Goal: Task Accomplishment & Management: Manage account settings

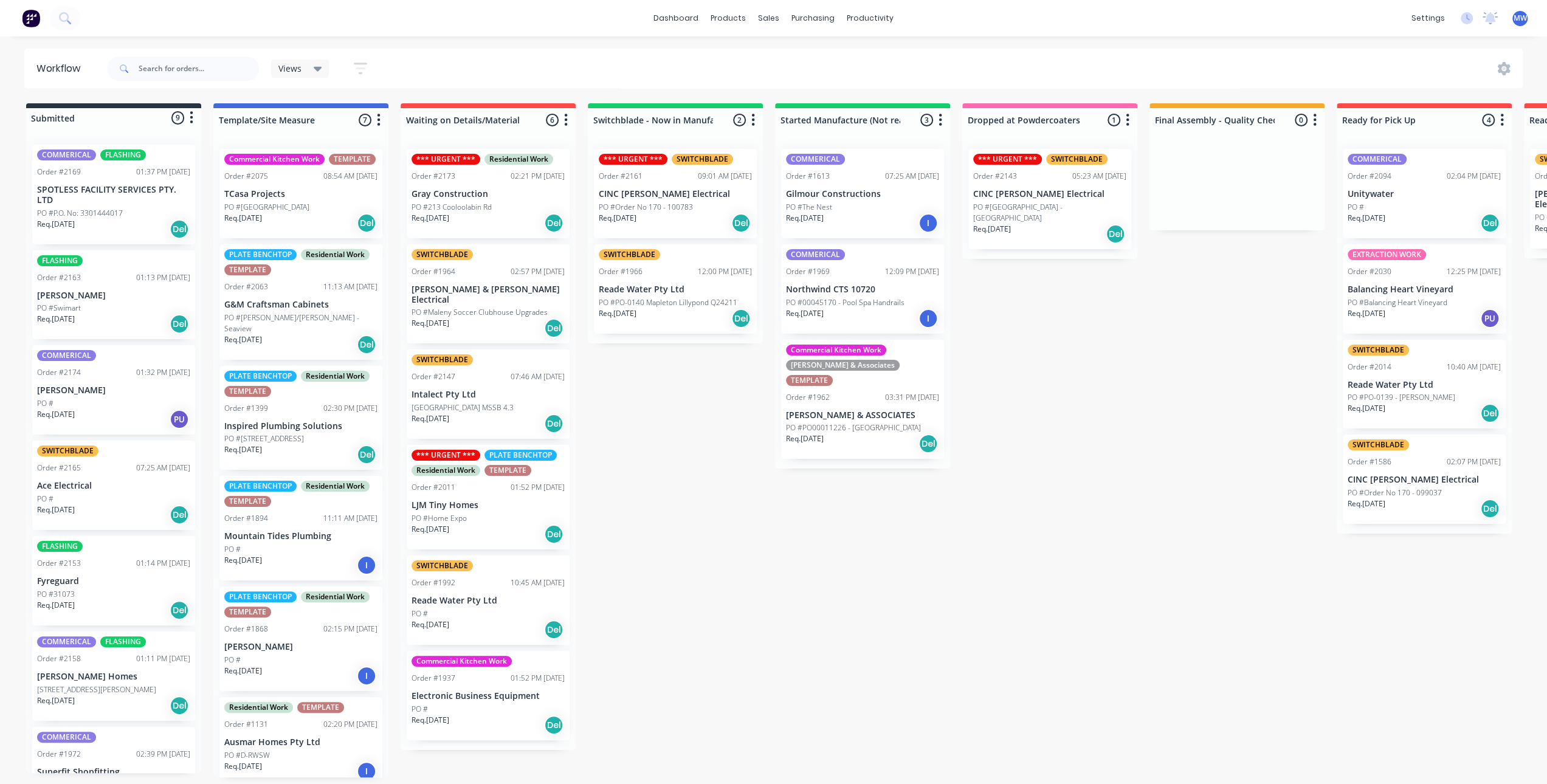
scroll to position [246, 0]
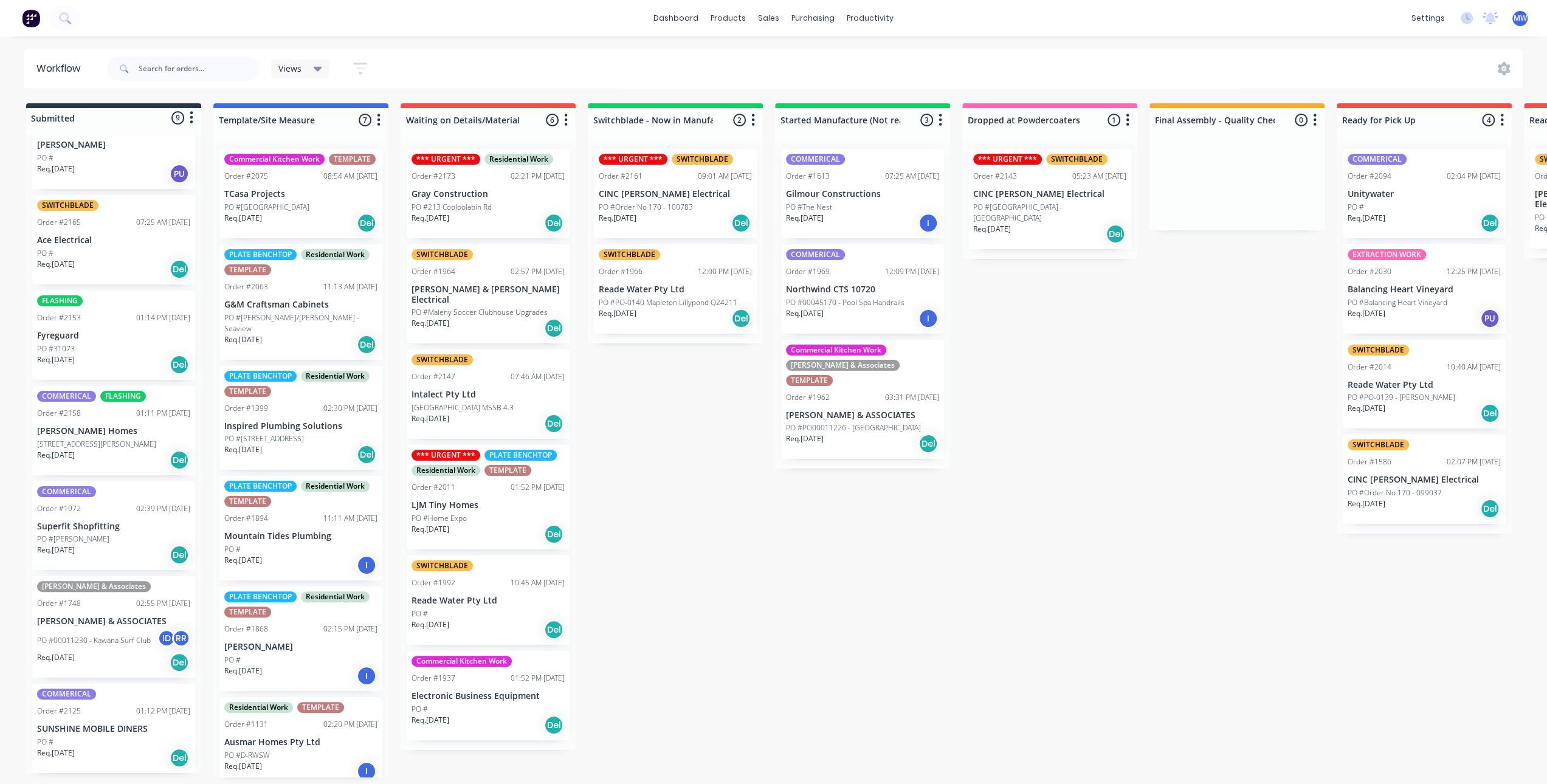
click at [673, 550] on div "Submitted 9 Status colour #273444 hex #273444 Save Cancel Summaries Total order…" at bounding box center [1005, 440] width 2027 height 674
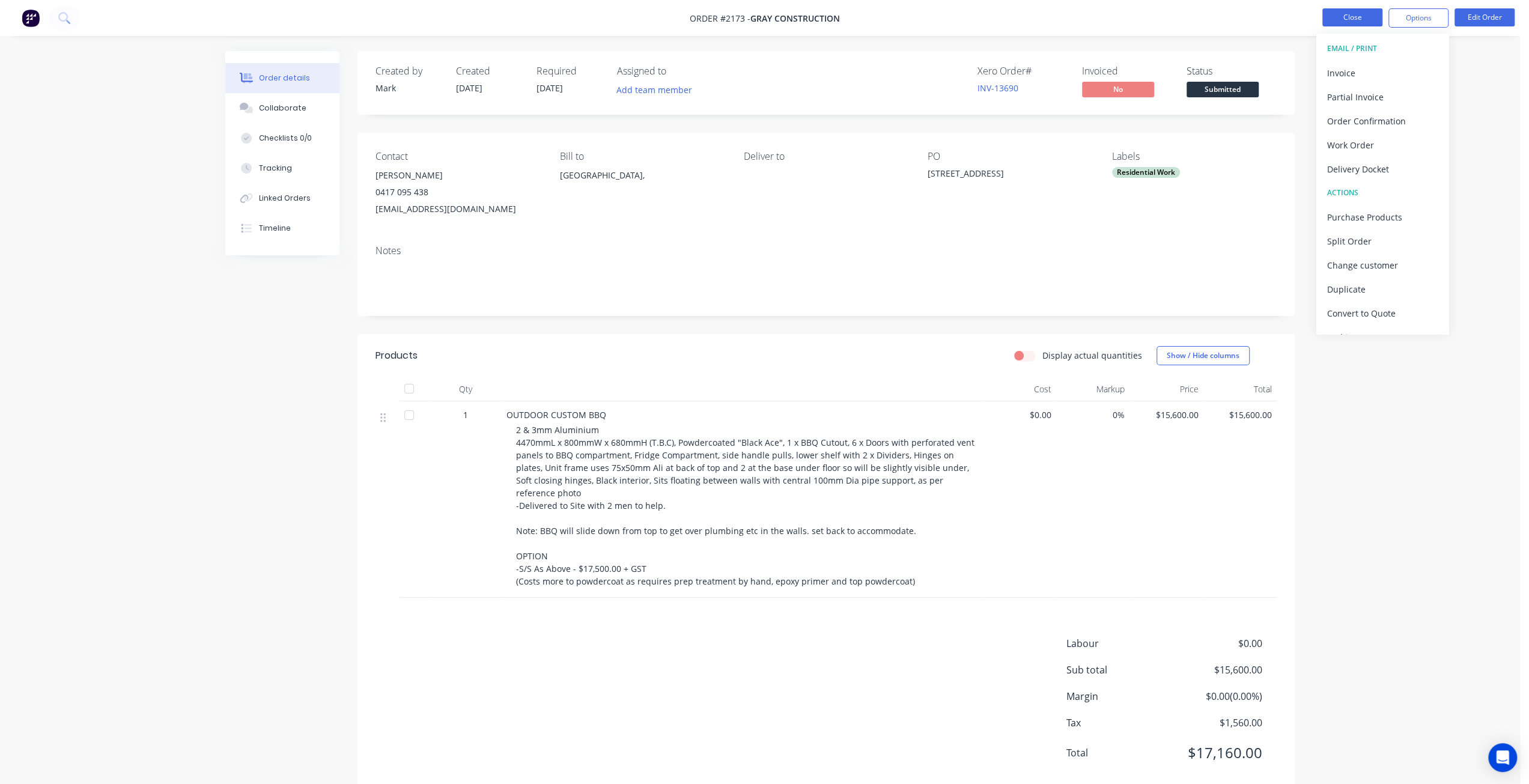
click at [1370, 17] on button "Close" at bounding box center [1352, 17] width 60 height 18
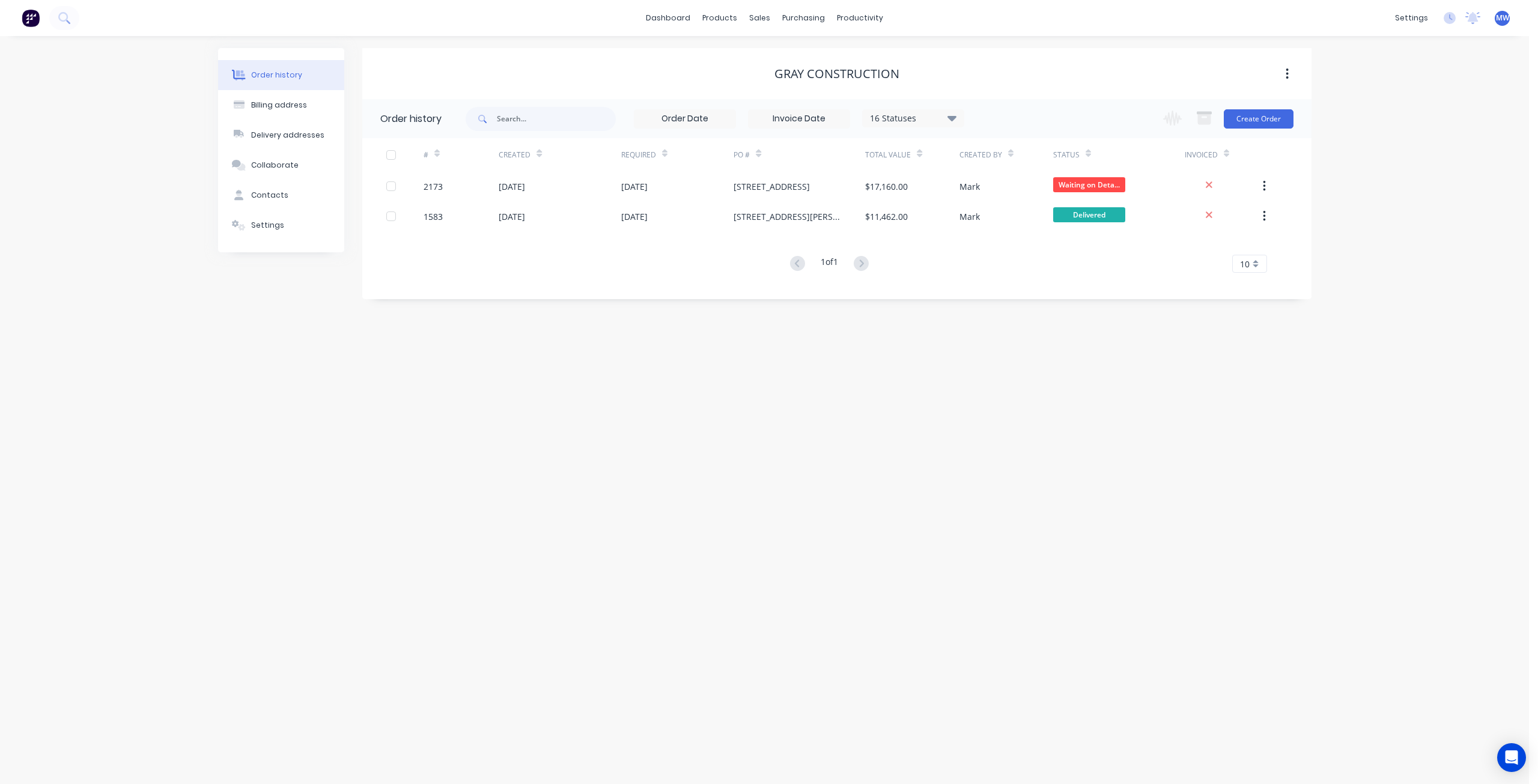
click at [1375, 176] on div "Order history Billing address Delivery addresses Collaborate Contacts Settings …" at bounding box center [764, 410] width 1529 height 748
click at [754, 17] on div "sales" at bounding box center [760, 18] width 33 height 18
click at [815, 57] on div "Sales Orders" at bounding box center [805, 58] width 49 height 11
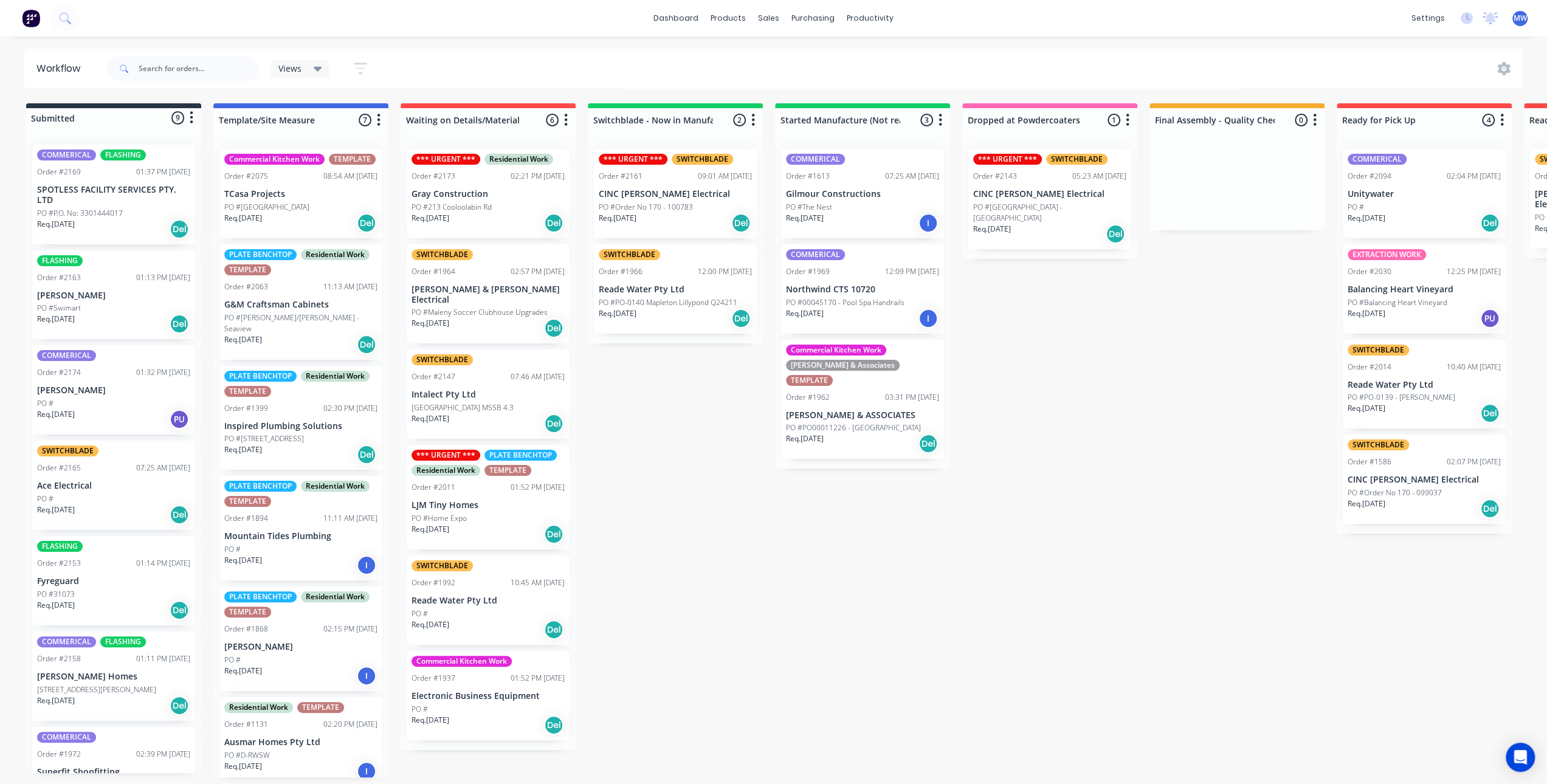
drag, startPoint x: 724, startPoint y: 575, endPoint x: 322, endPoint y: 370, distance: 451.3
click at [723, 574] on div "Submitted 9 Status colour #273444 hex #273444 Save Cancel Summaries Total order…" at bounding box center [1005, 440] width 2027 height 674
click at [711, 488] on div "Submitted 9 Status colour #273444 hex #273444 Save Cancel Summaries Total order…" at bounding box center [1005, 440] width 2027 height 674
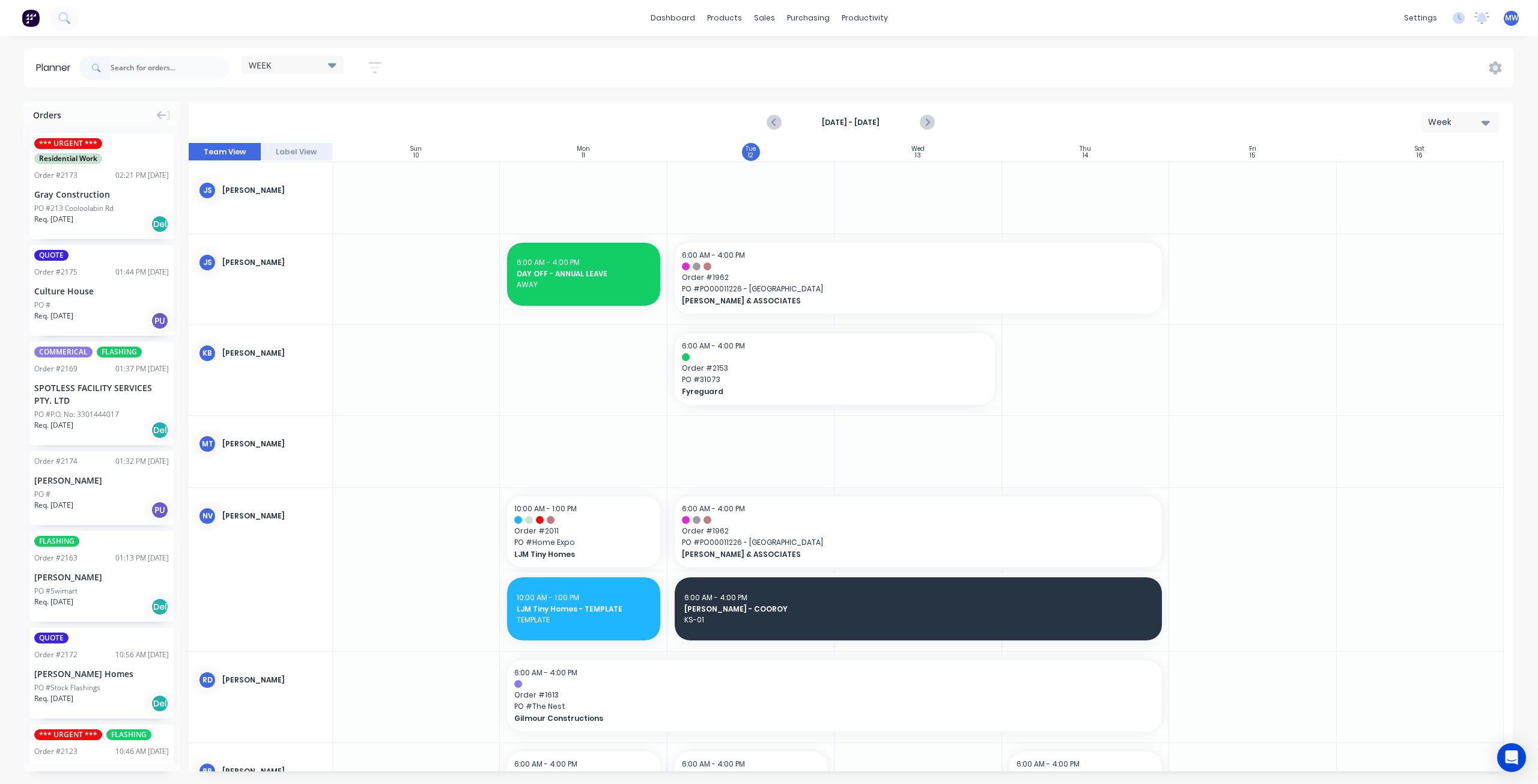
scroll to position [300, 0]
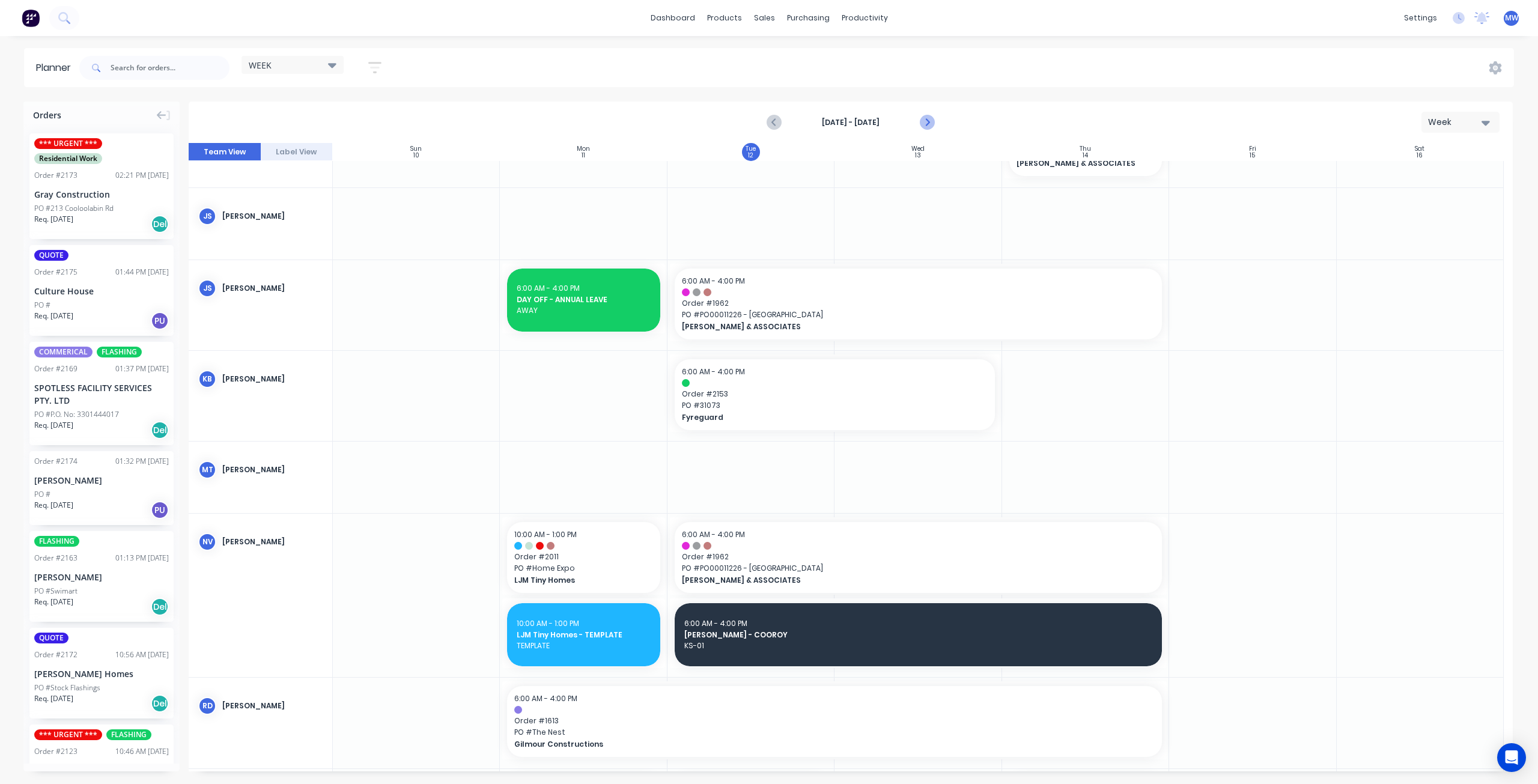
click at [930, 122] on icon "Next page" at bounding box center [927, 123] width 14 height 14
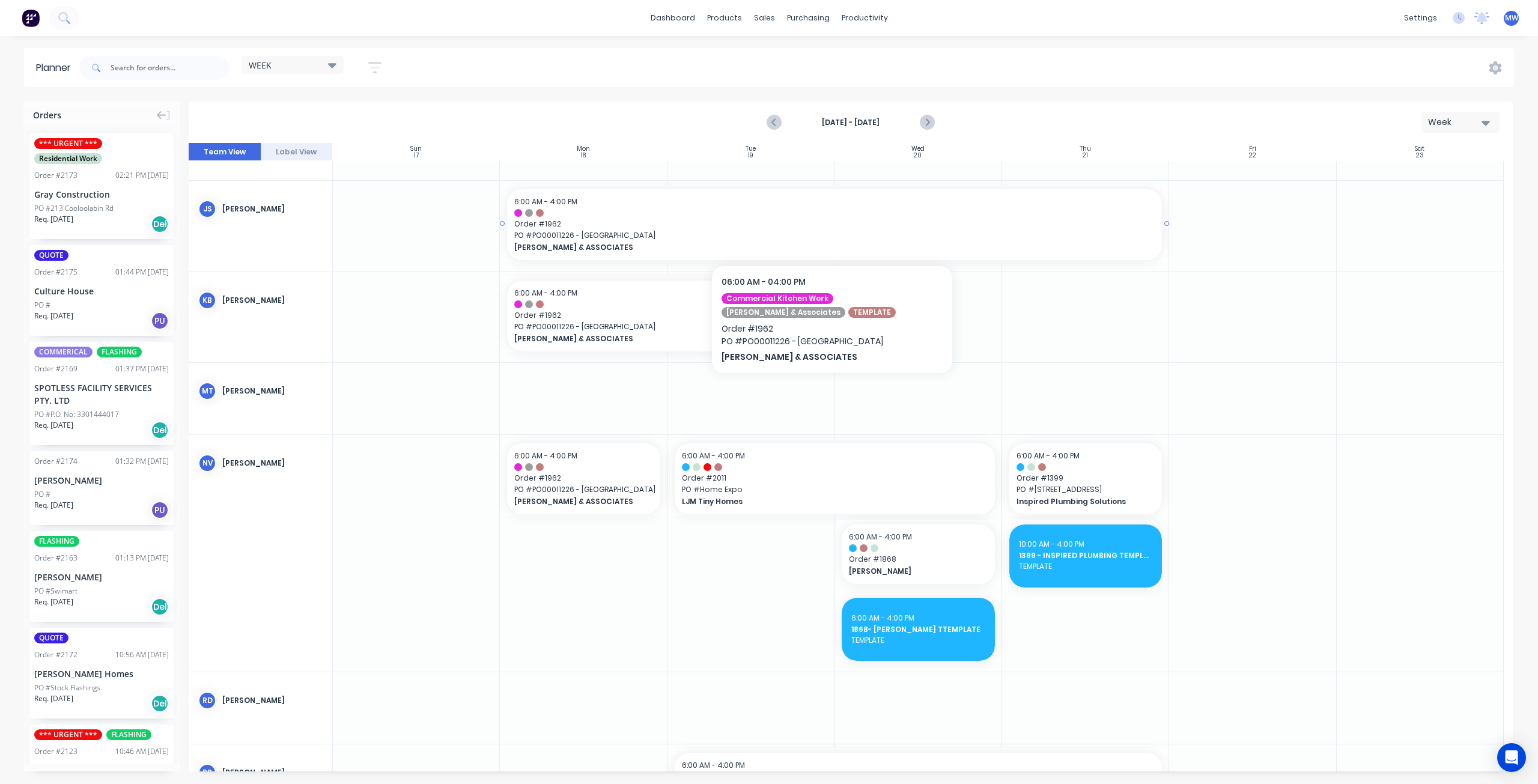
scroll to position [238, 0]
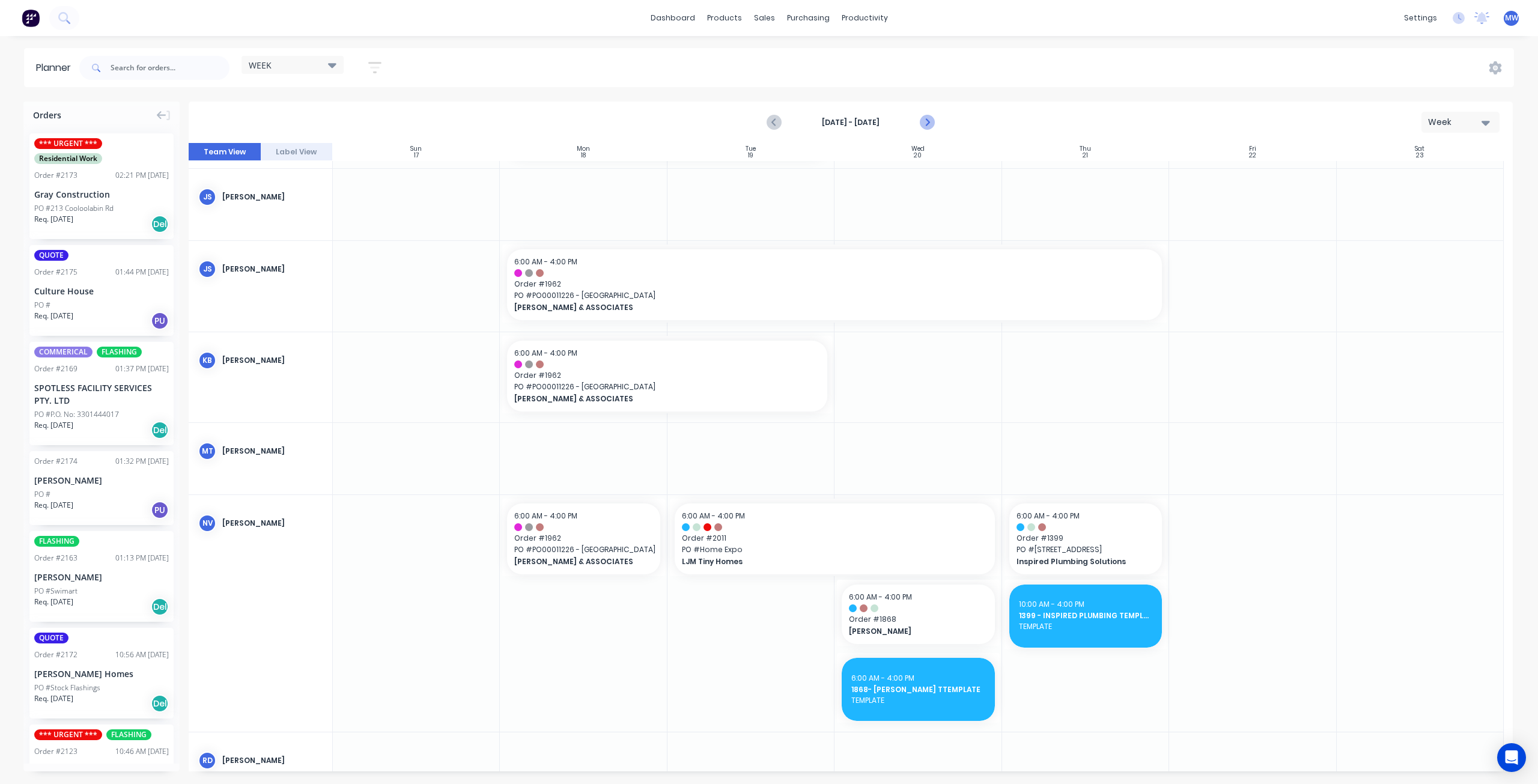
click at [927, 121] on icon "Next page" at bounding box center [927, 123] width 5 height 10
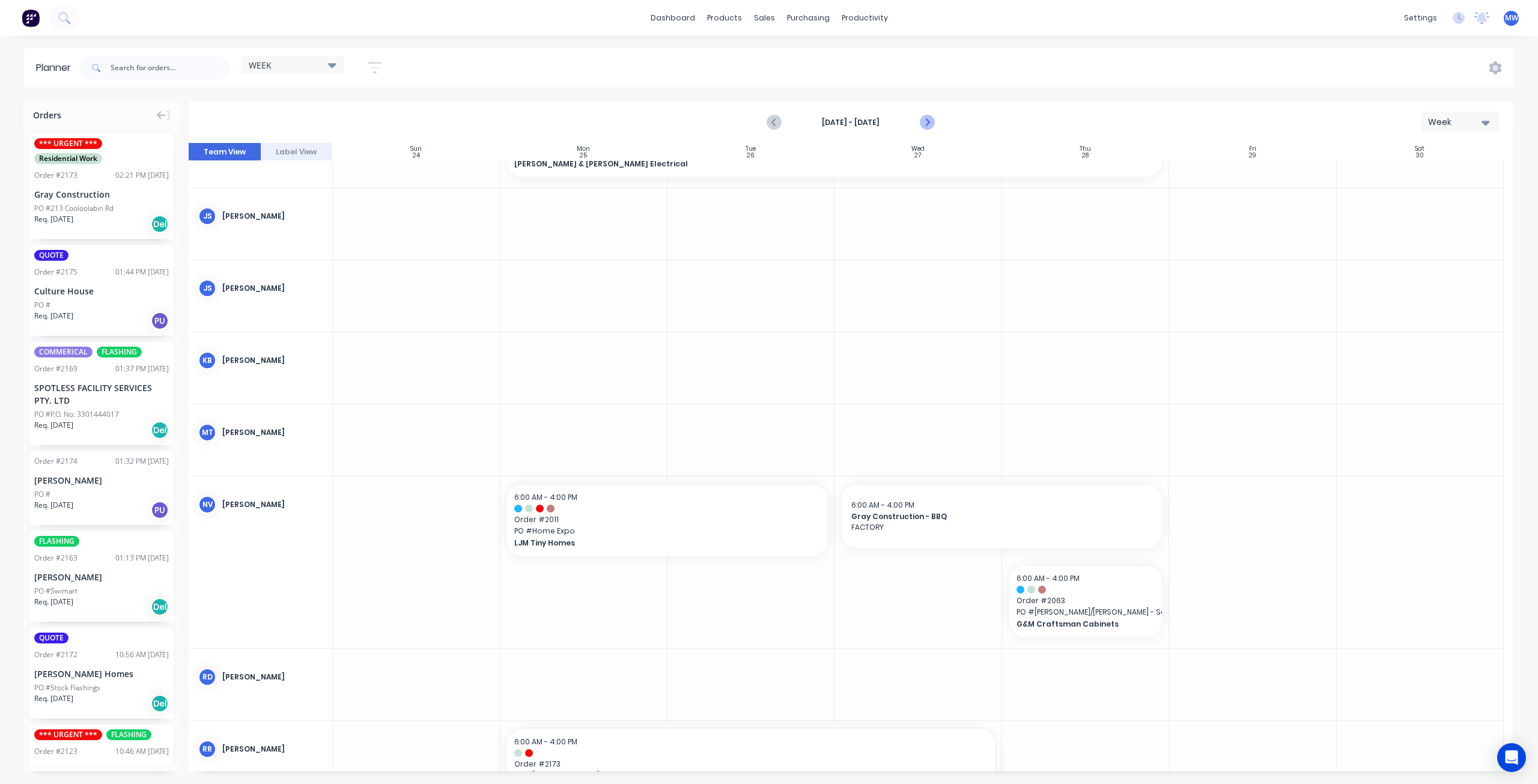
scroll to position [227, 0]
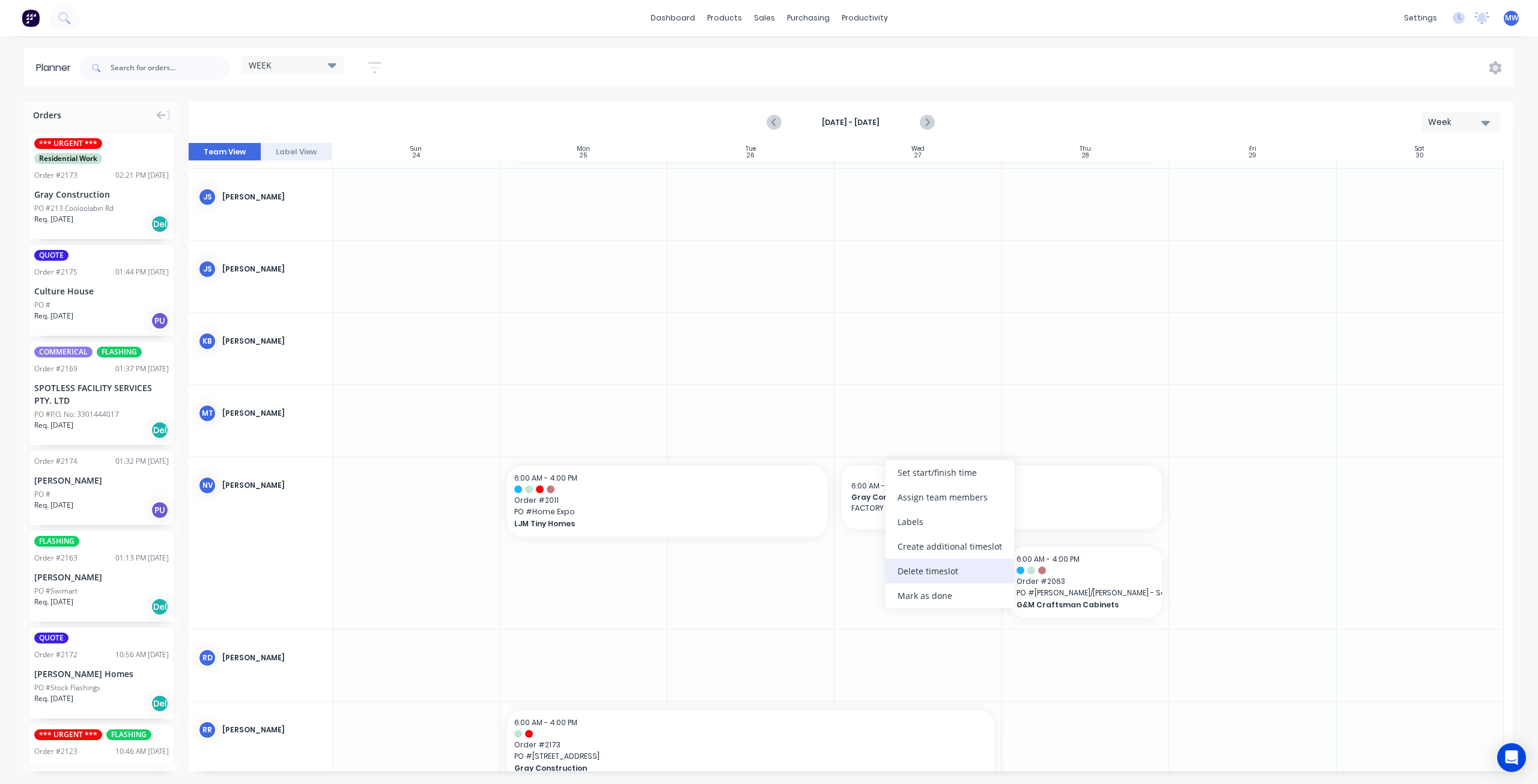
click at [920, 571] on div "Delete timeslot" at bounding box center [950, 571] width 129 height 25
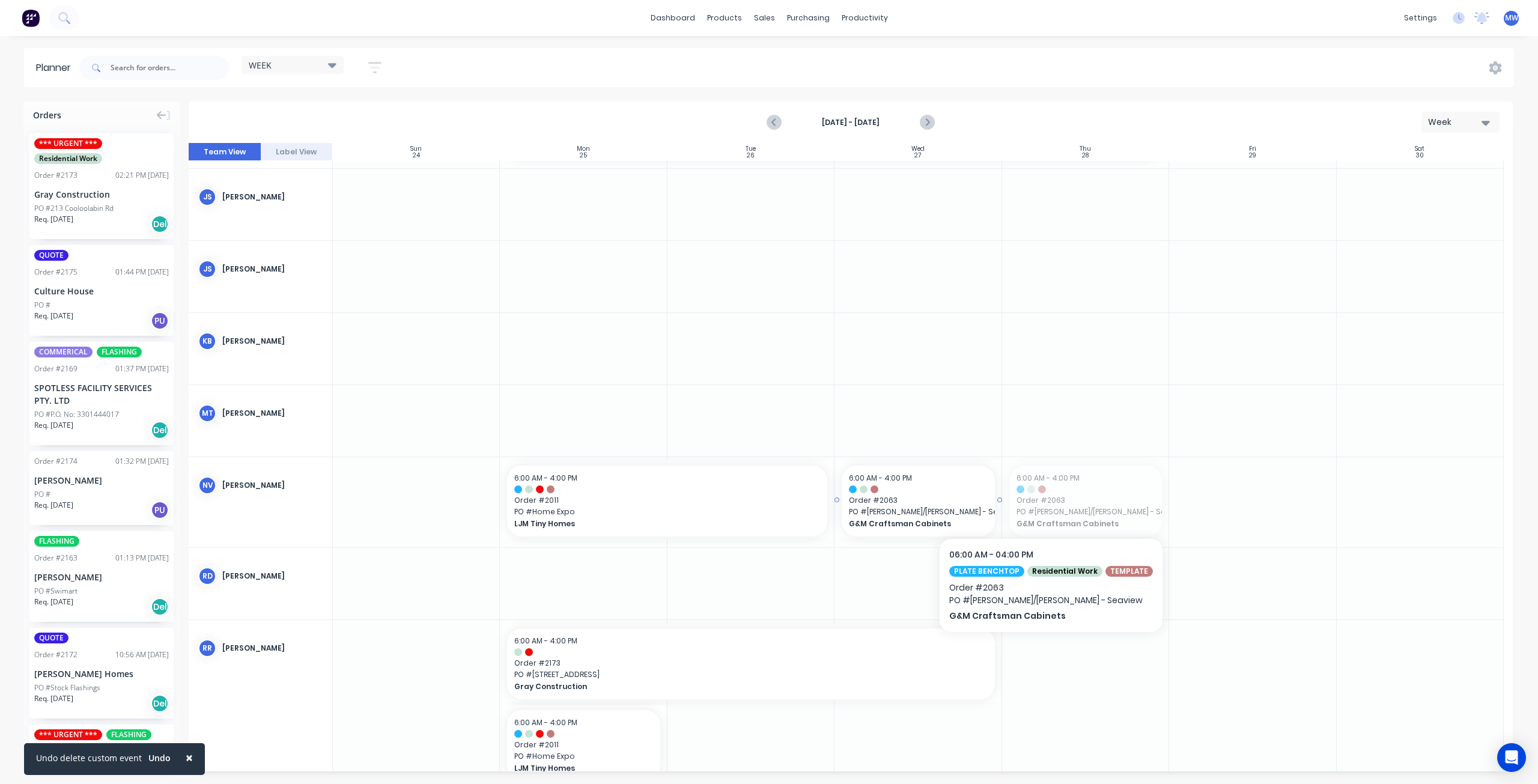
drag, startPoint x: 1056, startPoint y: 502, endPoint x: 958, endPoint y: 505, distance: 98.0
click at [930, 123] on icon "Next page" at bounding box center [927, 123] width 14 height 14
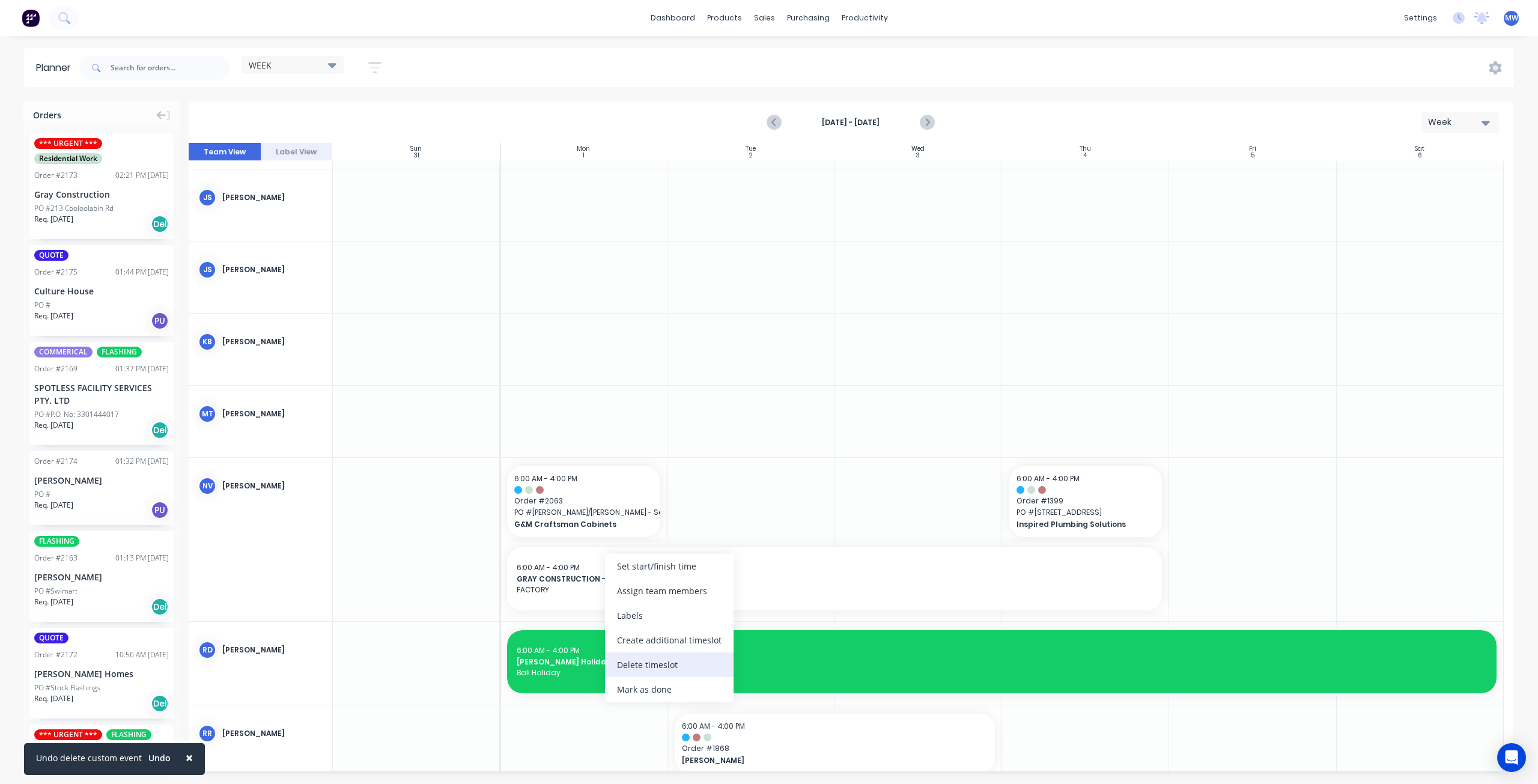
click at [665, 663] on div "Delete timeslot" at bounding box center [670, 664] width 129 height 25
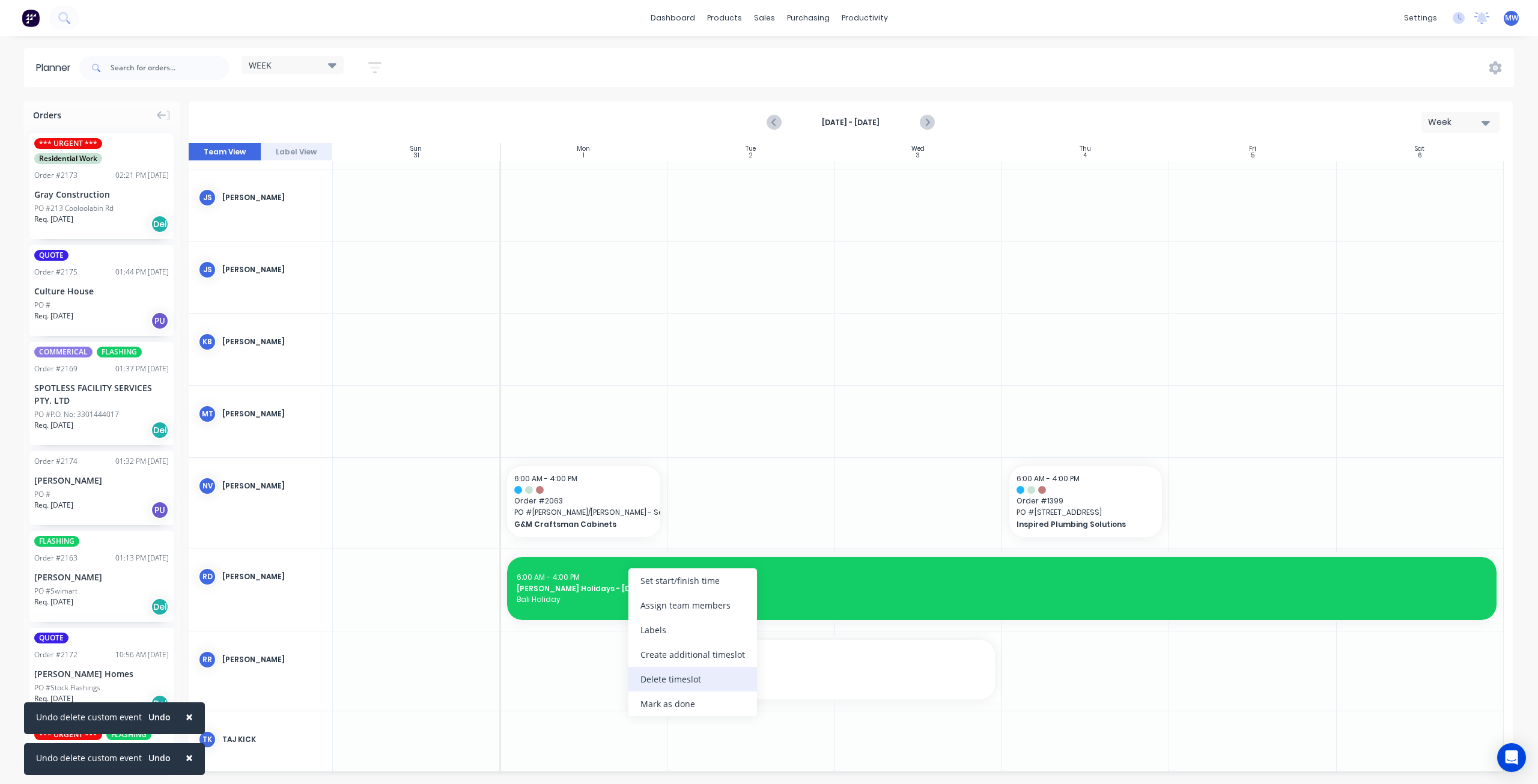
click at [682, 676] on div "Delete timeslot" at bounding box center [693, 679] width 129 height 25
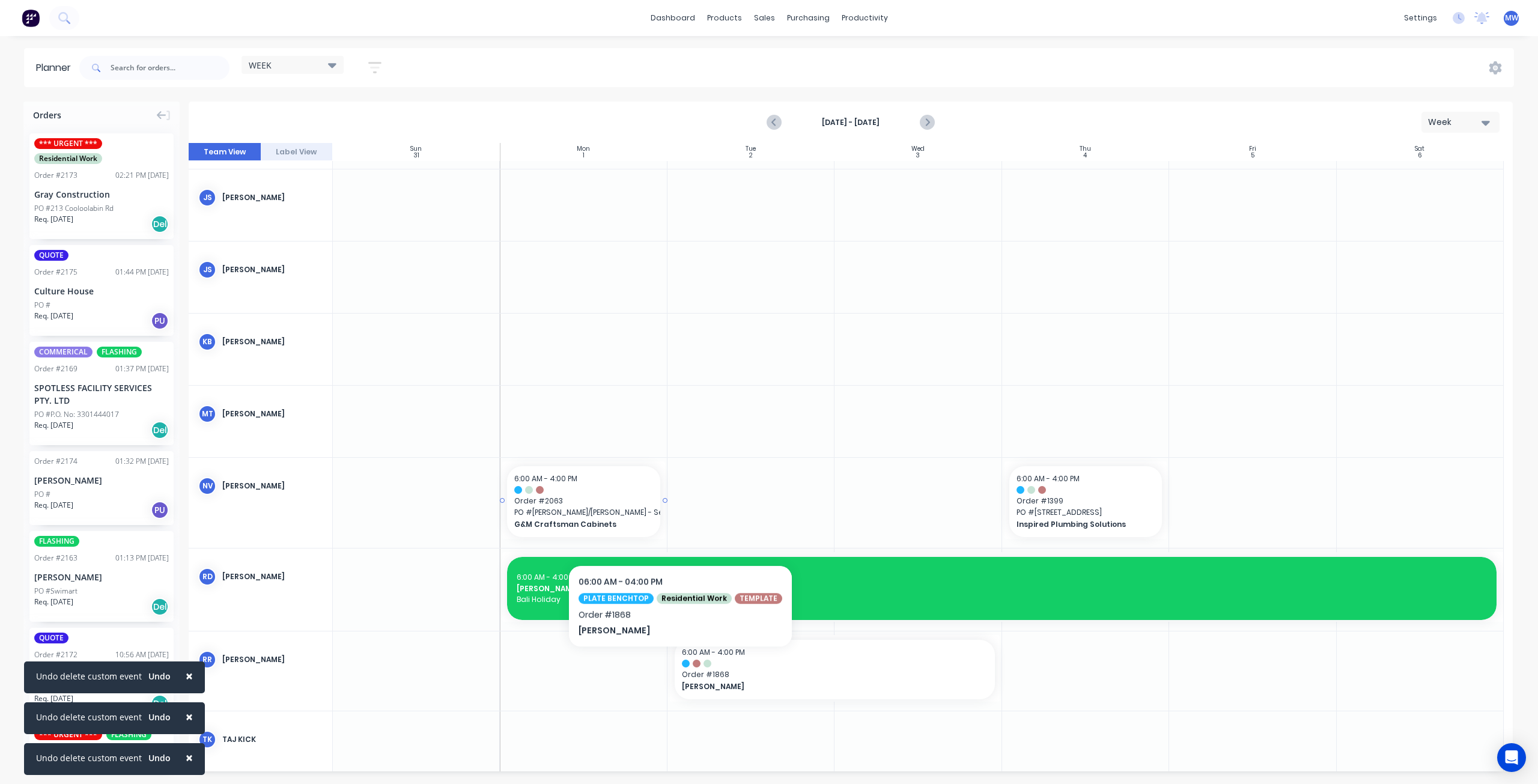
click at [657, 486] on div "6:00 AM - 4:00 PM Order # 2063 PO # Mason/Whittaker - Seaview G&M Craftsman Cab…" at bounding box center [584, 502] width 153 height 71
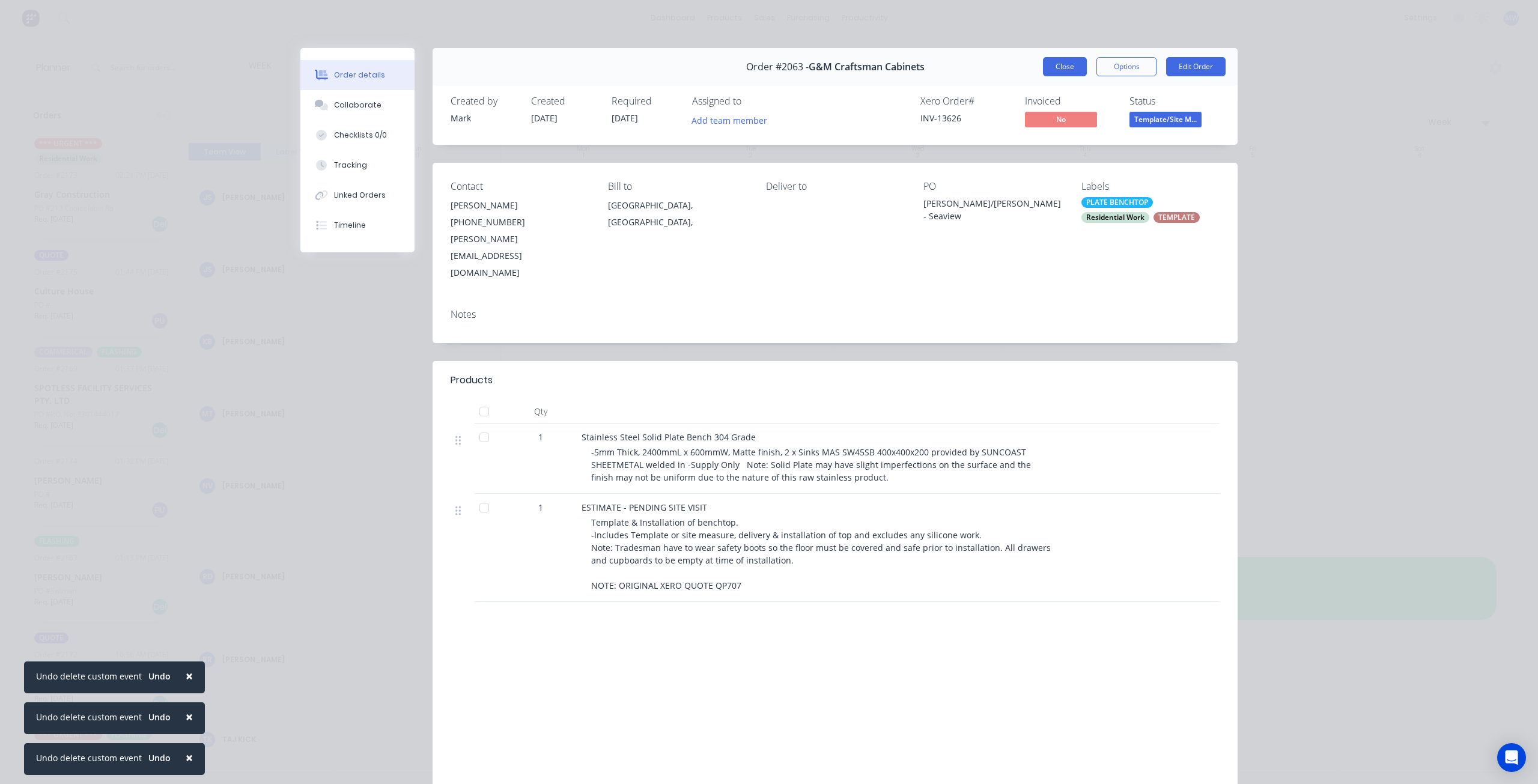
click at [1058, 67] on button "Close" at bounding box center [1064, 67] width 44 height 19
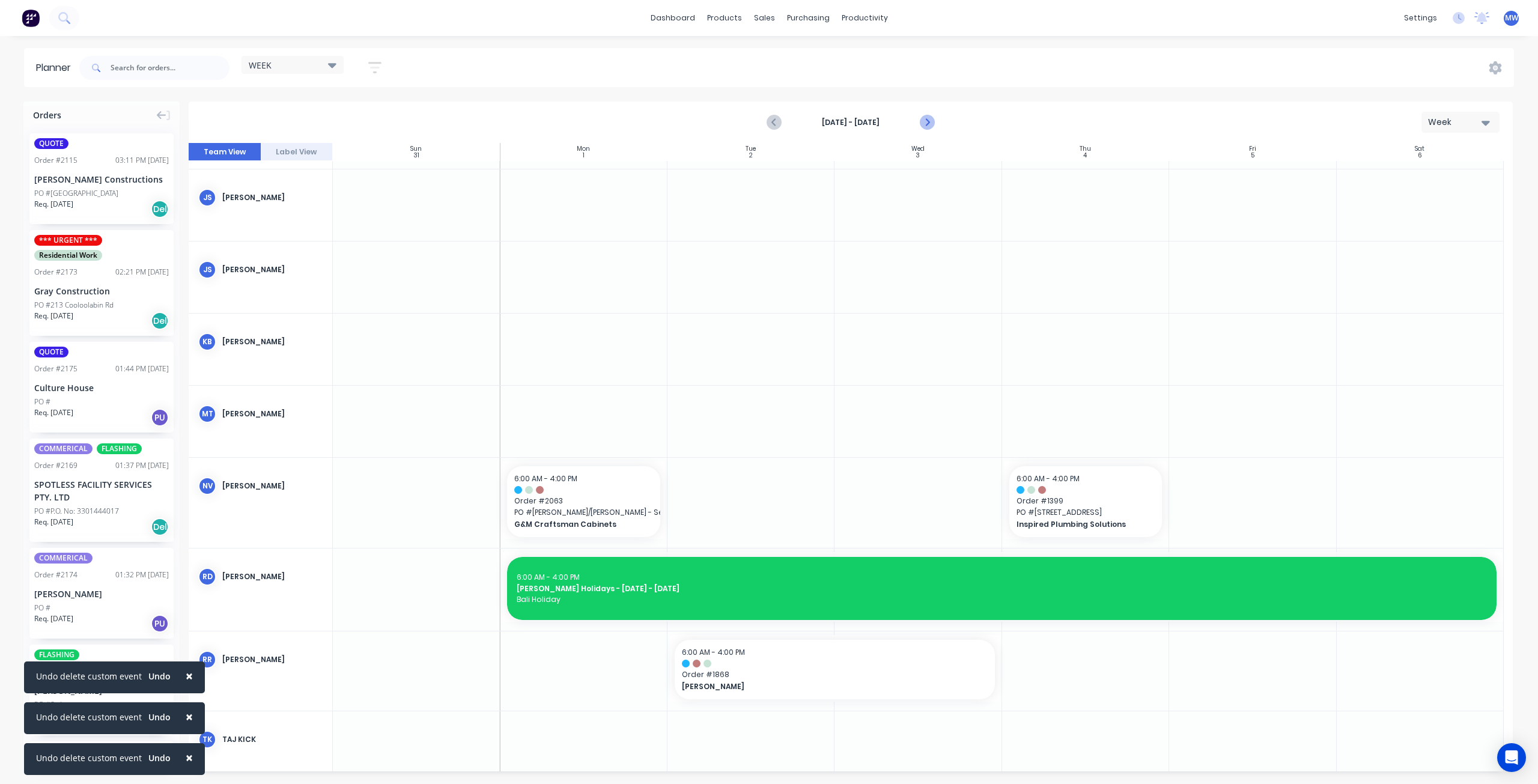
click at [930, 122] on icon "Next page" at bounding box center [927, 123] width 14 height 14
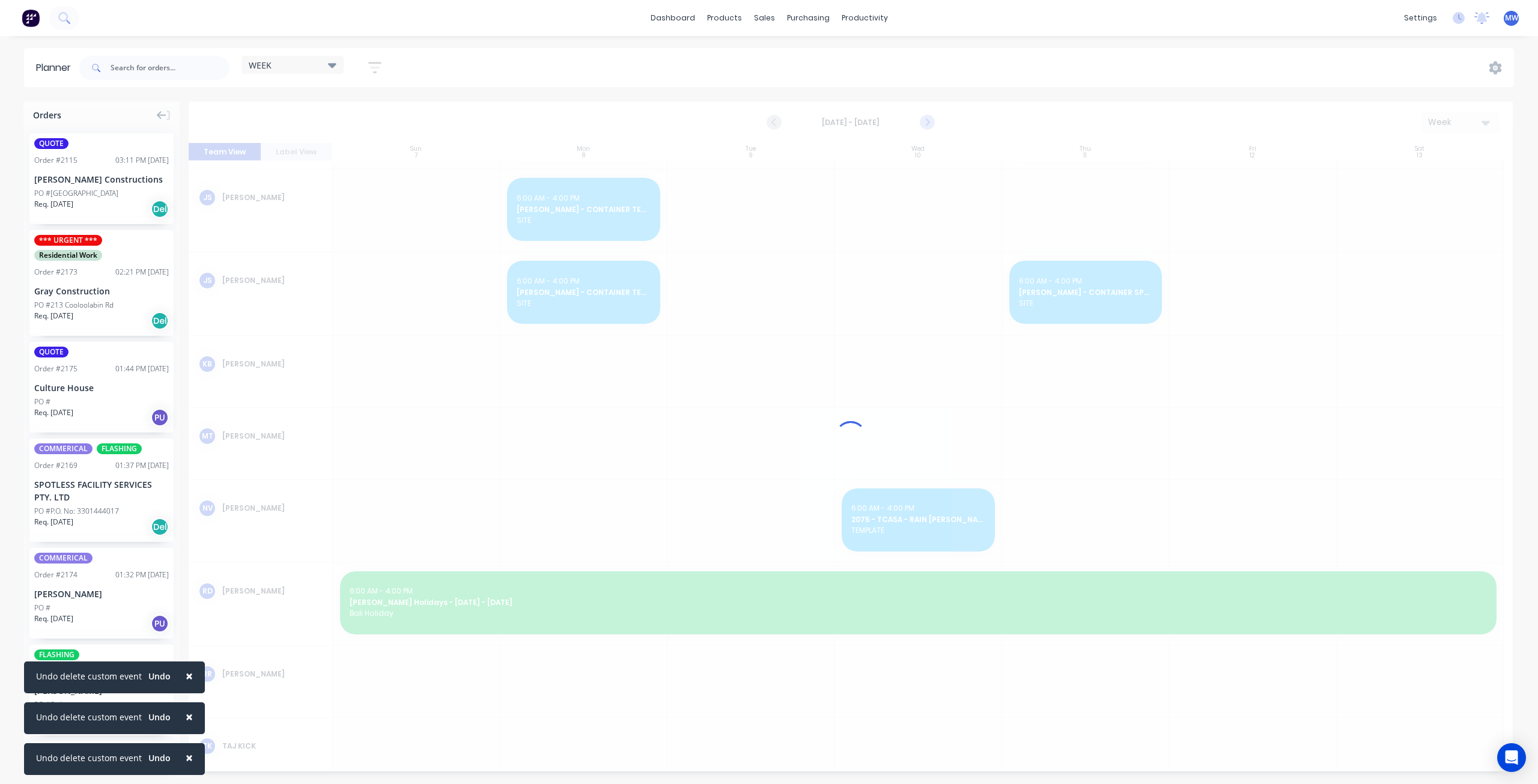
scroll to position [300, 0]
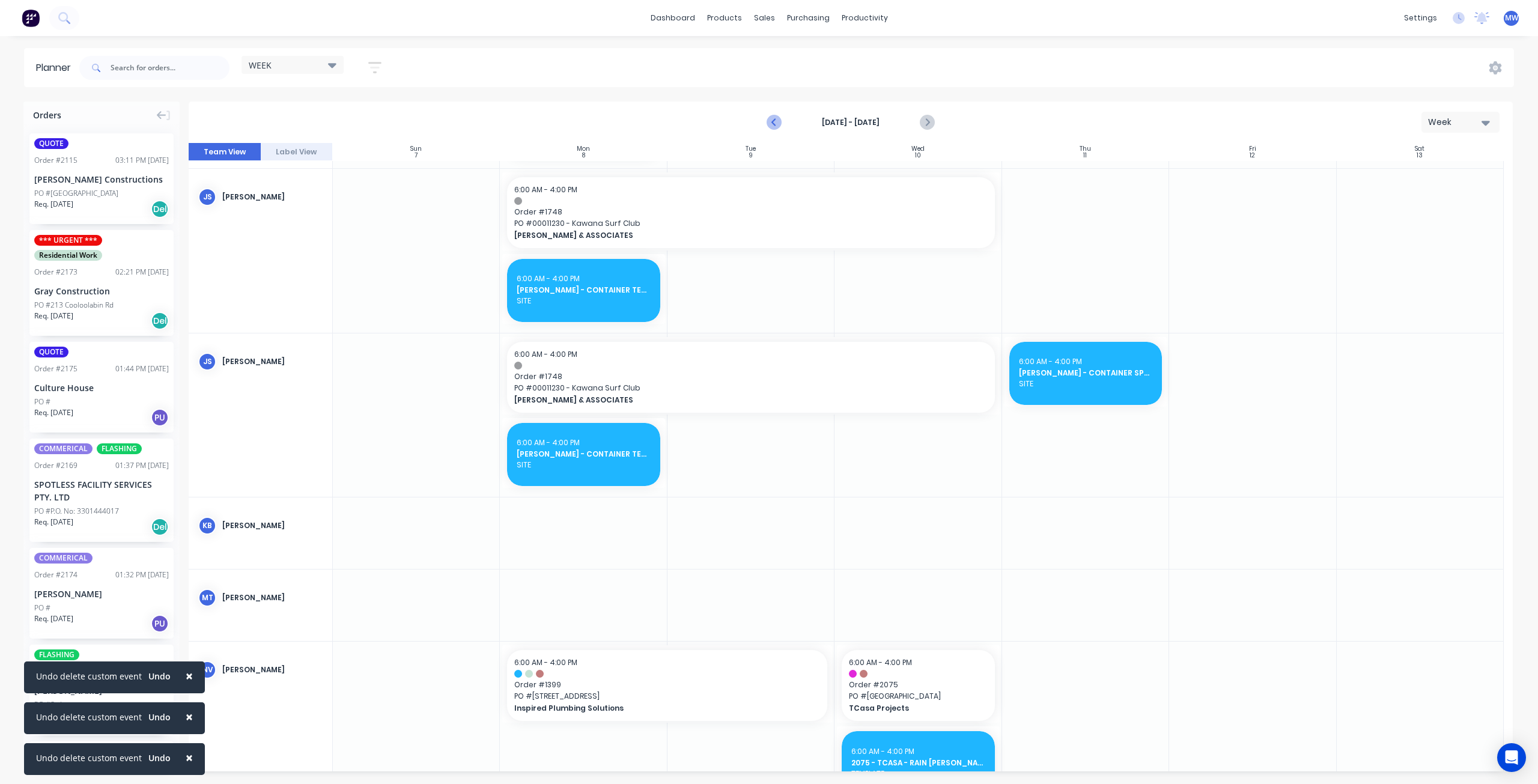
click at [774, 123] on icon "Previous page" at bounding box center [775, 123] width 5 height 10
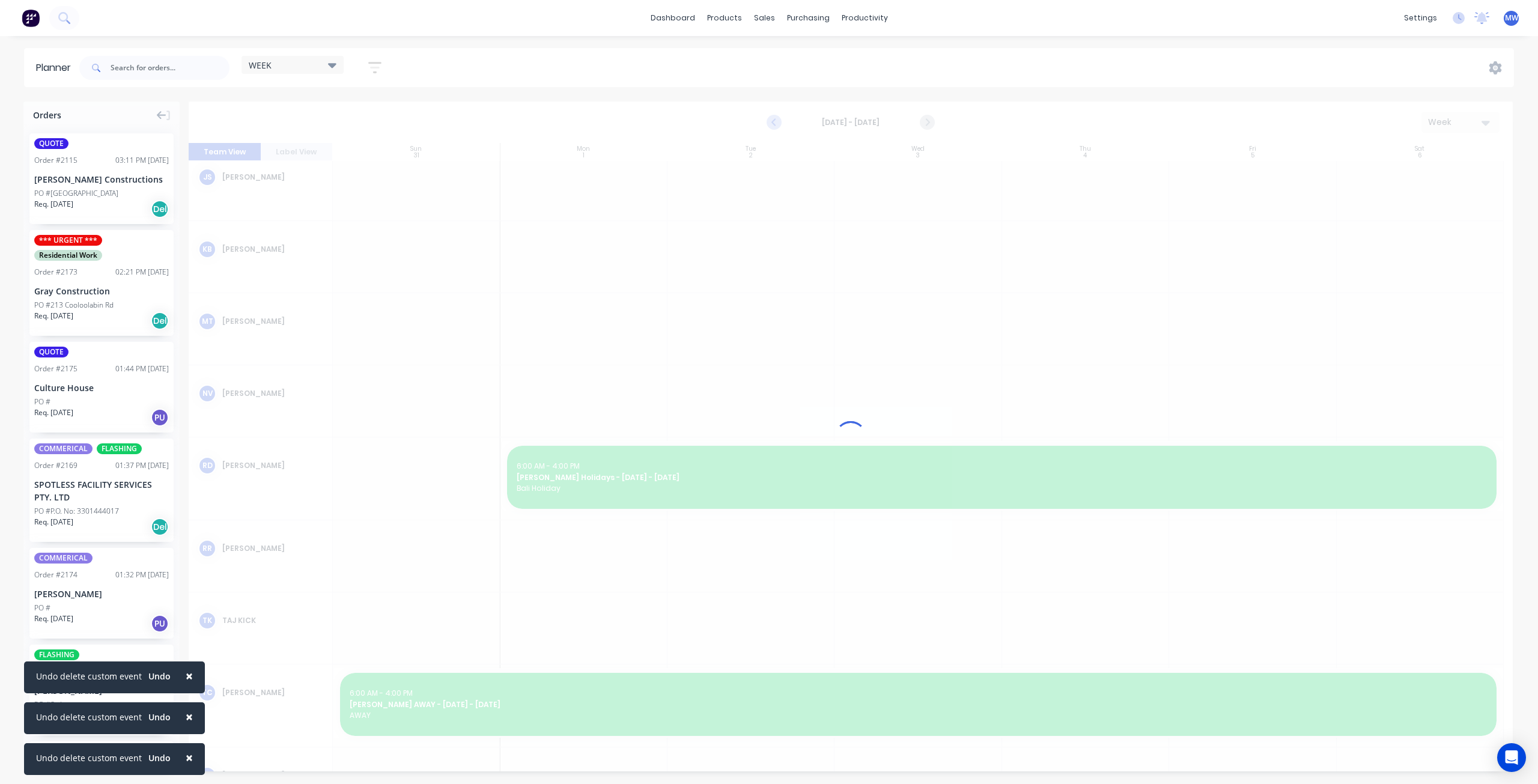
scroll to position [68, 0]
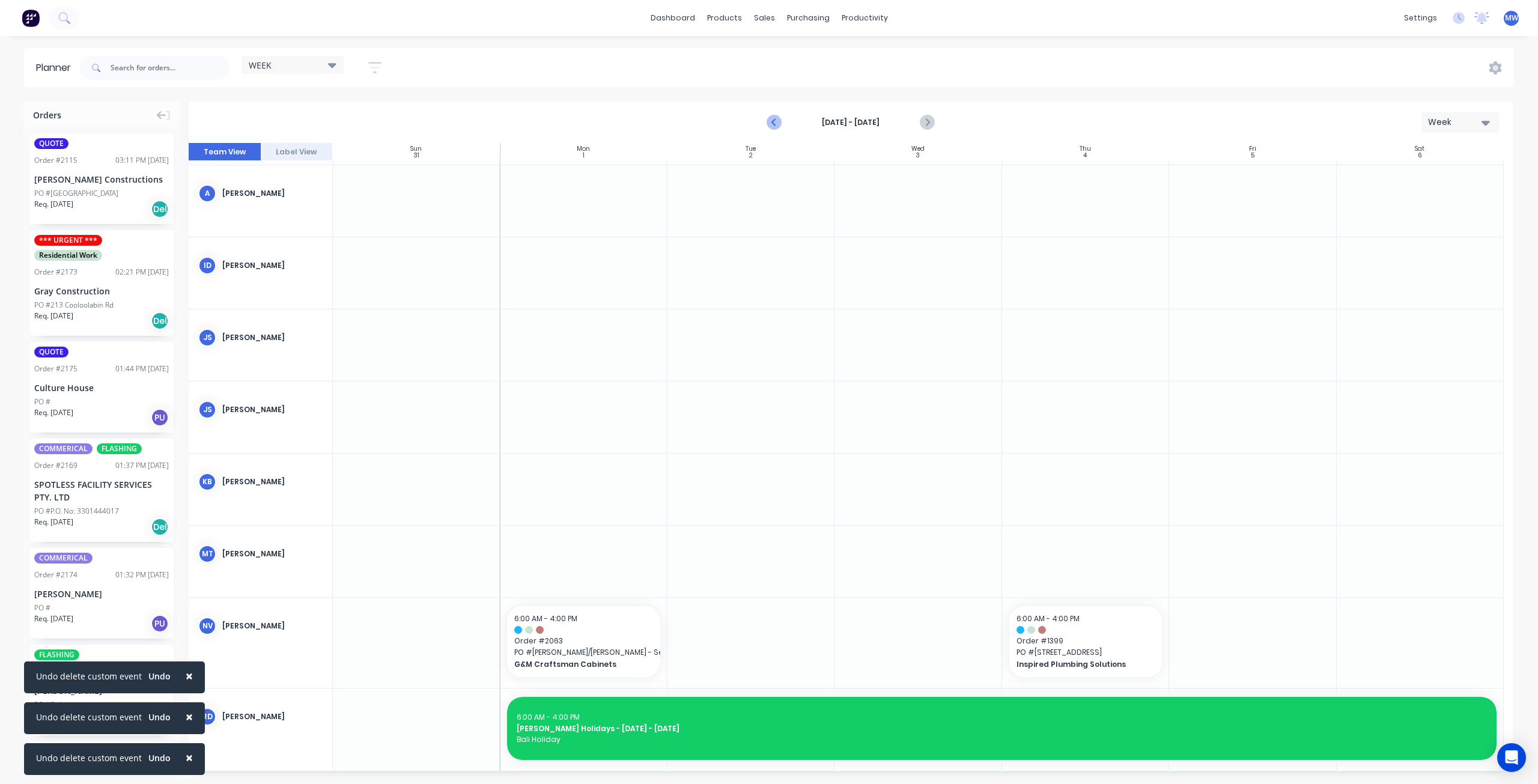
click at [774, 123] on icon "Previous page" at bounding box center [775, 123] width 5 height 10
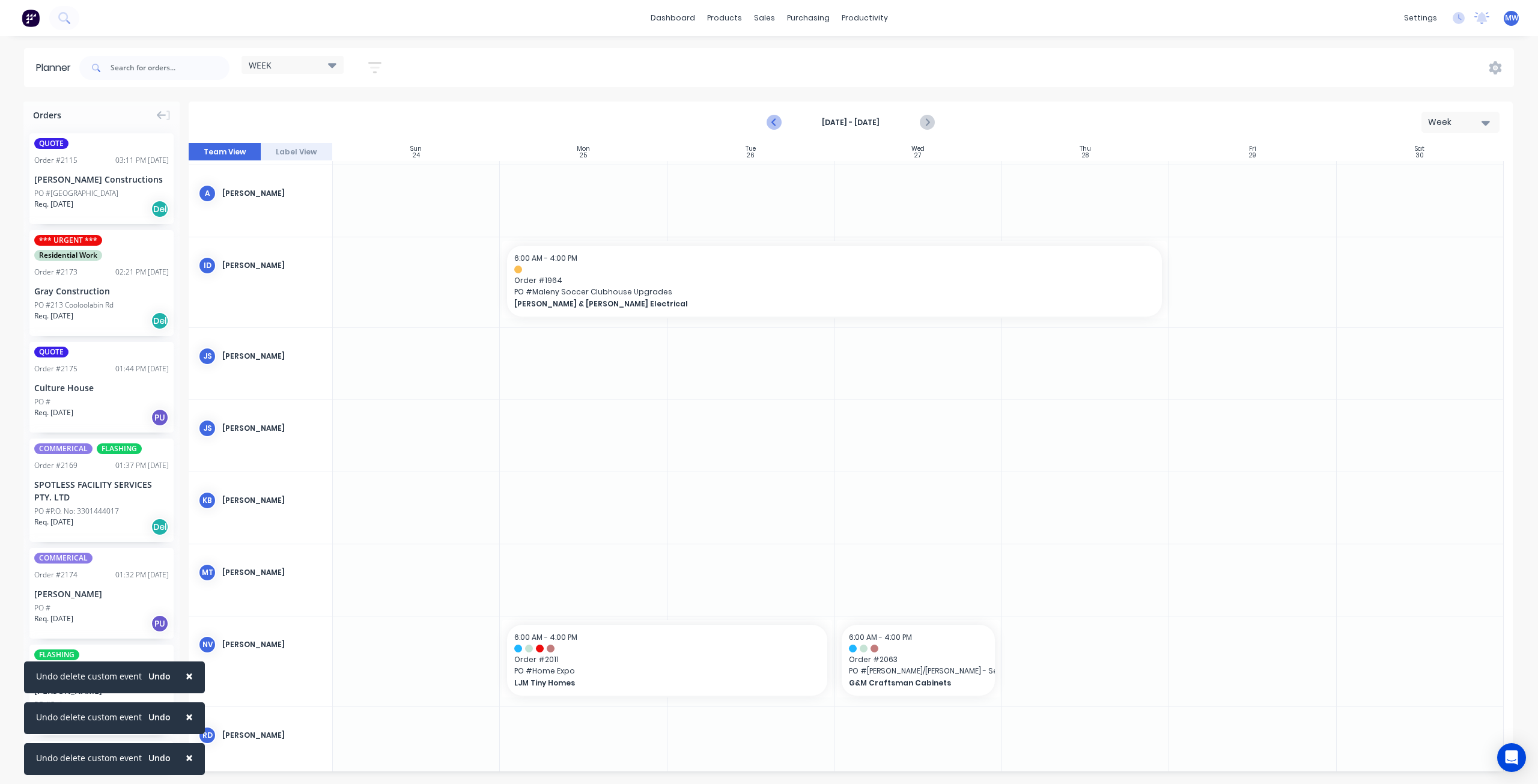
click at [774, 123] on icon "Previous page" at bounding box center [775, 123] width 5 height 10
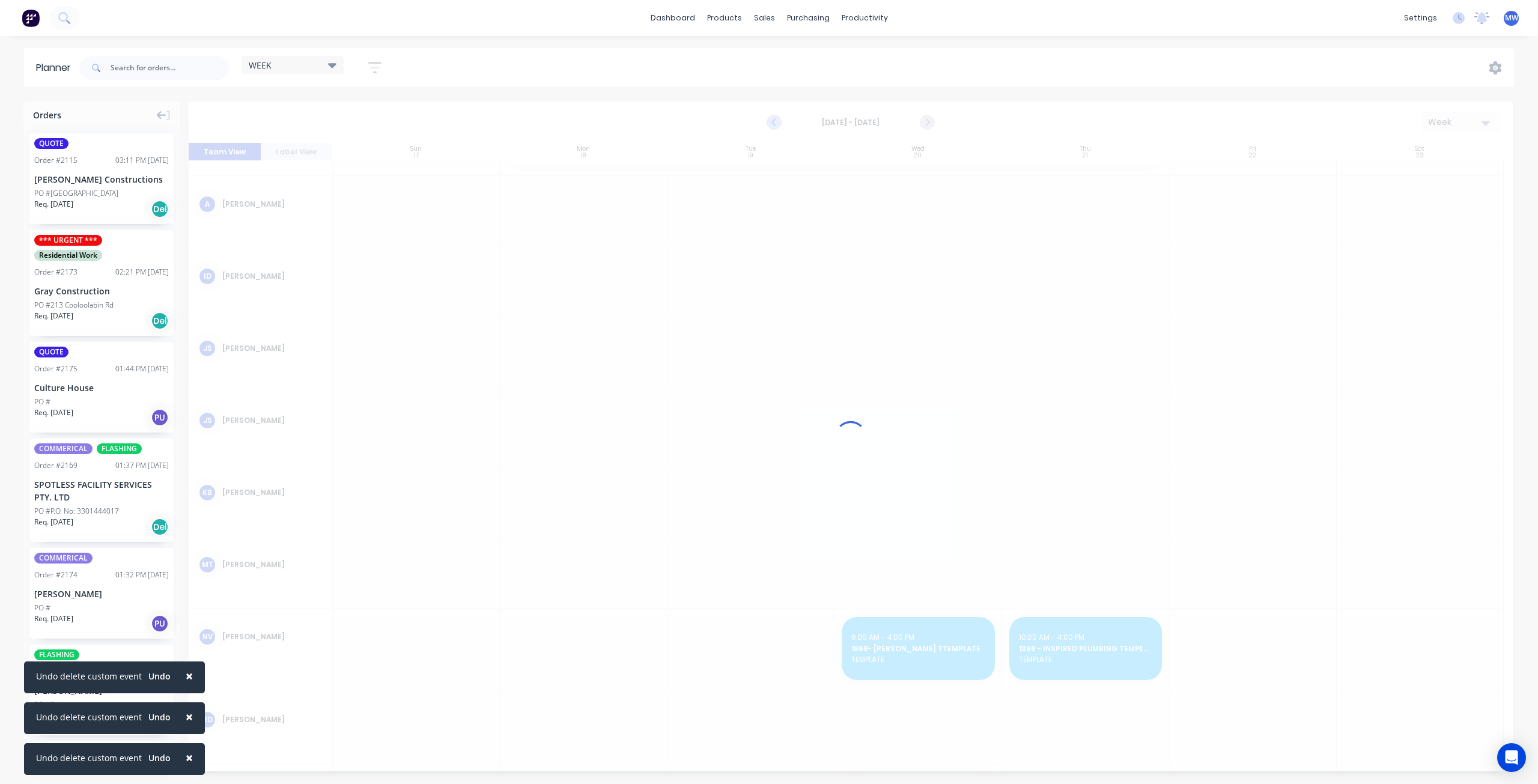
scroll to position [79, 0]
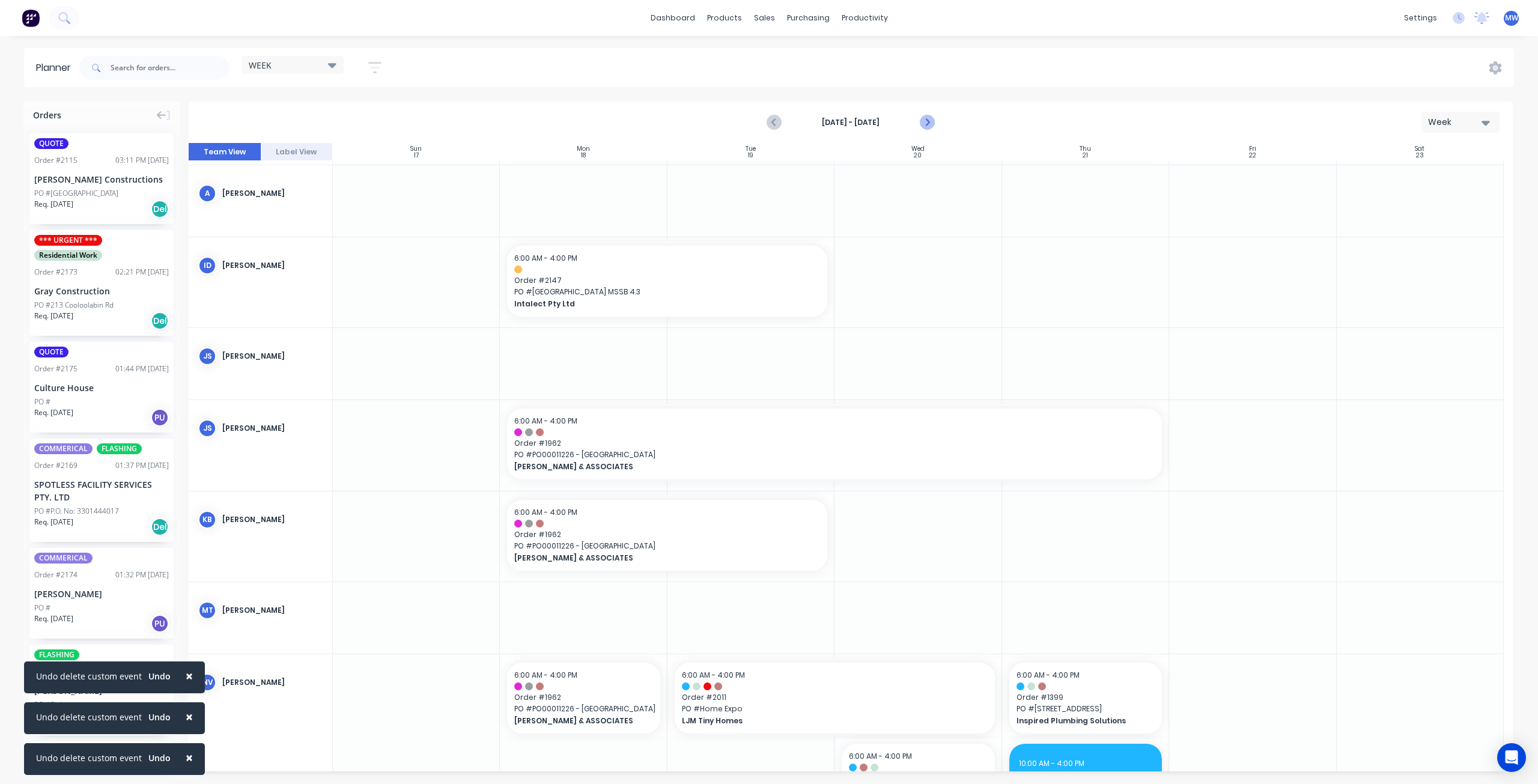
click at [930, 122] on icon "Next page" at bounding box center [927, 123] width 14 height 14
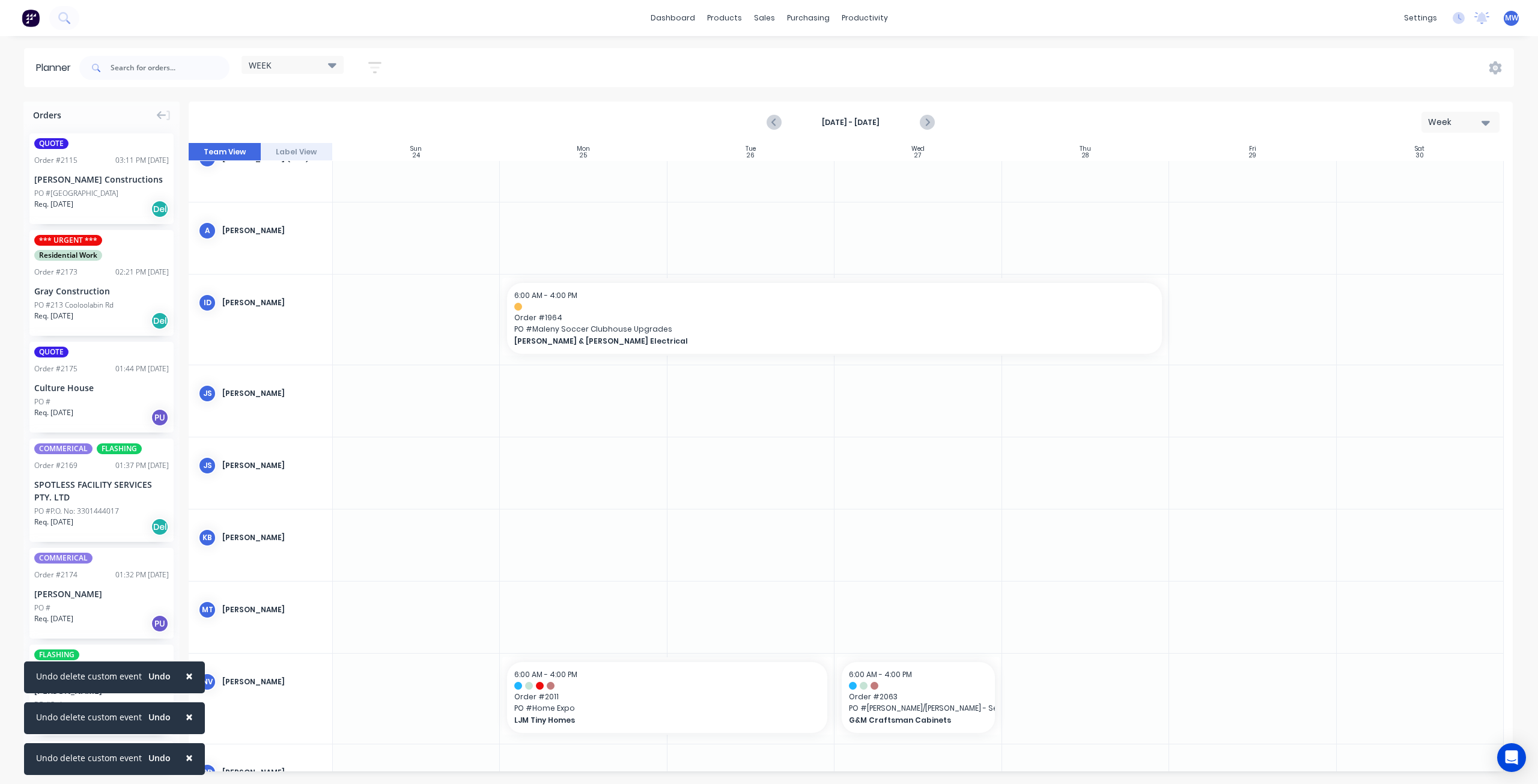
scroll to position [0, 0]
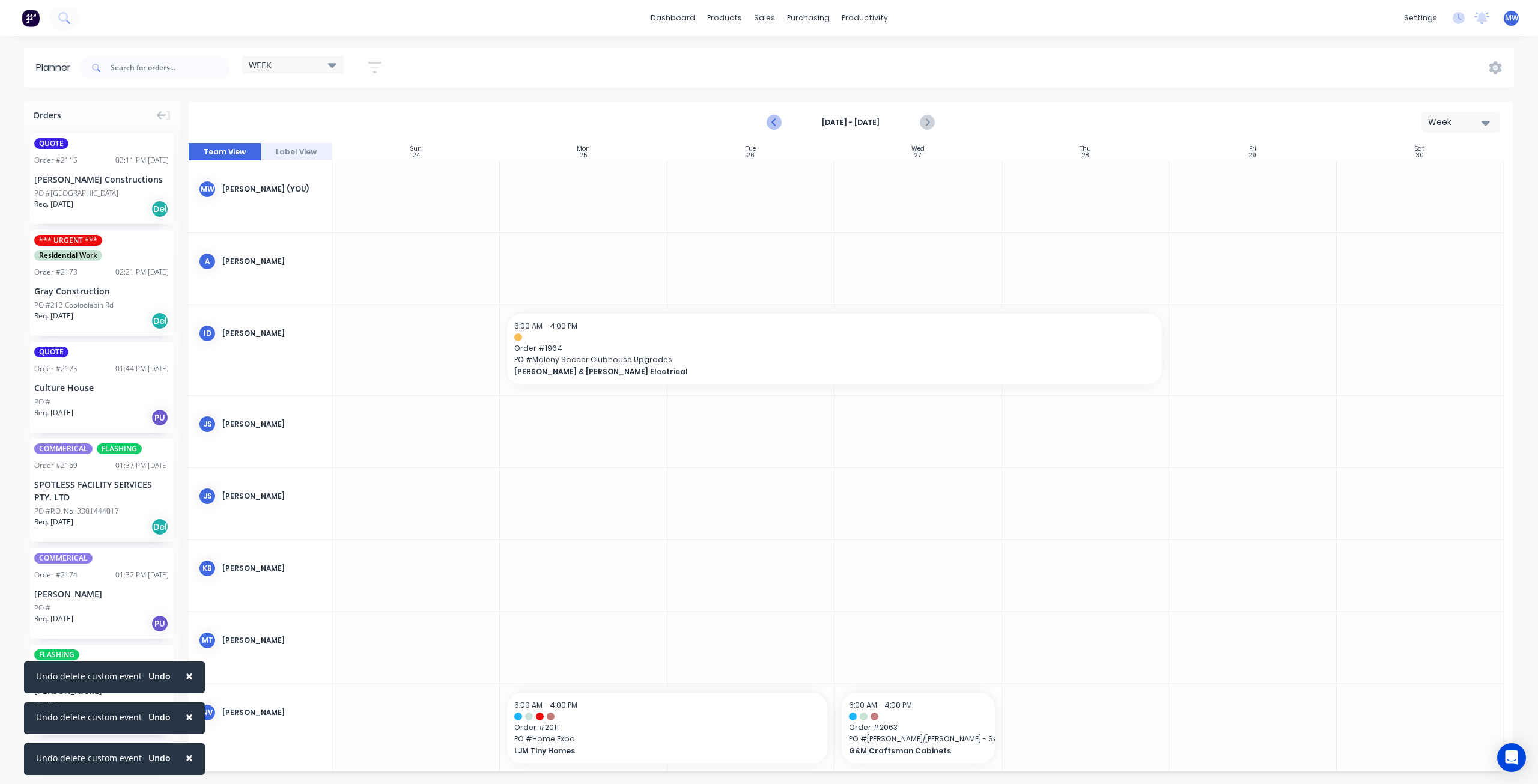
click at [773, 124] on icon "Previous page" at bounding box center [775, 123] width 14 height 14
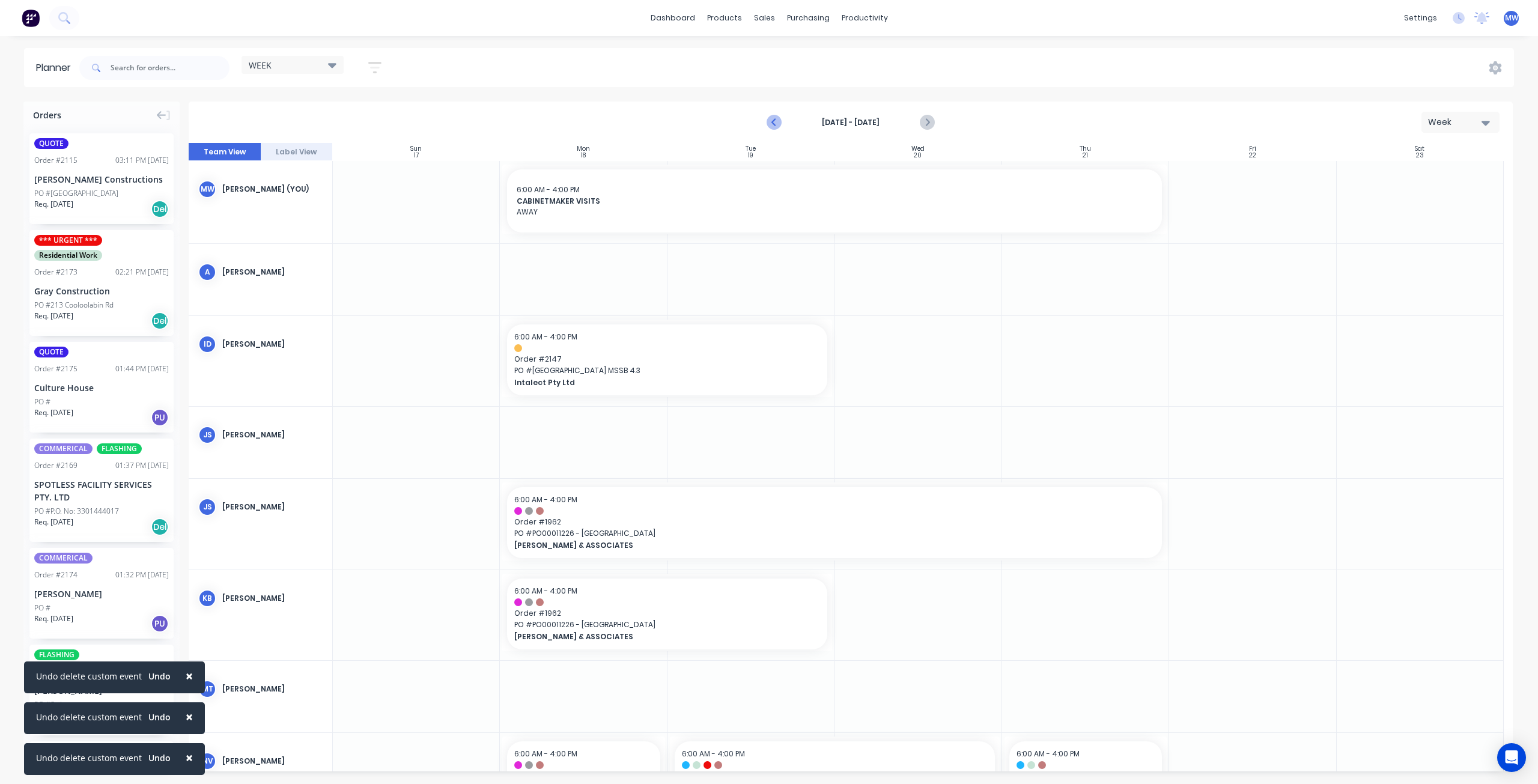
click at [773, 124] on icon "Previous page" at bounding box center [775, 123] width 14 height 14
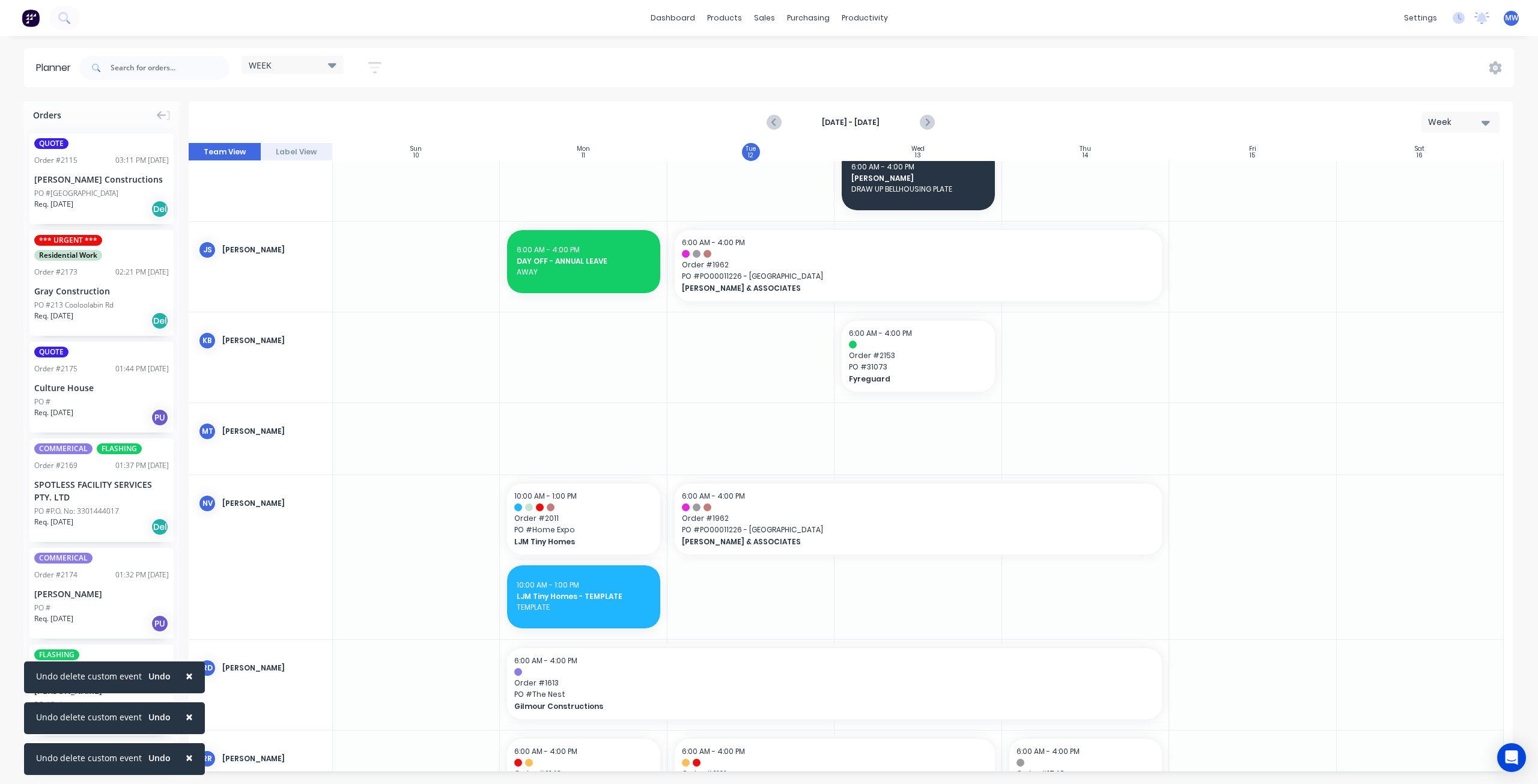
scroll to position [421, 0]
click at [926, 122] on icon "Next page" at bounding box center [927, 123] width 14 height 14
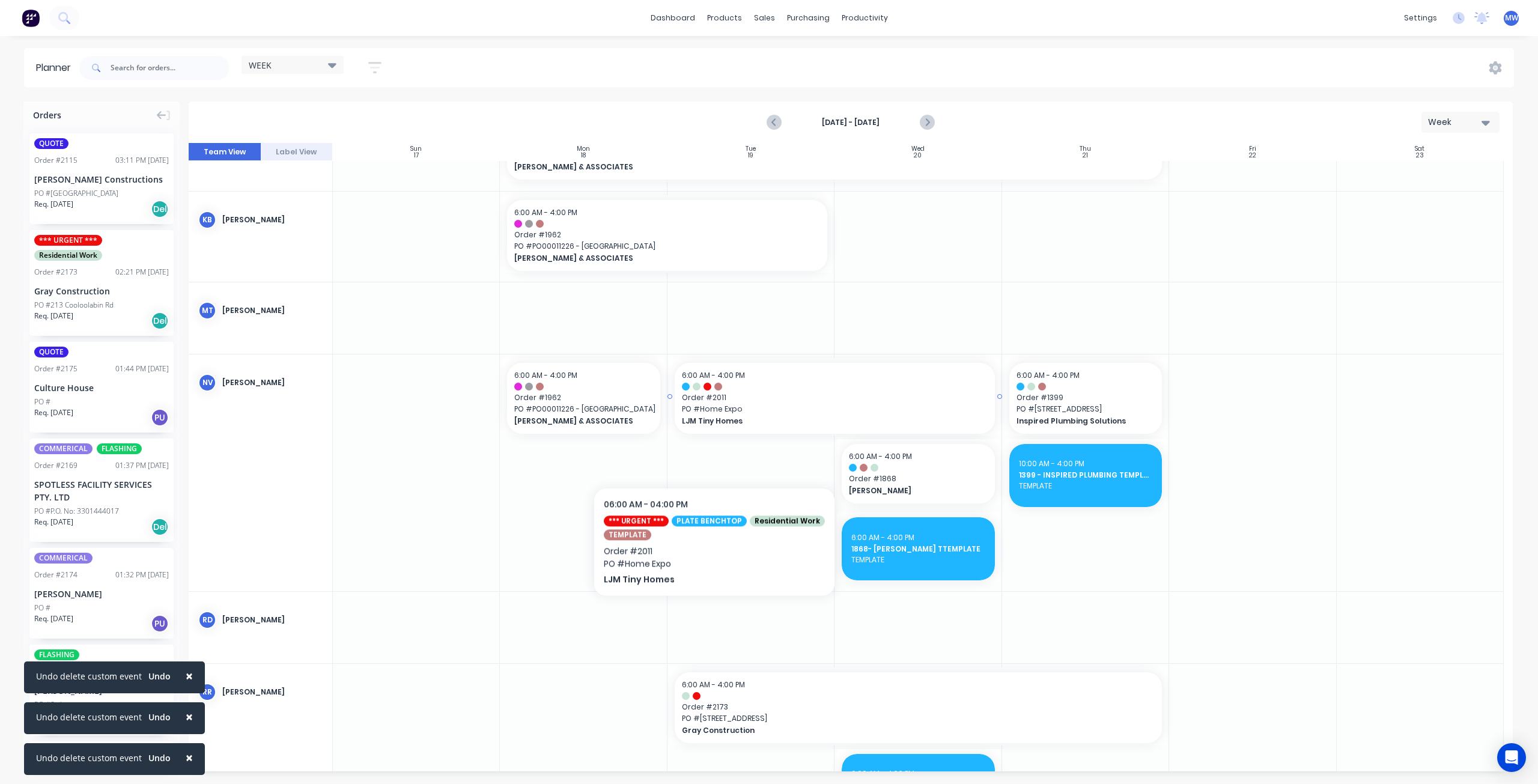
scroll to position [398, 0]
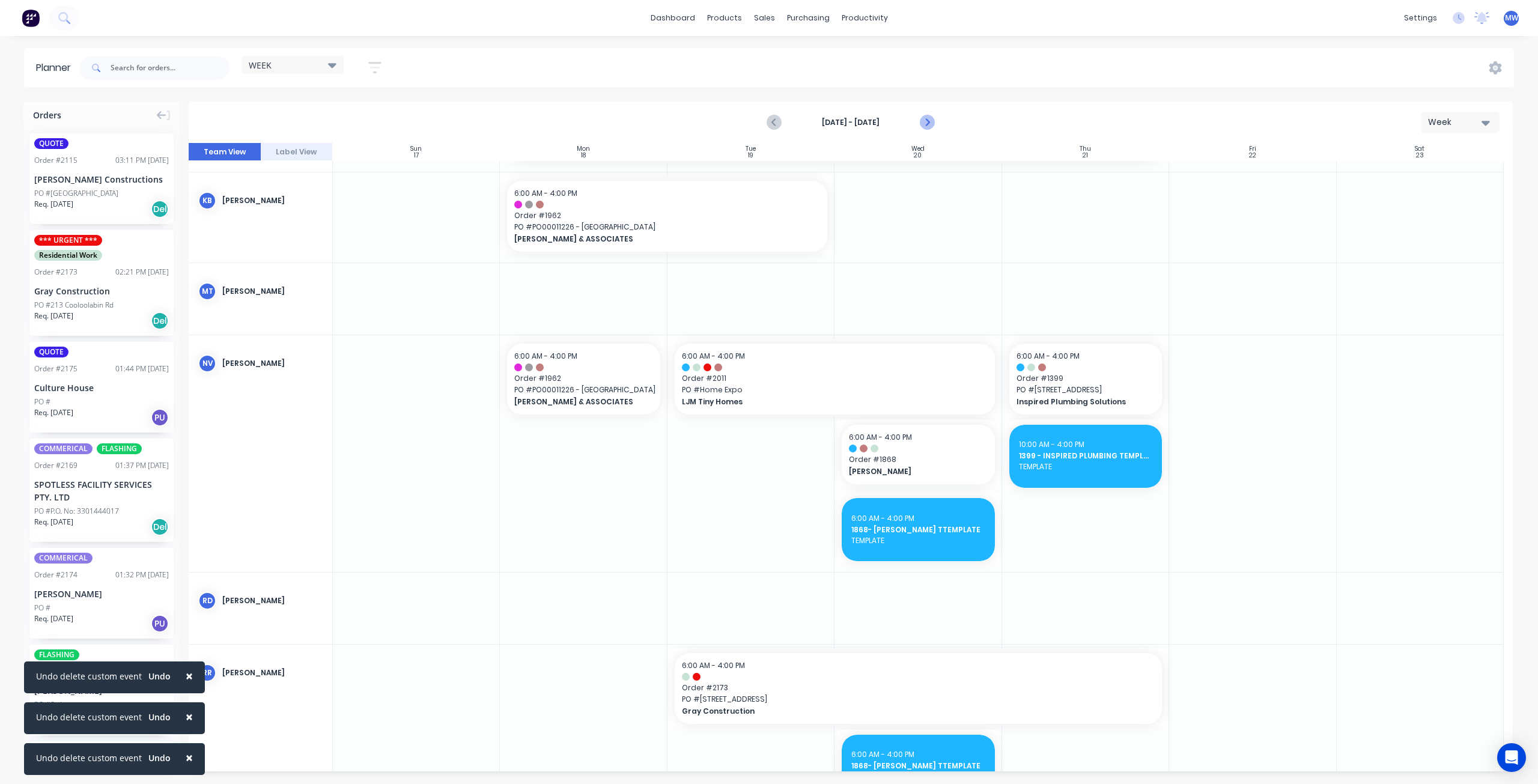
click at [927, 121] on icon "Next page" at bounding box center [927, 123] width 14 height 14
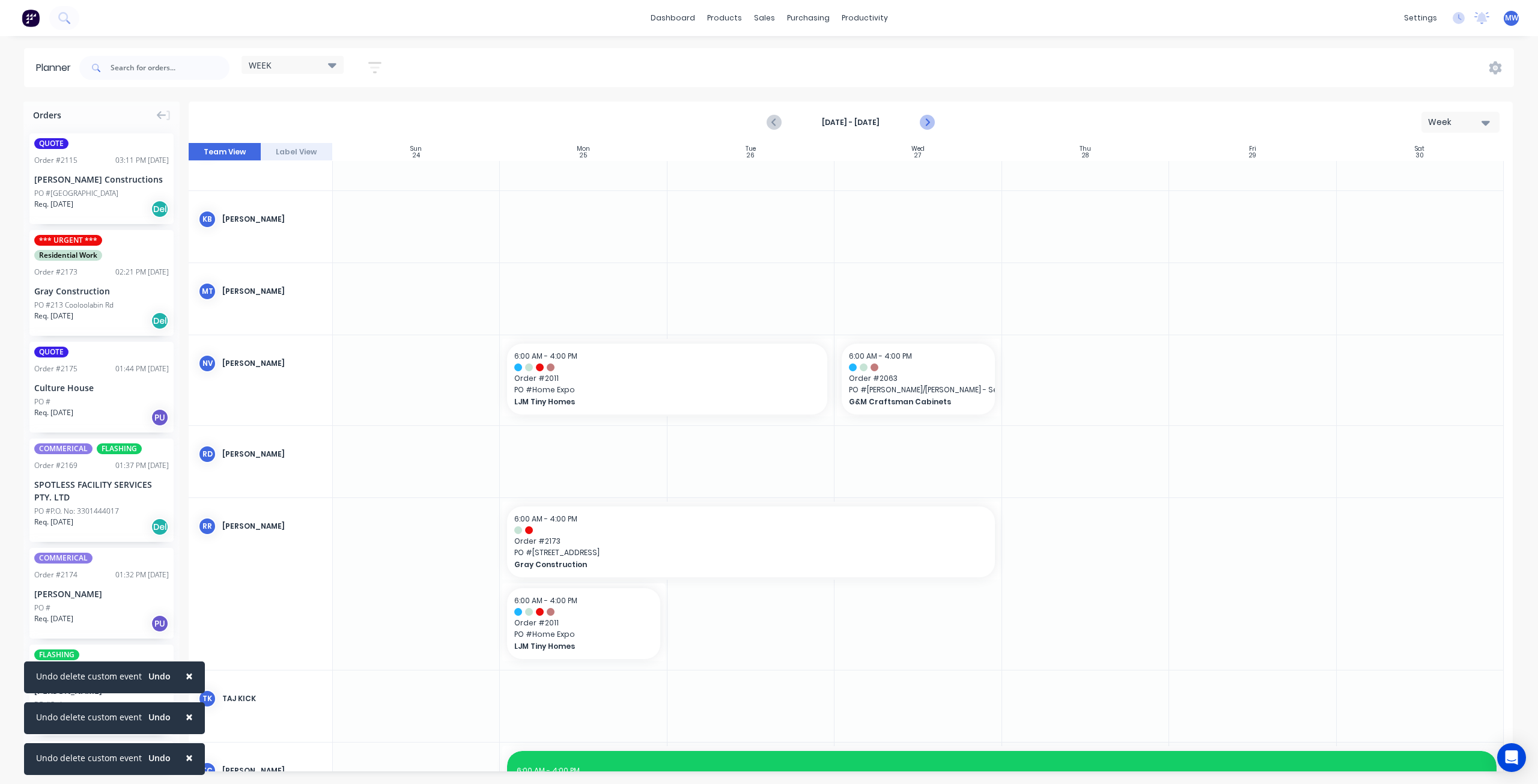
scroll to position [368, 0]
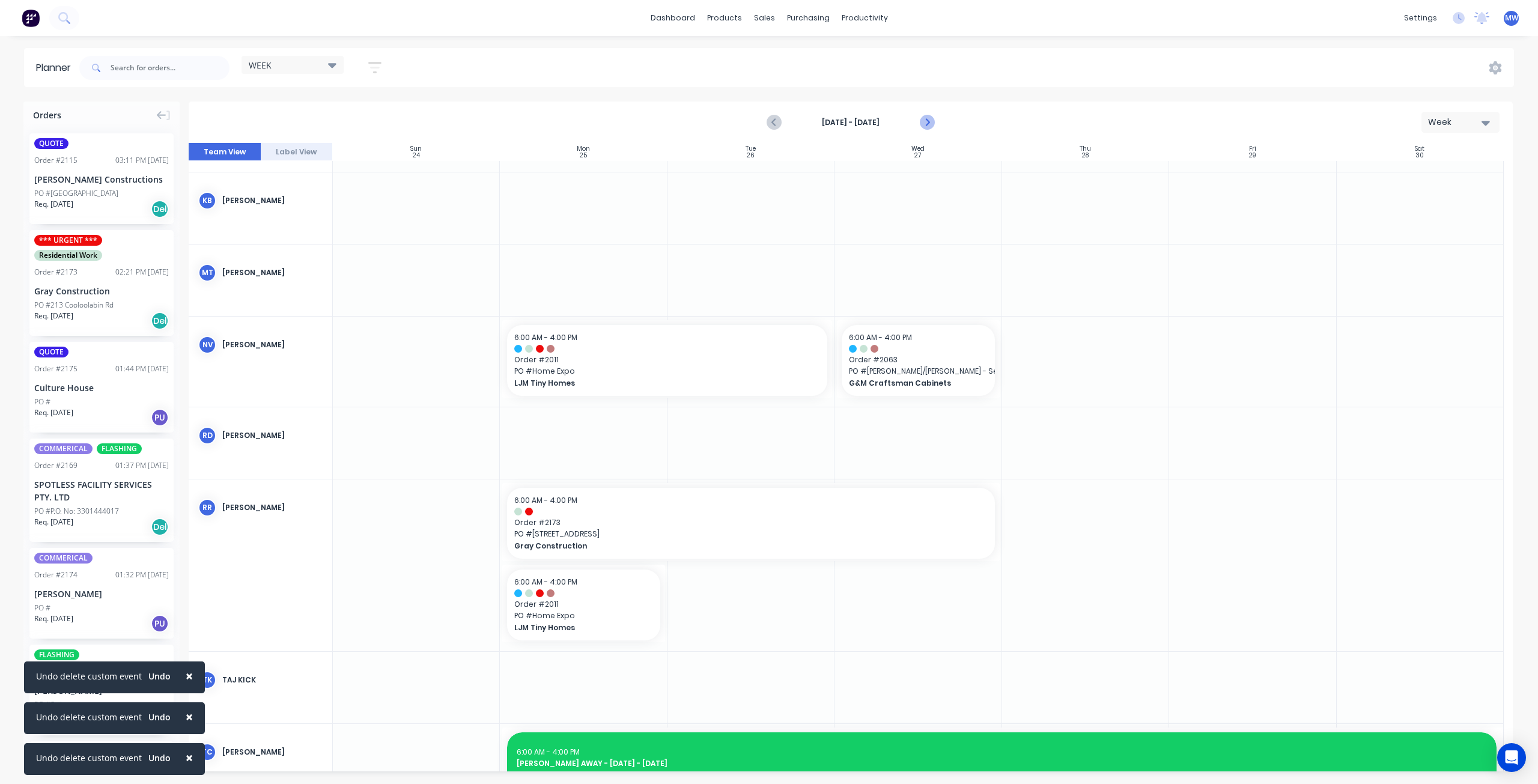
click at [924, 120] on icon "Next page" at bounding box center [927, 123] width 14 height 14
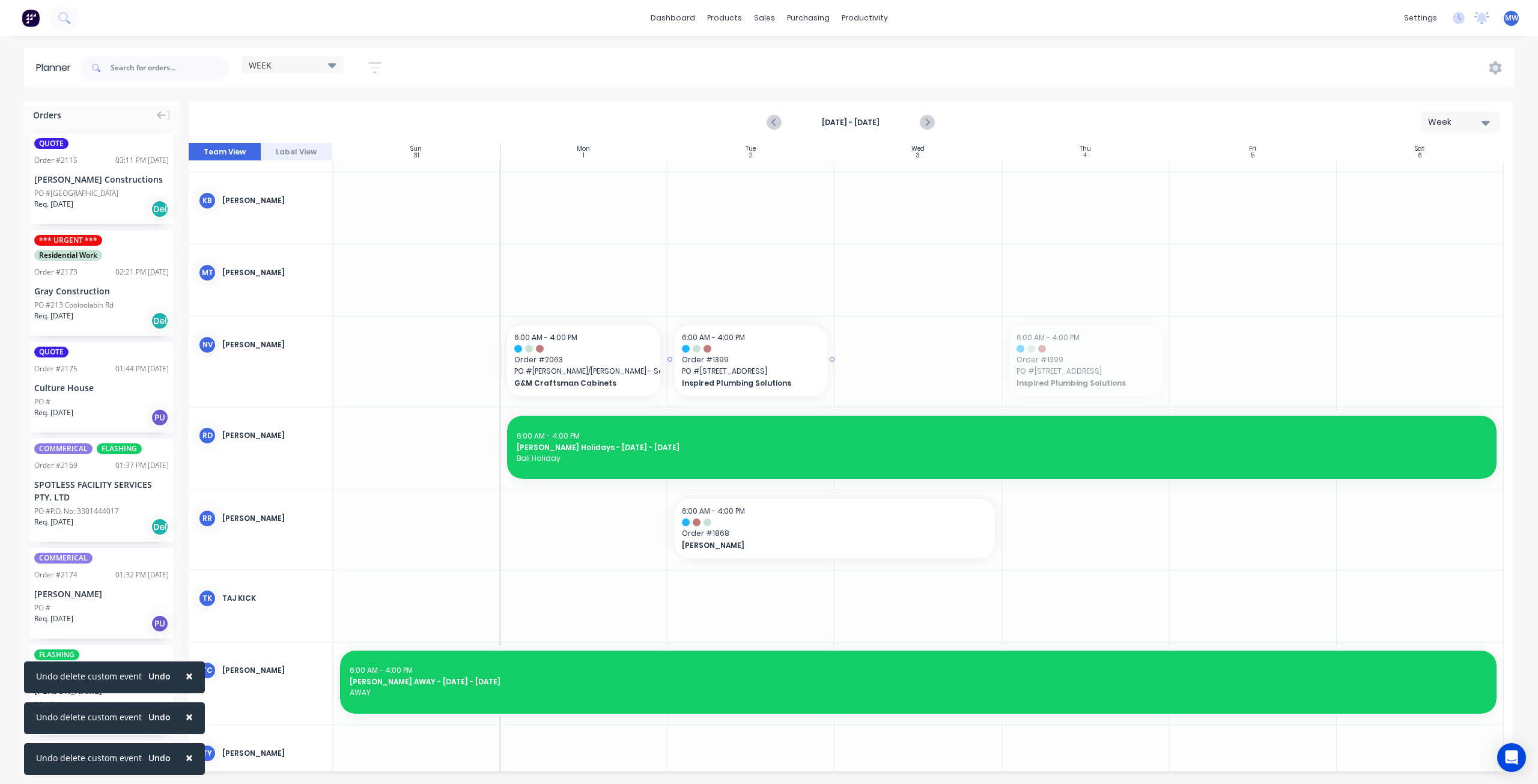
drag, startPoint x: 1067, startPoint y: 366, endPoint x: 817, endPoint y: 372, distance: 250.1
drag, startPoint x: 831, startPoint y: 357, endPoint x: 1021, endPoint y: 357, distance: 190.0
click at [927, 120] on icon "Next page" at bounding box center [927, 123] width 14 height 14
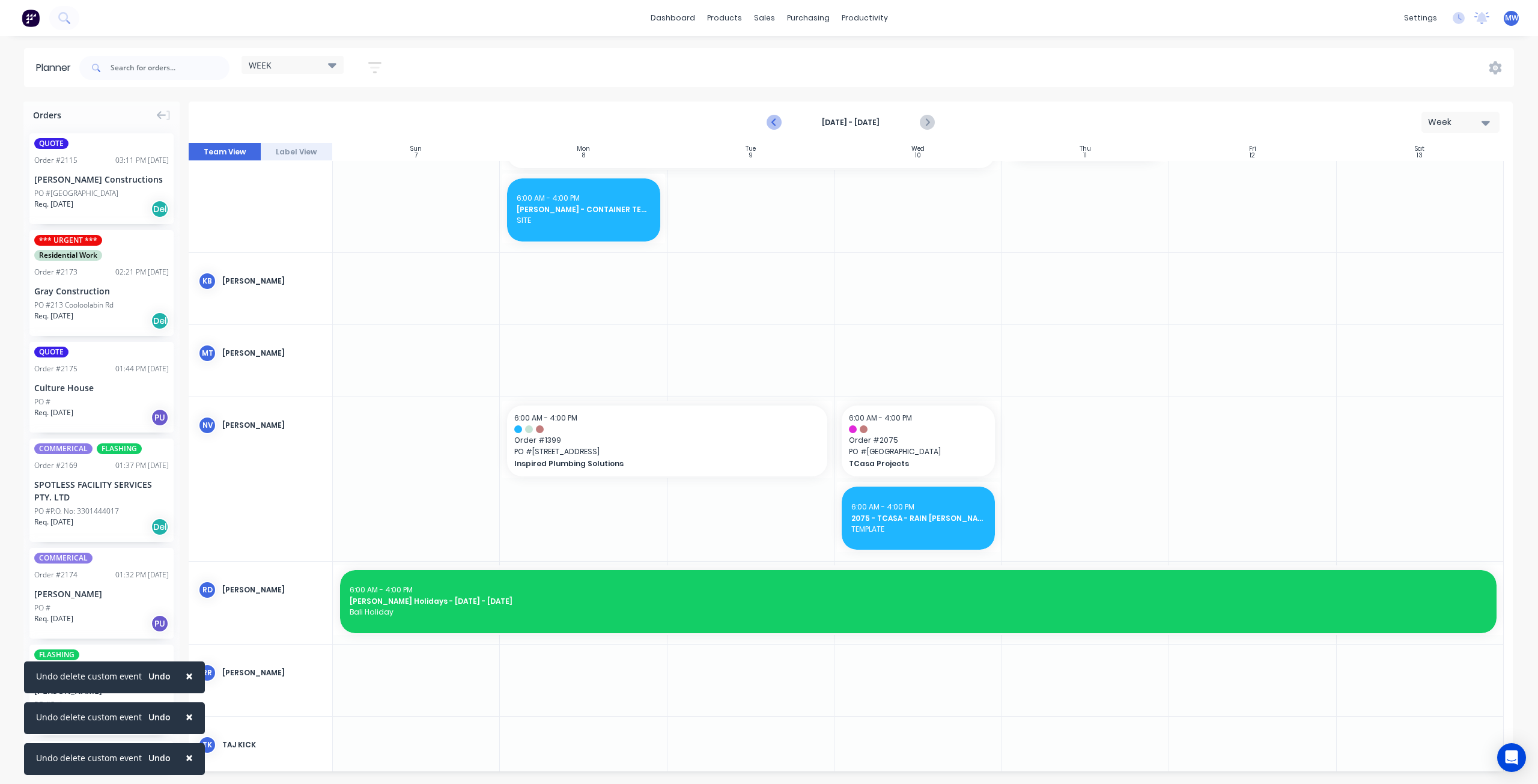
click at [775, 121] on icon "Previous page" at bounding box center [775, 123] width 14 height 14
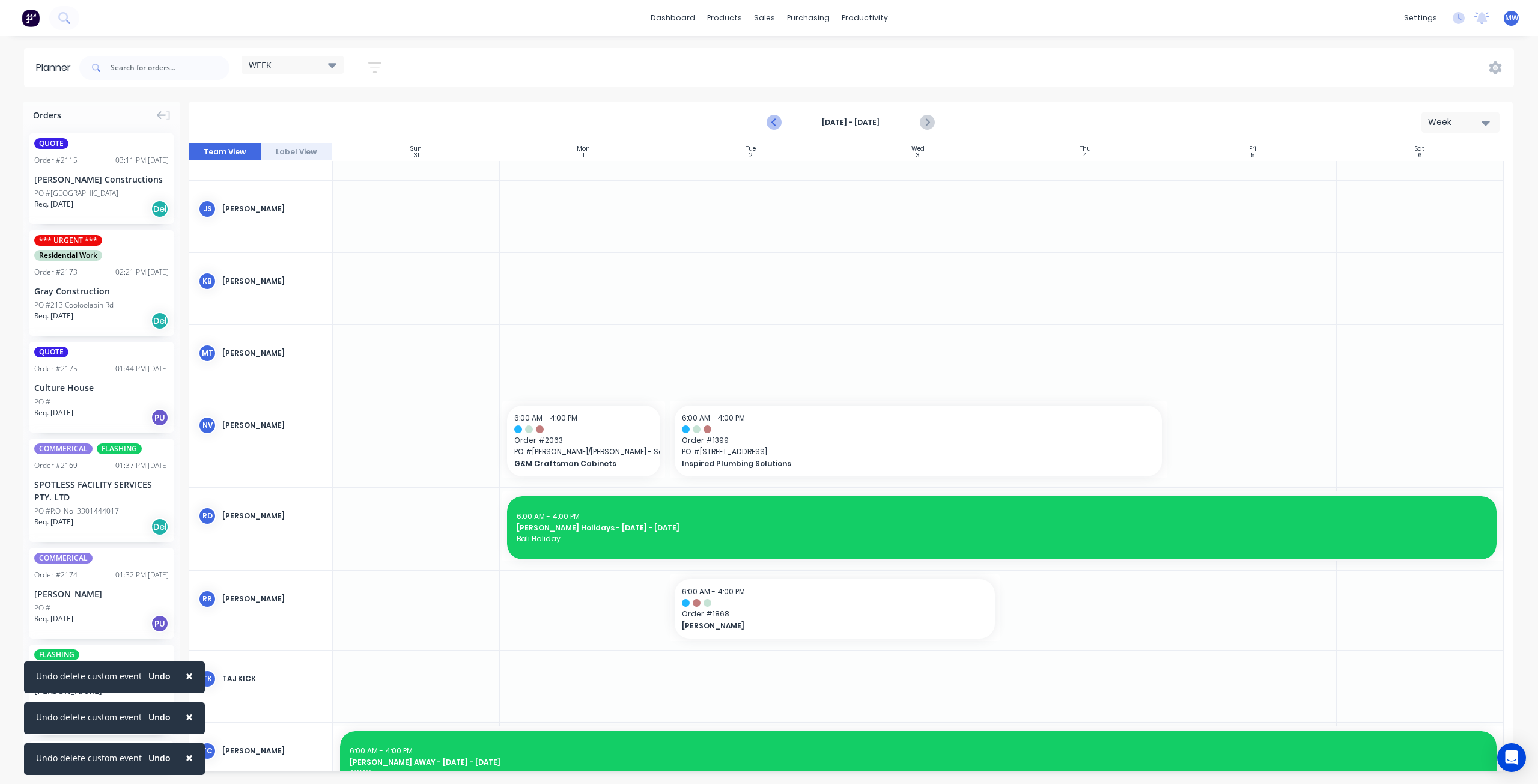
click at [775, 121] on icon "Previous page" at bounding box center [775, 123] width 5 height 10
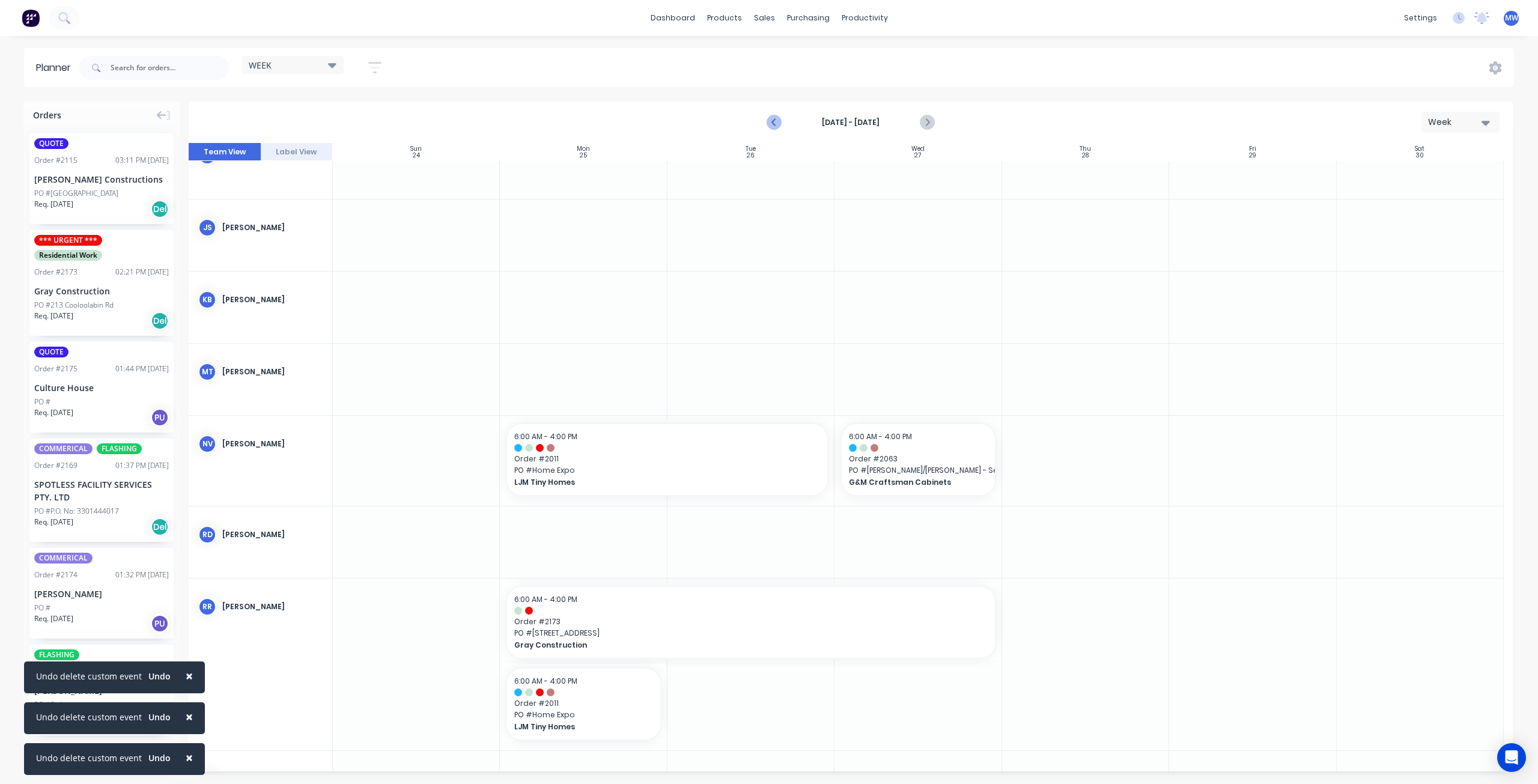
scroll to position [287, 0]
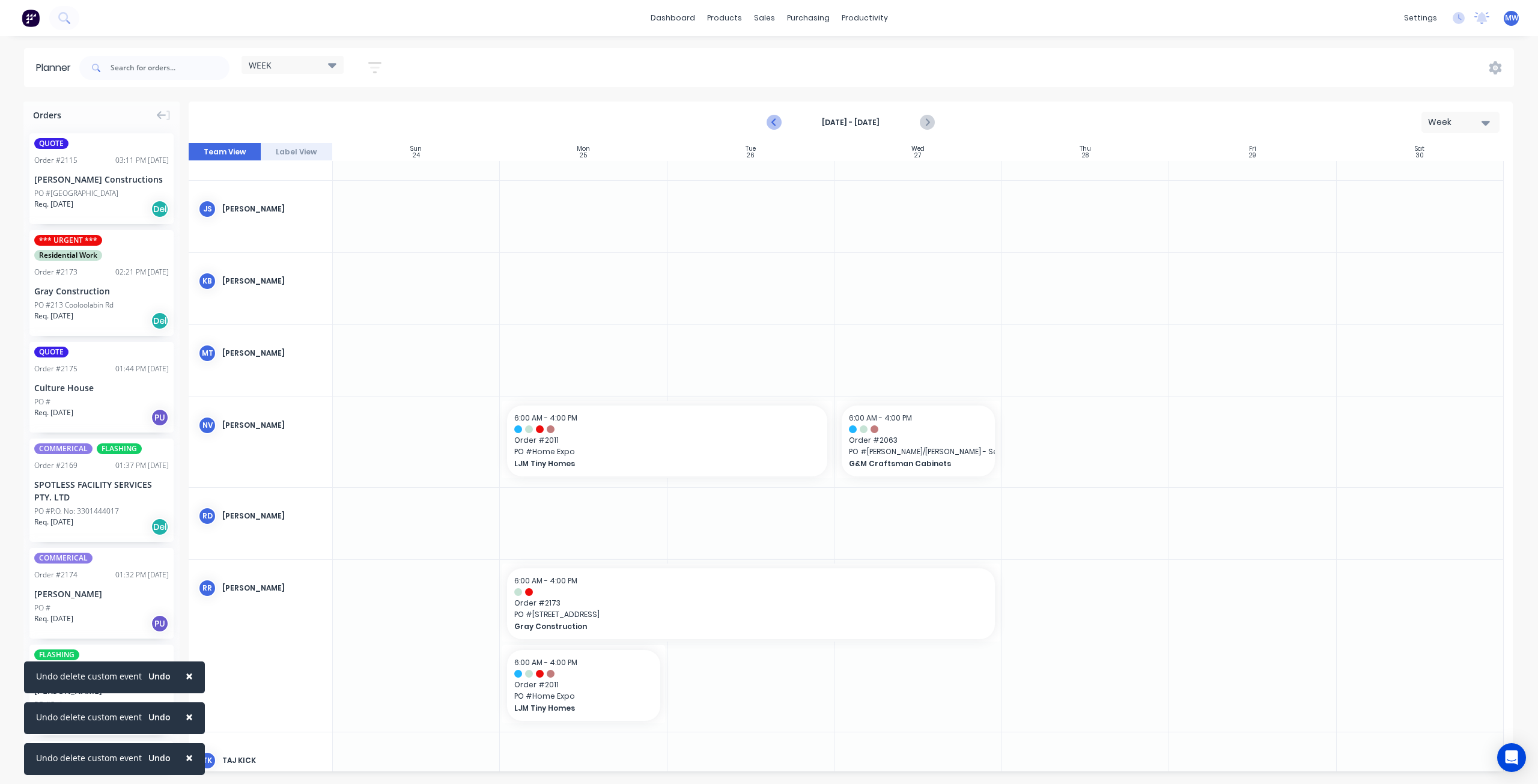
click at [776, 122] on icon "Previous page" at bounding box center [775, 123] width 14 height 14
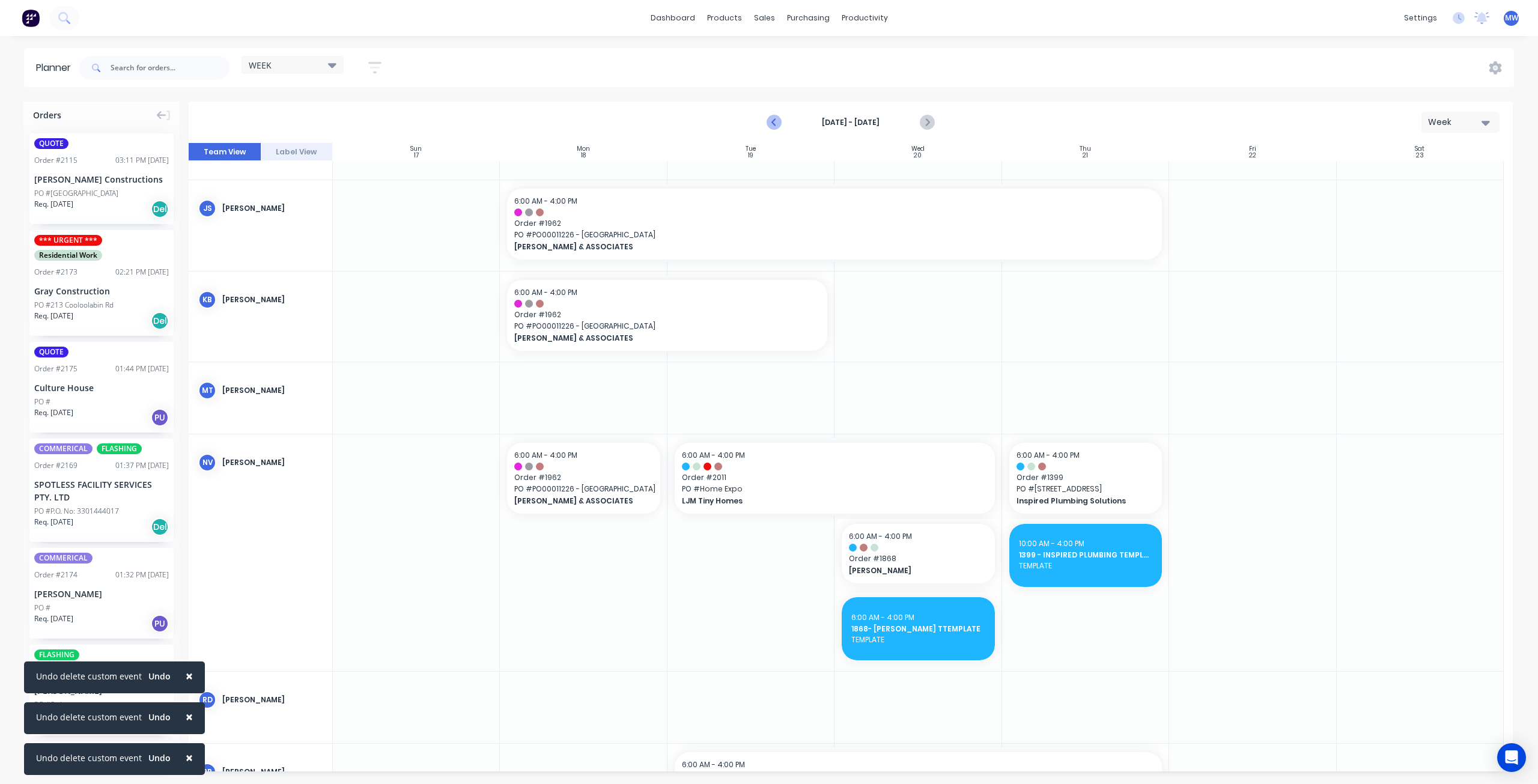
click at [776, 122] on icon "Previous page" at bounding box center [775, 123] width 14 height 14
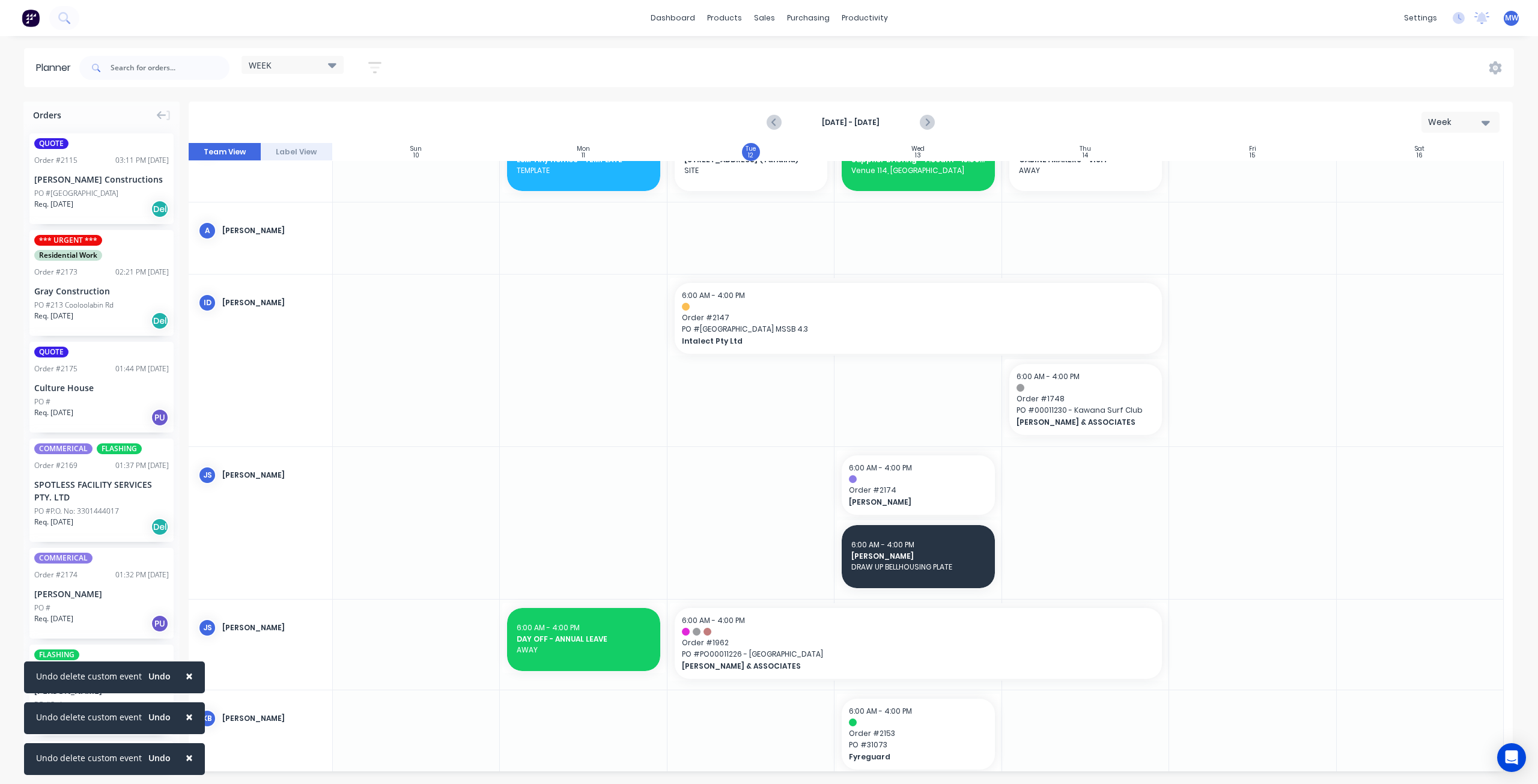
scroll to position [0, 0]
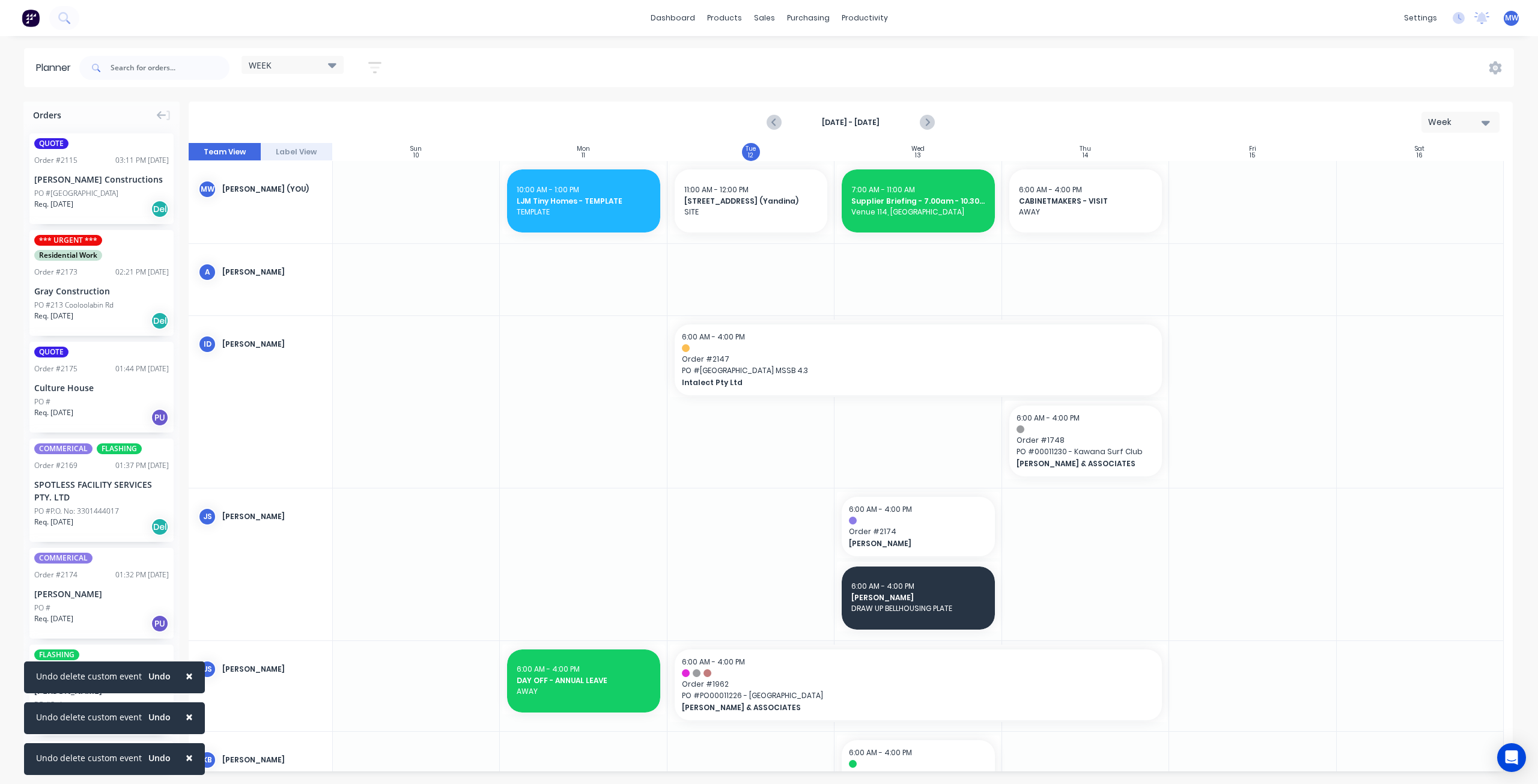
click at [864, 243] on div at bounding box center [918, 202] width 167 height 82
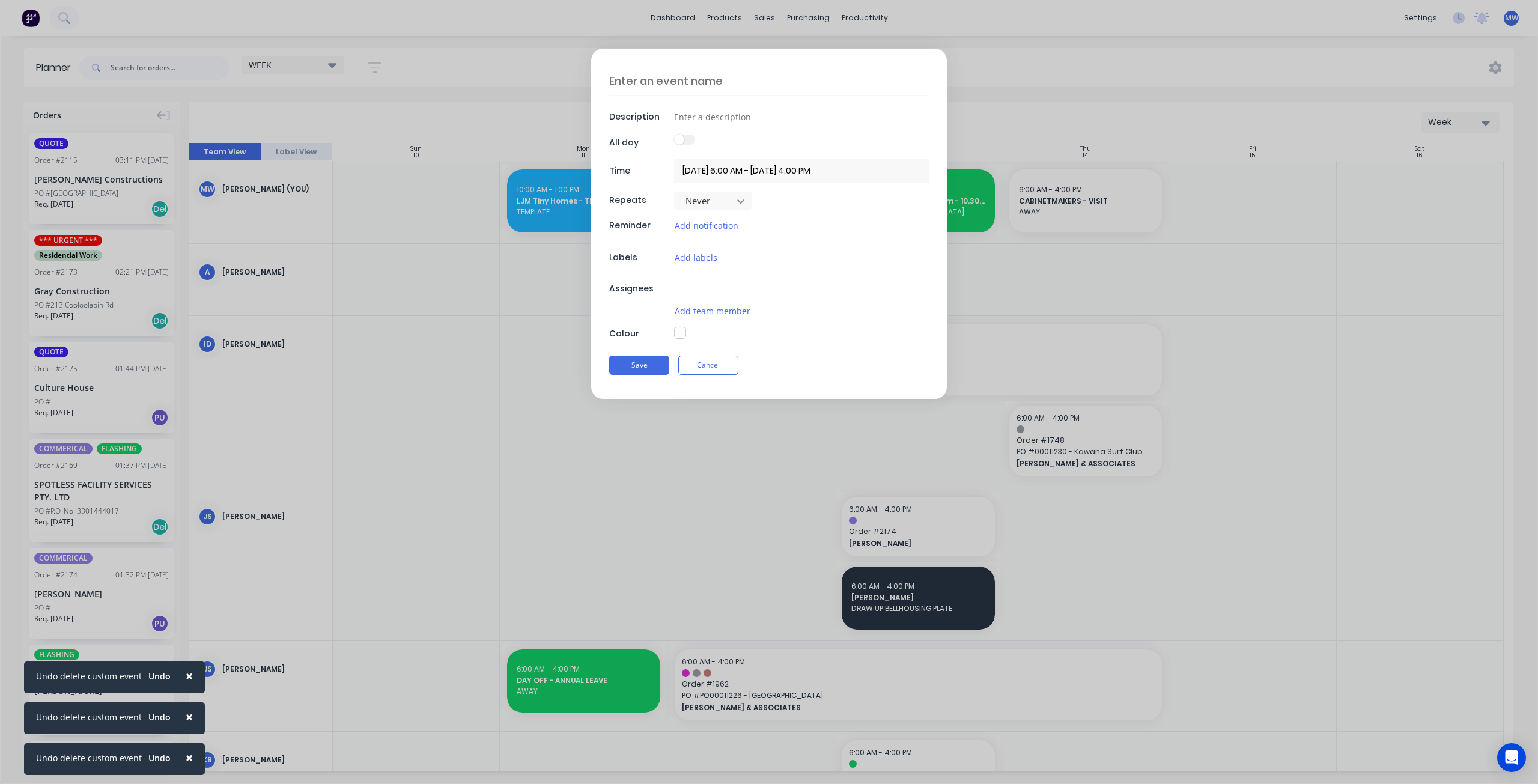
type textarea "x"
click at [663, 81] on textarea at bounding box center [769, 81] width 320 height 28
type textarea "G"
type textarea "x"
type textarea "Gr"
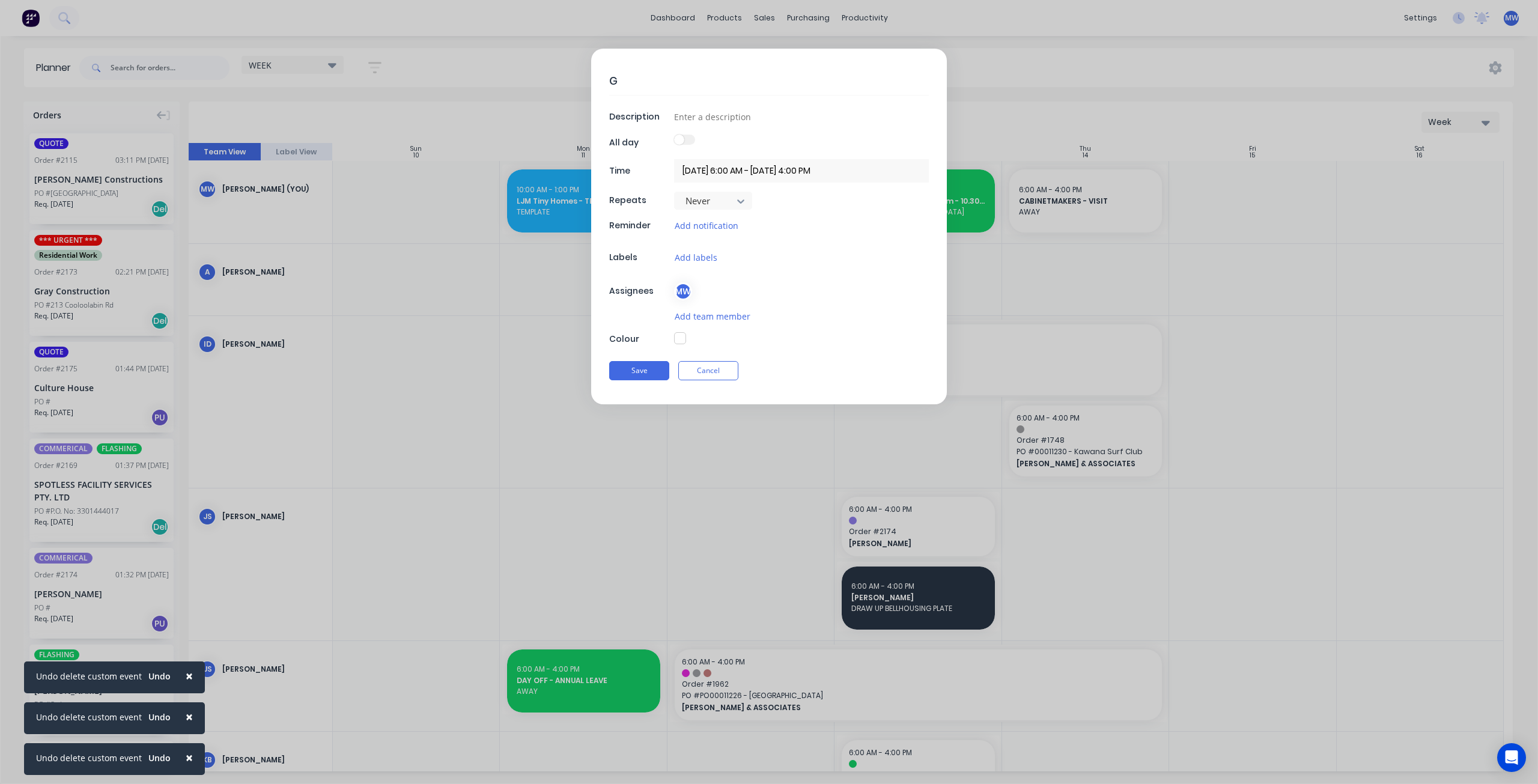
type textarea "x"
type textarea "Gra"
type textarea "x"
type textarea "Gray"
type textarea "x"
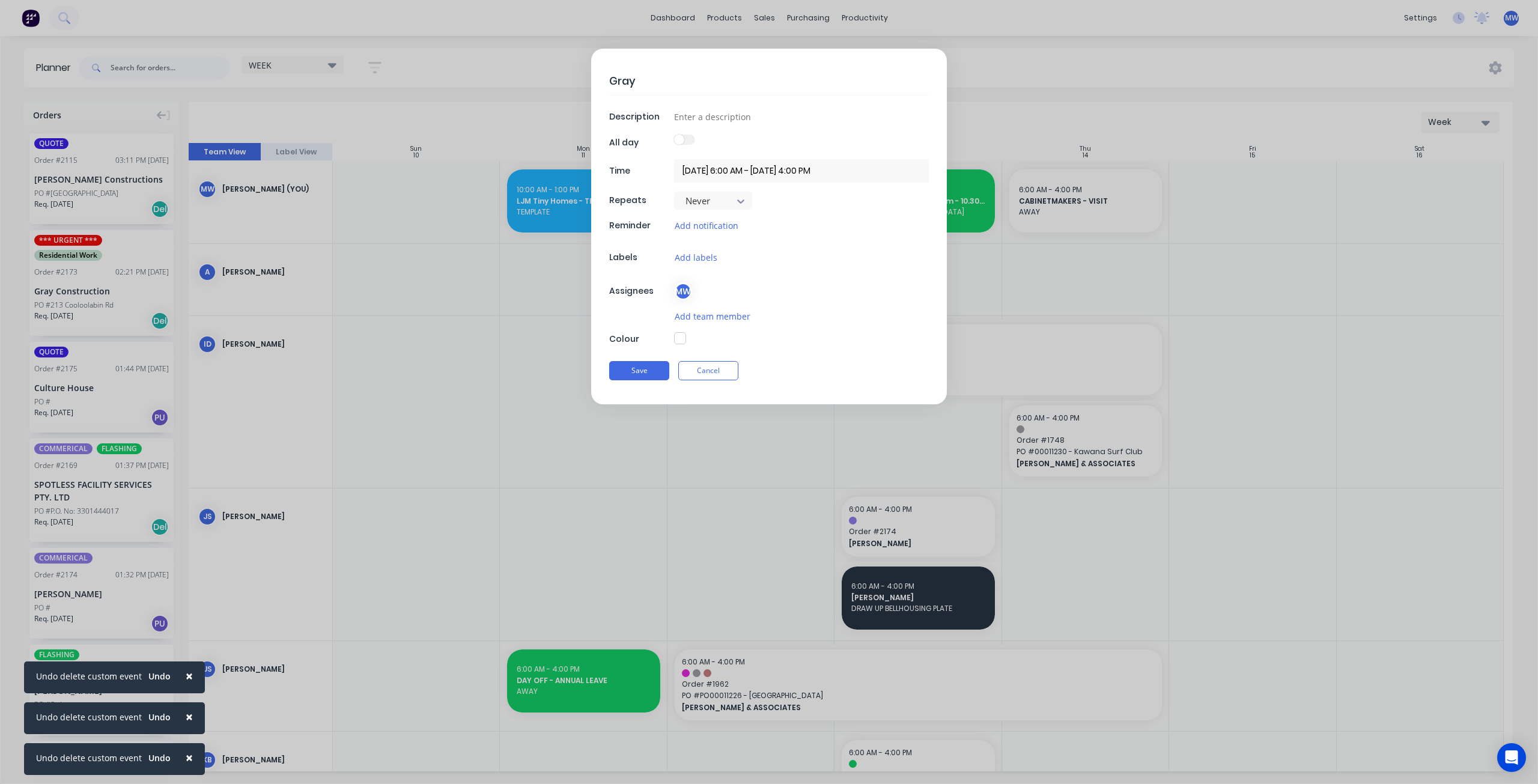
type textarea "Gray"
type textarea "x"
type textarea "Gray -"
type textarea "x"
type textarea "Gray -"
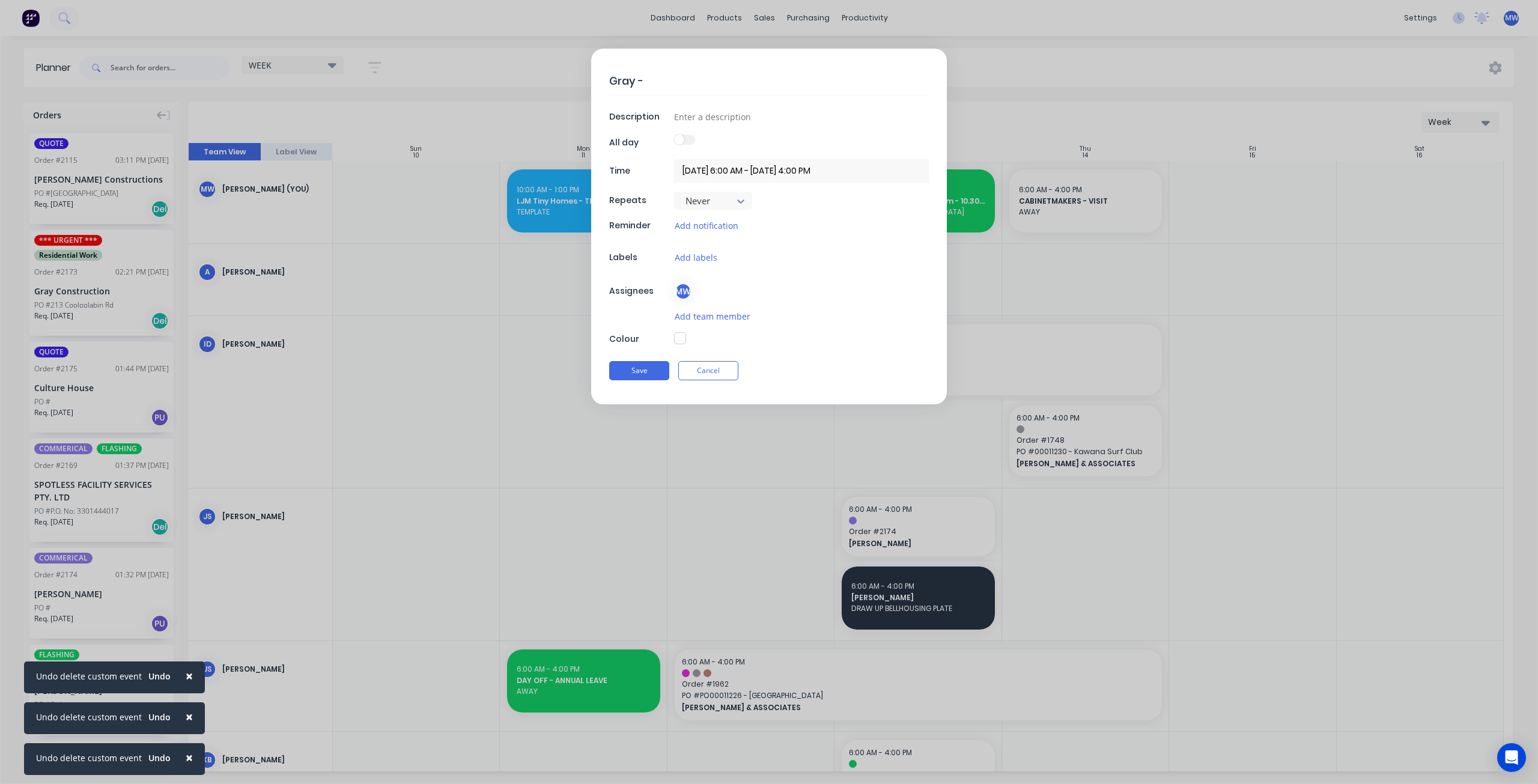
type textarea "x"
type textarea "Gray - C"
type textarea "x"
type textarea "Gray - Co"
type textarea "x"
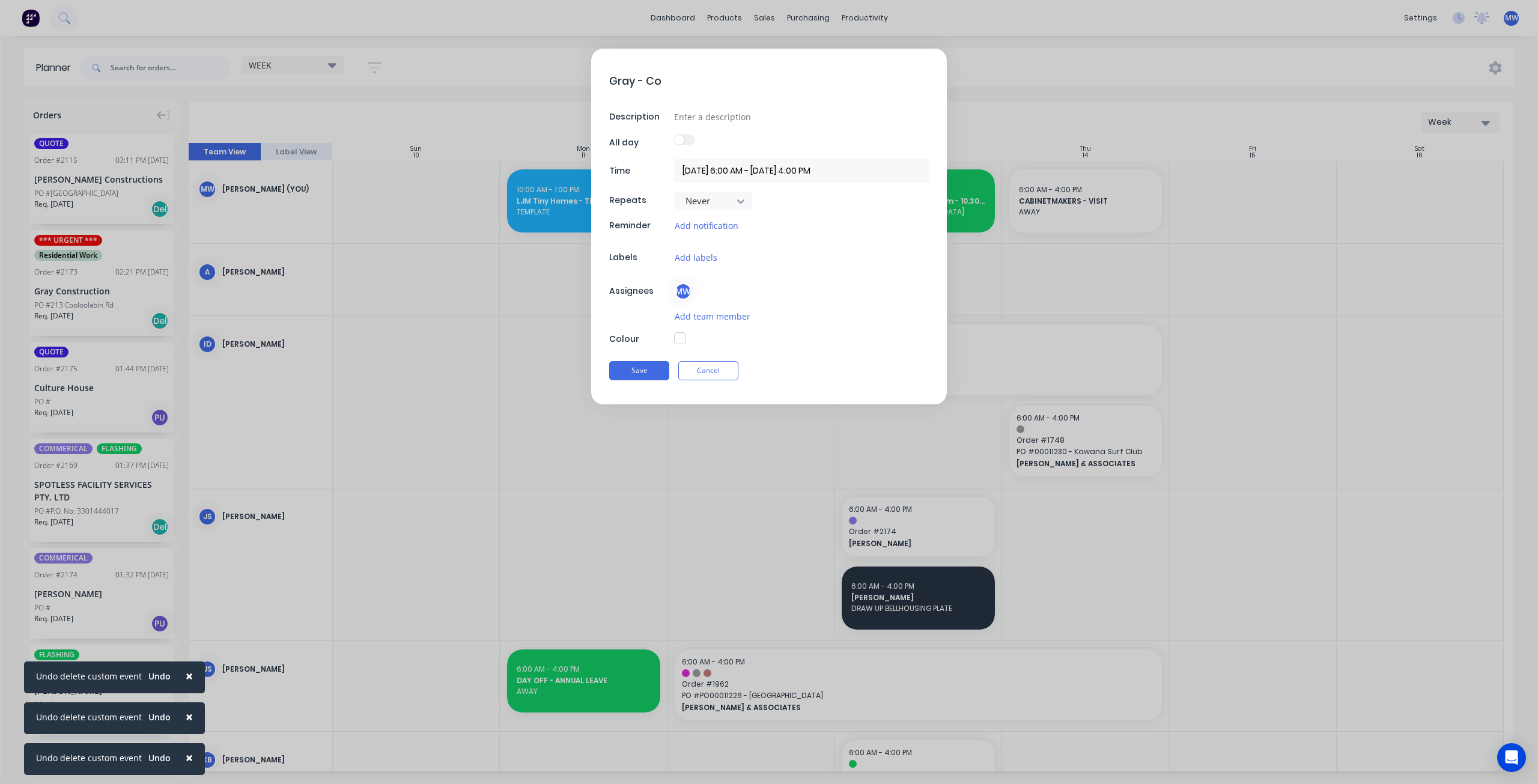
type textarea "Gray - Con"
type textarea "x"
type textarea "Gray - Conc"
type textarea "x"
type textarea "Gray - Con"
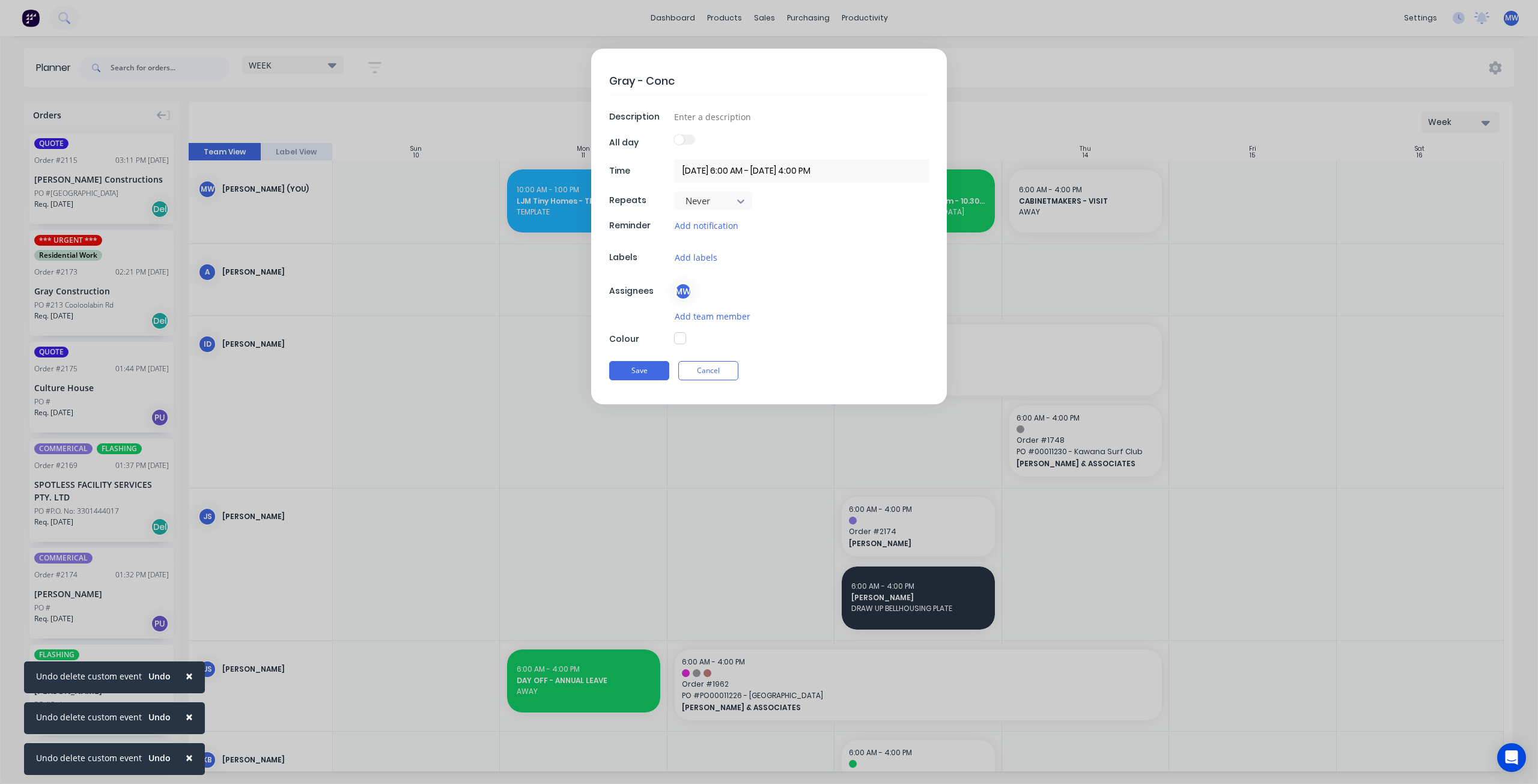
type textarea "x"
type textarea "Gray - Cons"
type textarea "x"
type textarea "Gray - Cons"
type textarea "x"
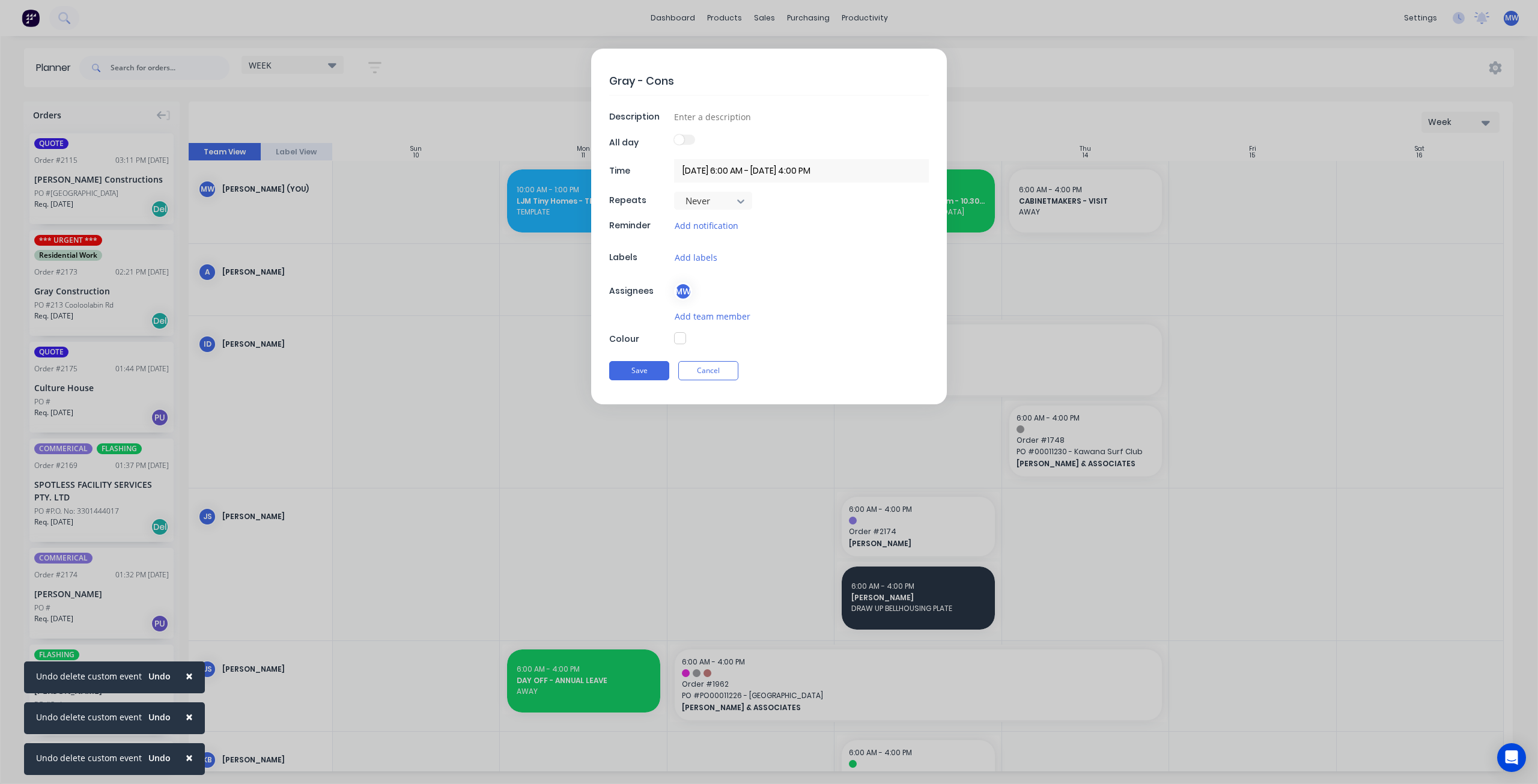
type textarea "Gray - Cons D"
type textarea "x"
type textarea "Gray - Cons Dr"
type textarea "x"
type textarea "Gray - Cons Dra"
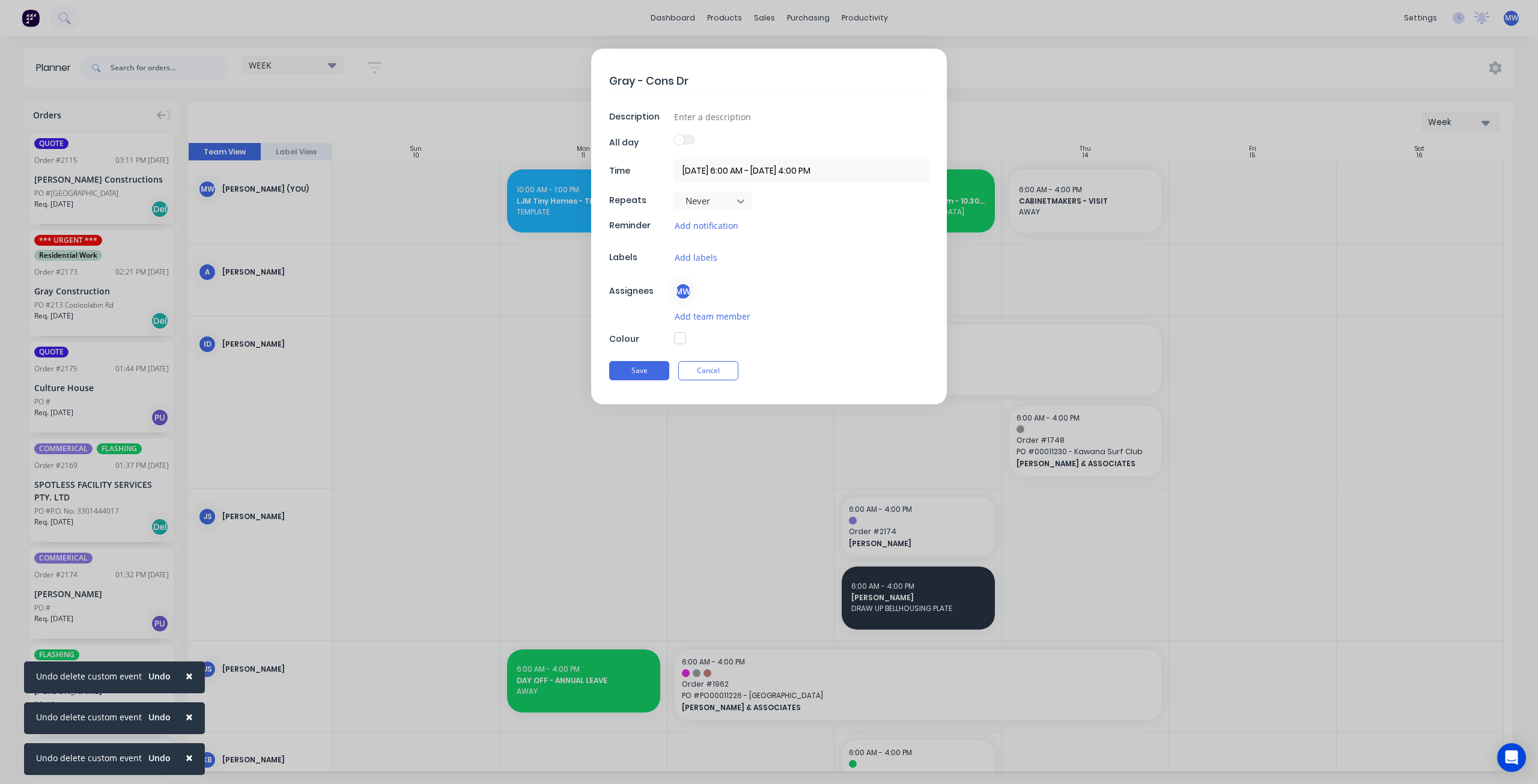
type textarea "x"
type textarea "Gray - Cons Draw"
type textarea "x"
type textarea "Gray - Cons Drawi"
type textarea "x"
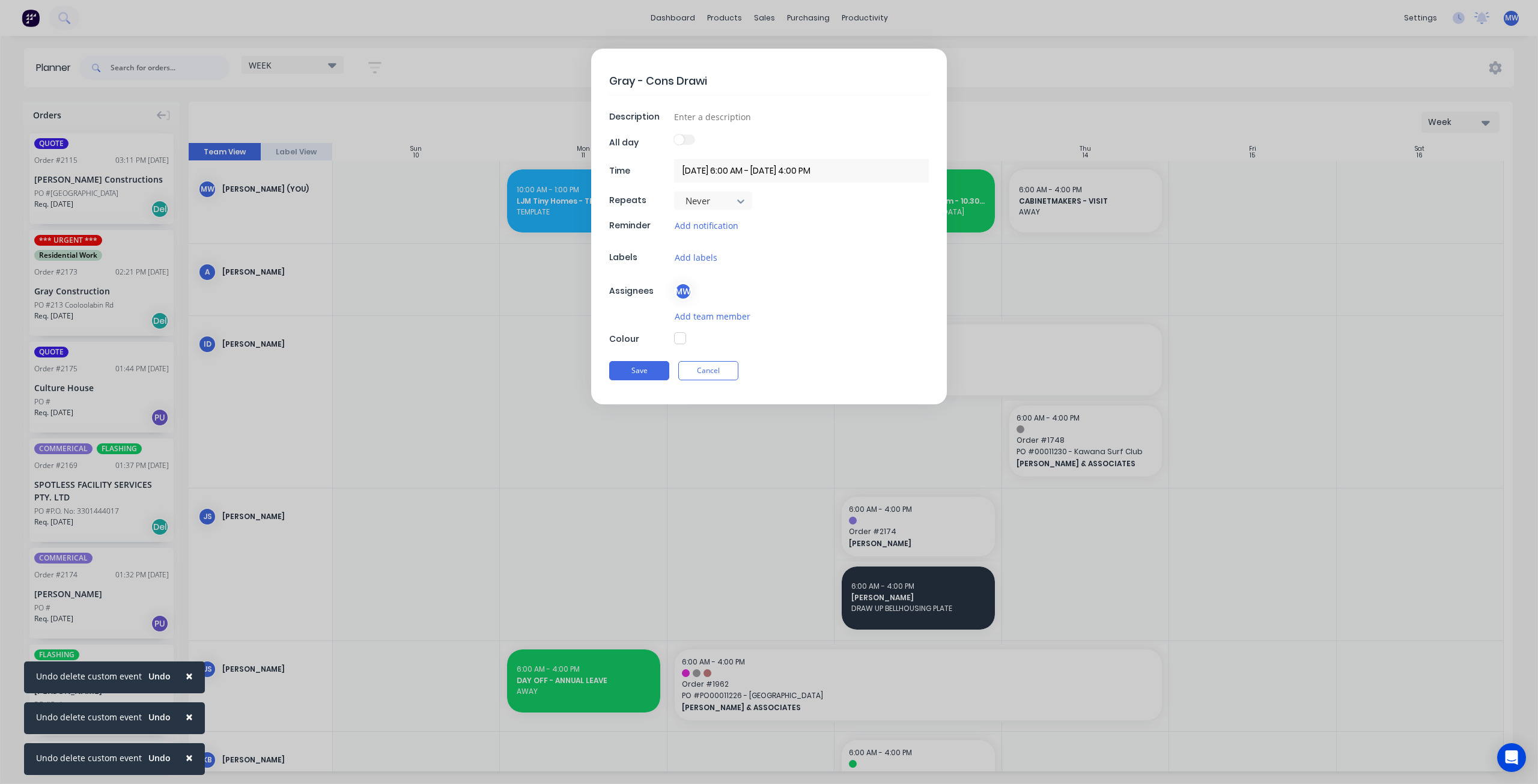
type textarea "Gray - Cons Drawin"
type textarea "x"
type textarea "Gray - Cons Drawing"
type textarea "x"
type textarea "Gray - Cons Drawing"
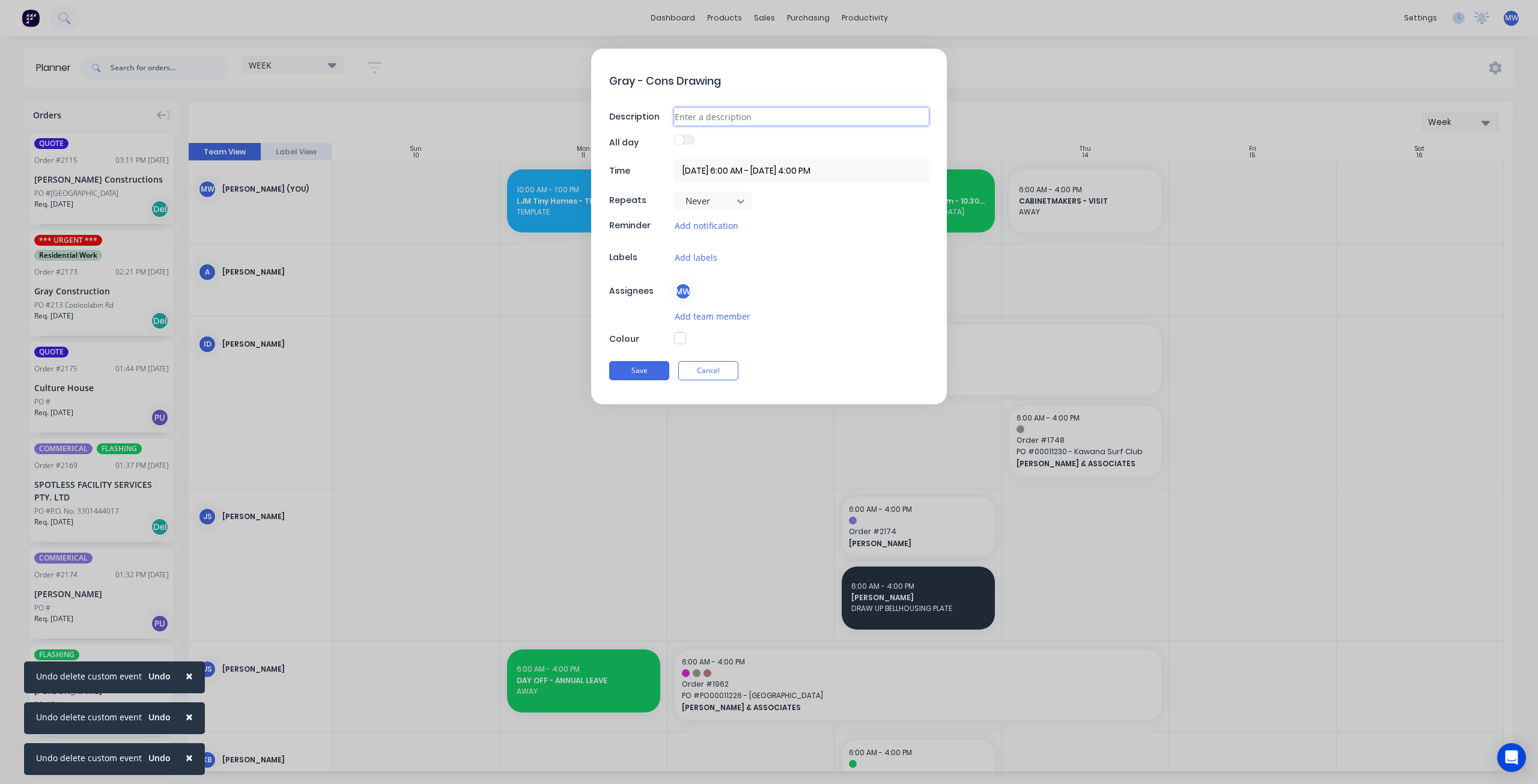
type textarea "x"
click at [692, 121] on input at bounding box center [802, 117] width 255 height 18
type input "FACTORY"
click at [666, 372] on button "Save" at bounding box center [639, 371] width 60 height 19
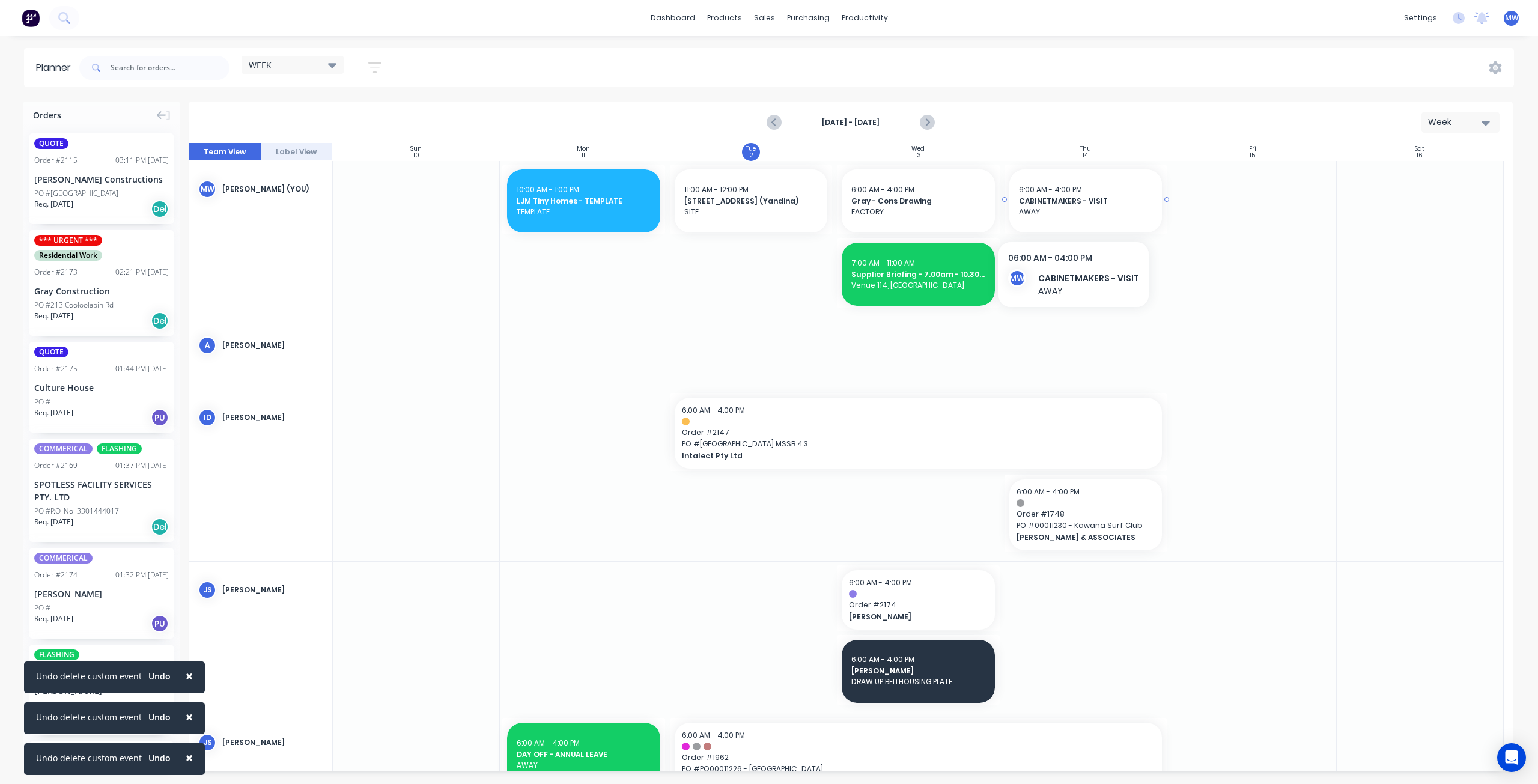
click at [1072, 214] on span "AWAY" at bounding box center [1085, 212] width 133 height 11
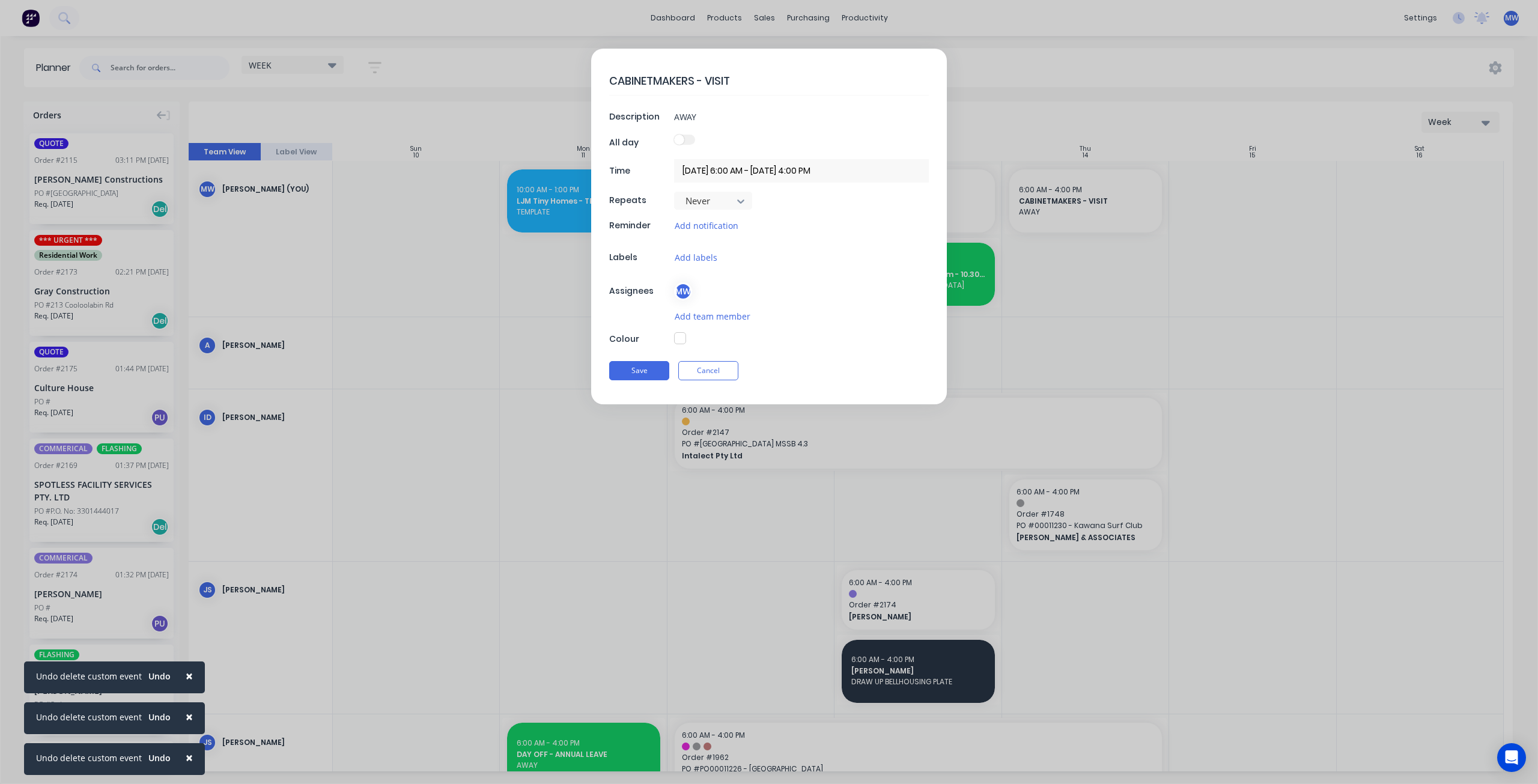
click at [742, 79] on textarea "CABINETMAKERS - VISIT" at bounding box center [769, 81] width 320 height 28
click at [659, 371] on button "Save" at bounding box center [639, 371] width 60 height 19
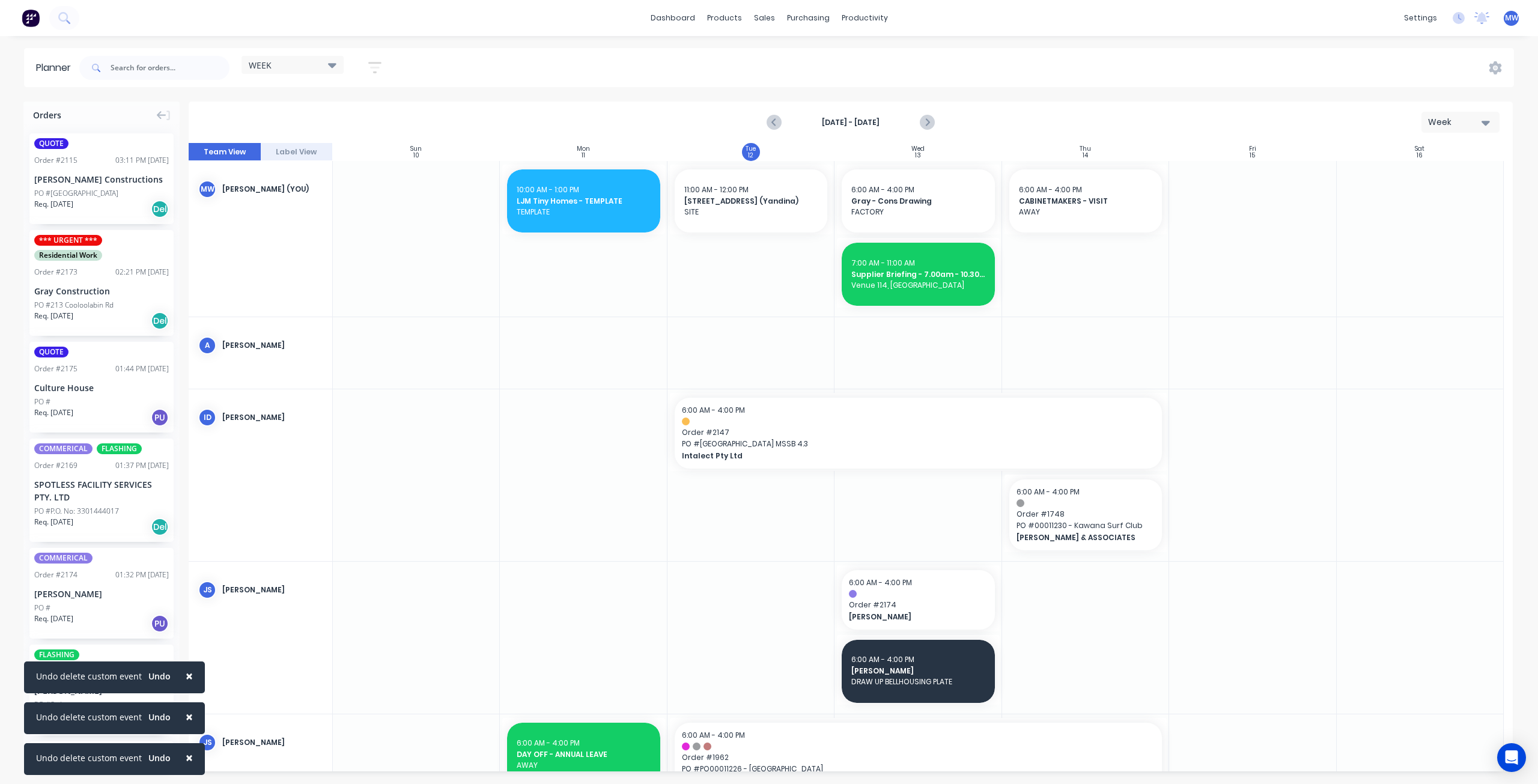
click at [986, 56] on div "WEEK Save new view None edit WEEK (Default) edit Rex edit SCSM - MAIN edit Show…" at bounding box center [795, 68] width 1437 height 36
click at [928, 124] on icon "Next page" at bounding box center [927, 123] width 14 height 14
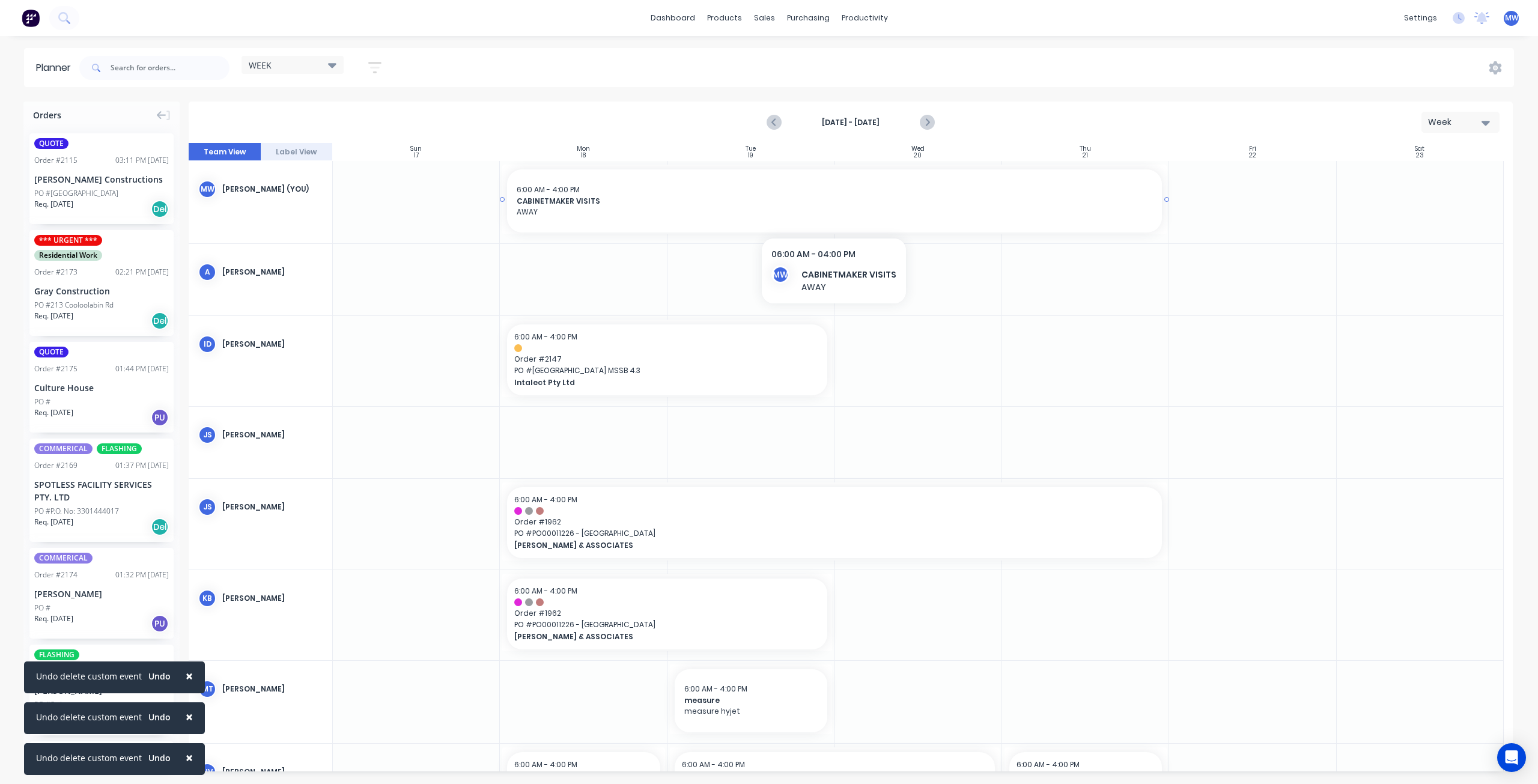
click at [585, 208] on span "AWAY" at bounding box center [835, 212] width 636 height 11
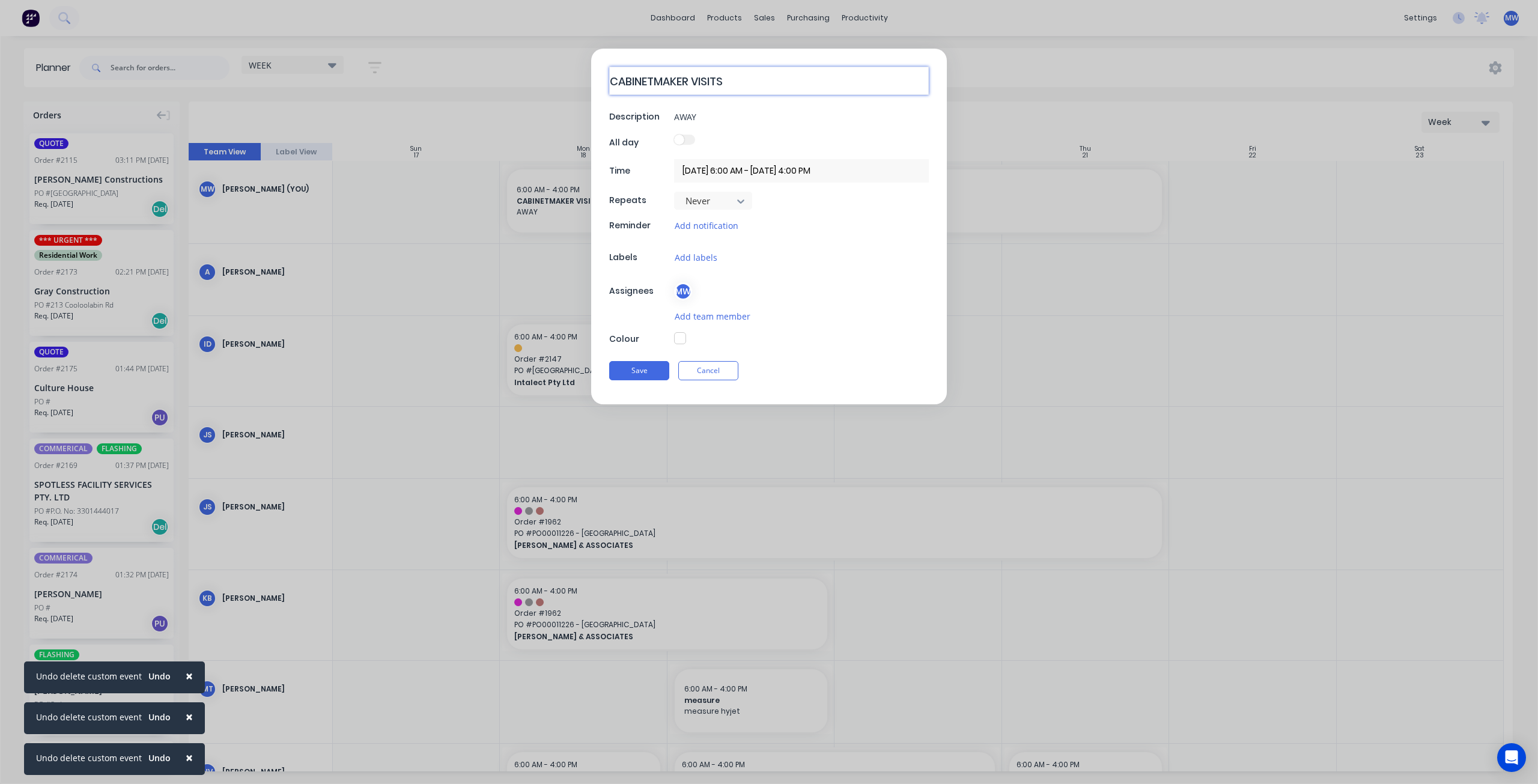
drag, startPoint x: 686, startPoint y: 77, endPoint x: 555, endPoint y: 75, distance: 131.0
click at [555, 75] on form "CABINETMAKER VISITS Description AWAY All day Time 18/08/2025 6:00 AM - 21/08/20…" at bounding box center [769, 226] width 1513 height 356
type textarea "x"
type textarea "C VISITS"
type textarea "x"
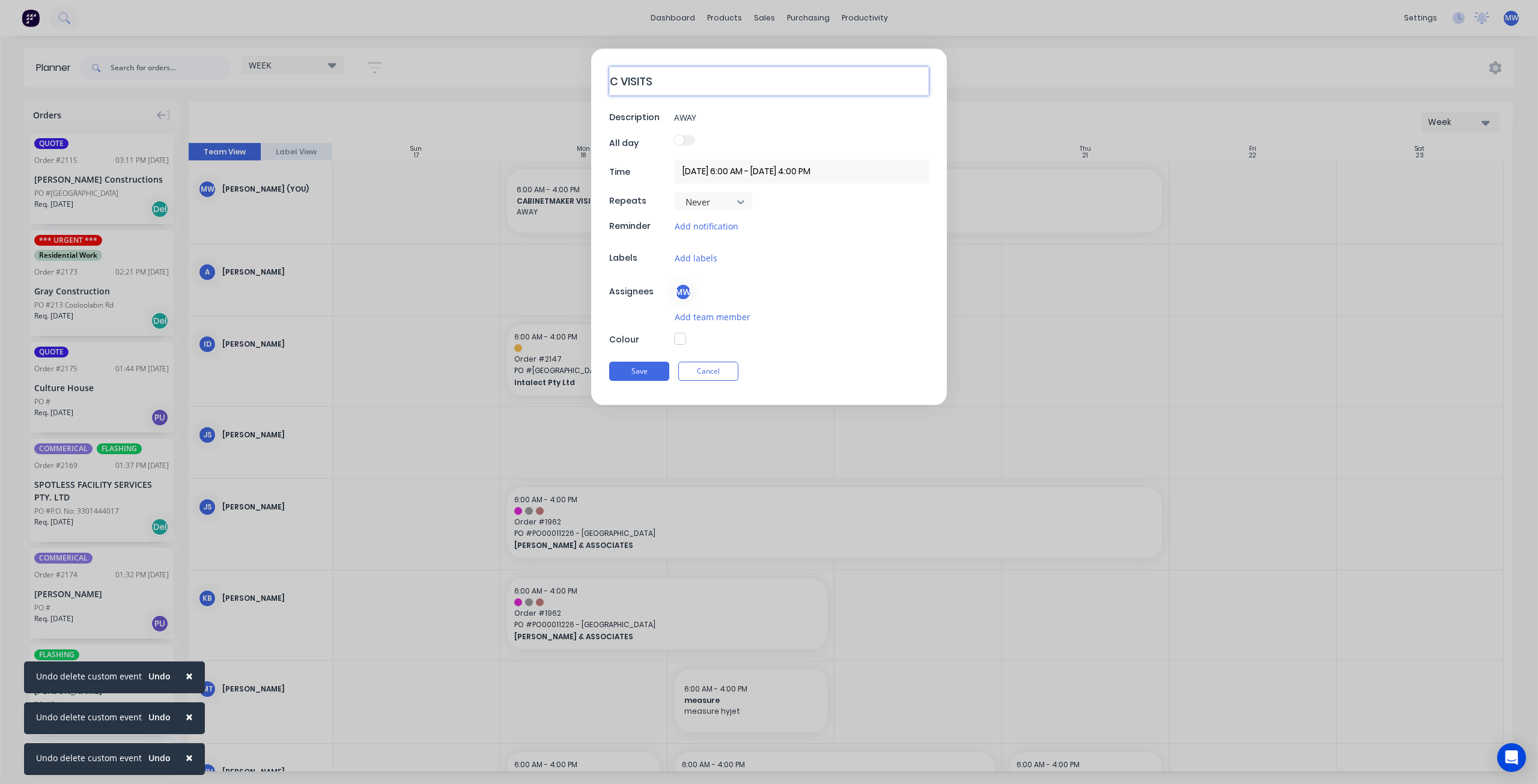
type textarea "CU VISITS"
type textarea "x"
type textarea "CUS VISITS"
type textarea "x"
type textarea "CUST VISITS"
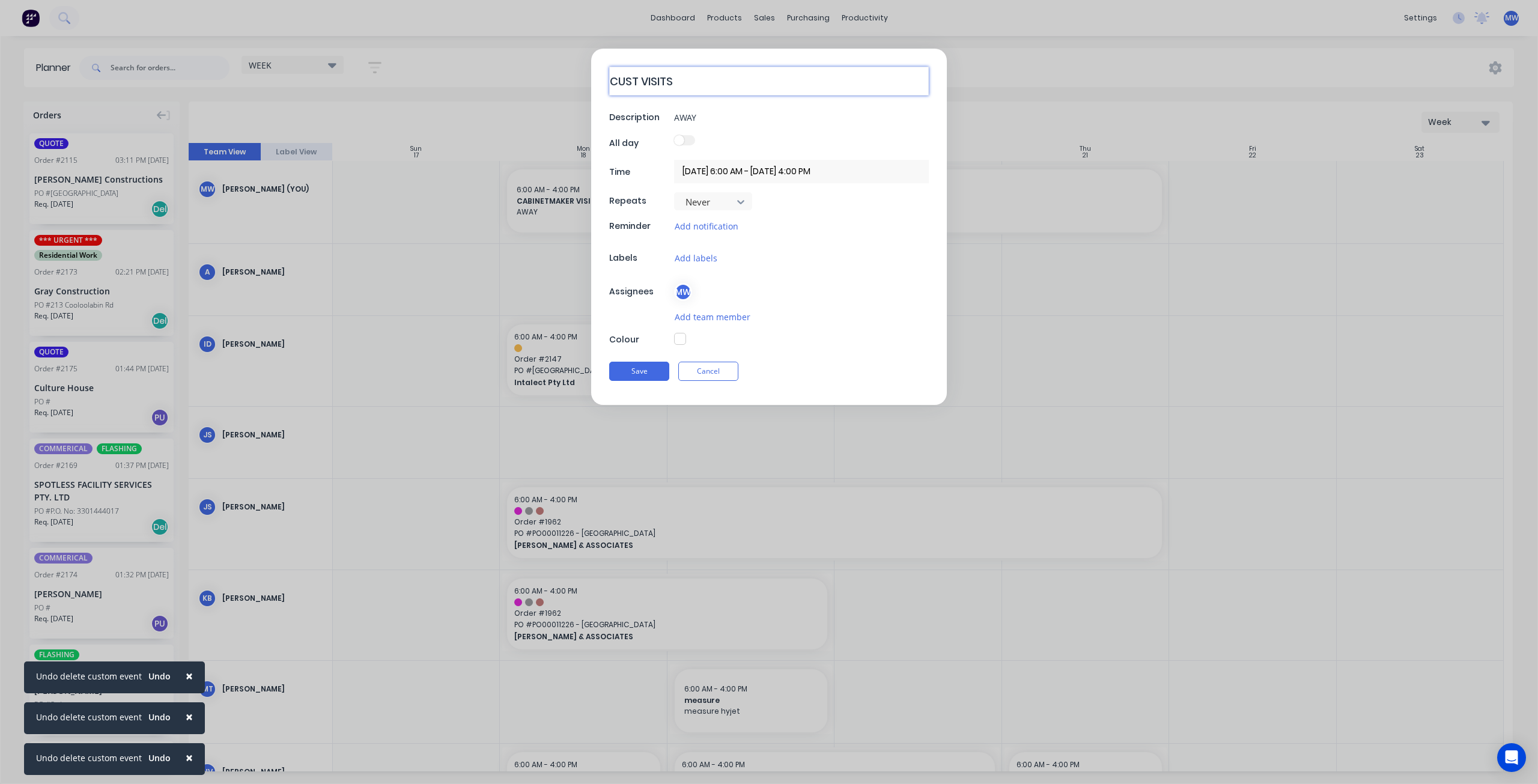
type textarea "x"
type textarea "CUSTO VISITS"
type textarea "x"
type textarea "CUSTOM VISITS"
type textarea "x"
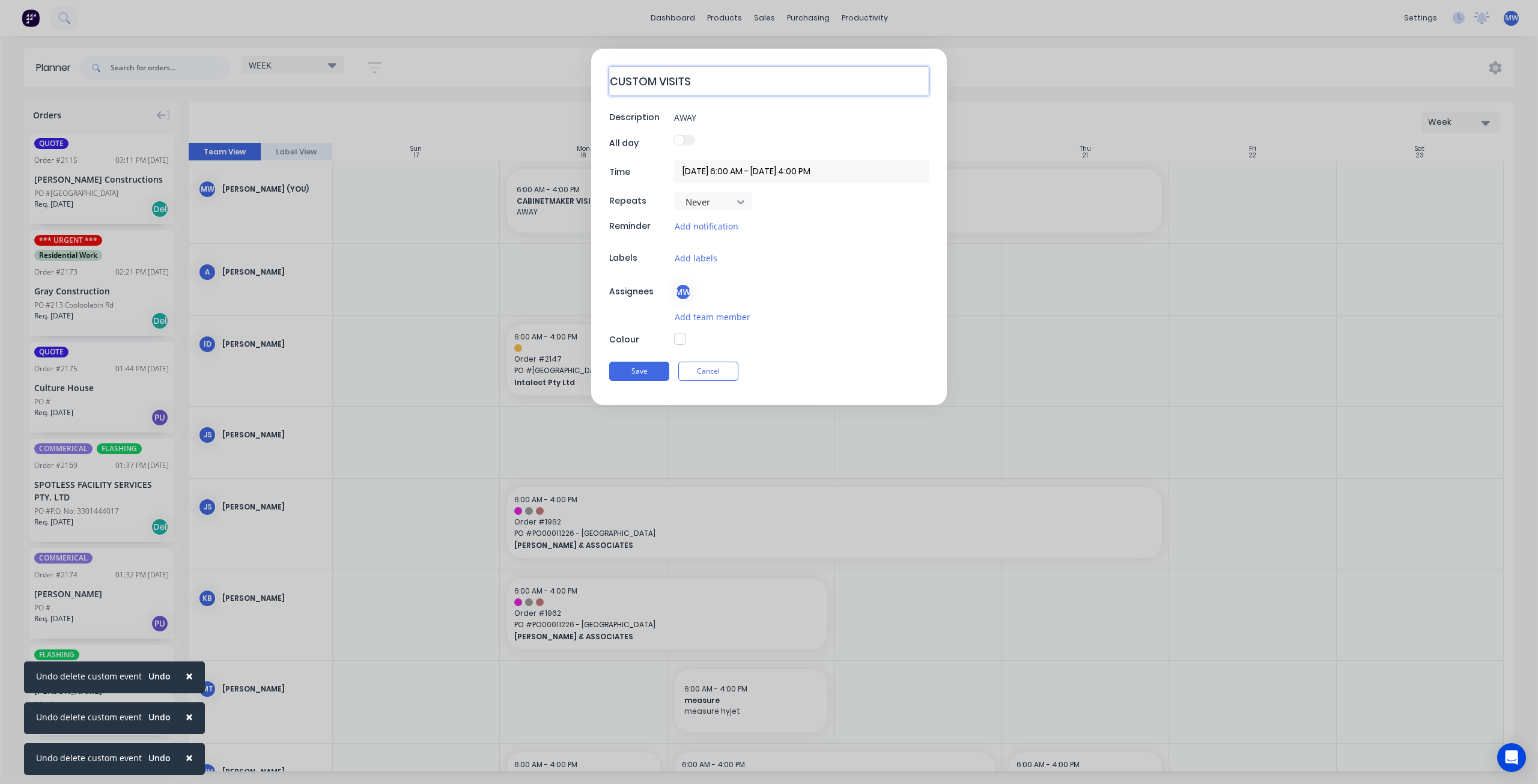
type textarea "CUSTOME VISITS"
type textarea "x"
type textarea "CUSTOMER VISITS"
click at [651, 369] on button "Save" at bounding box center [639, 371] width 60 height 19
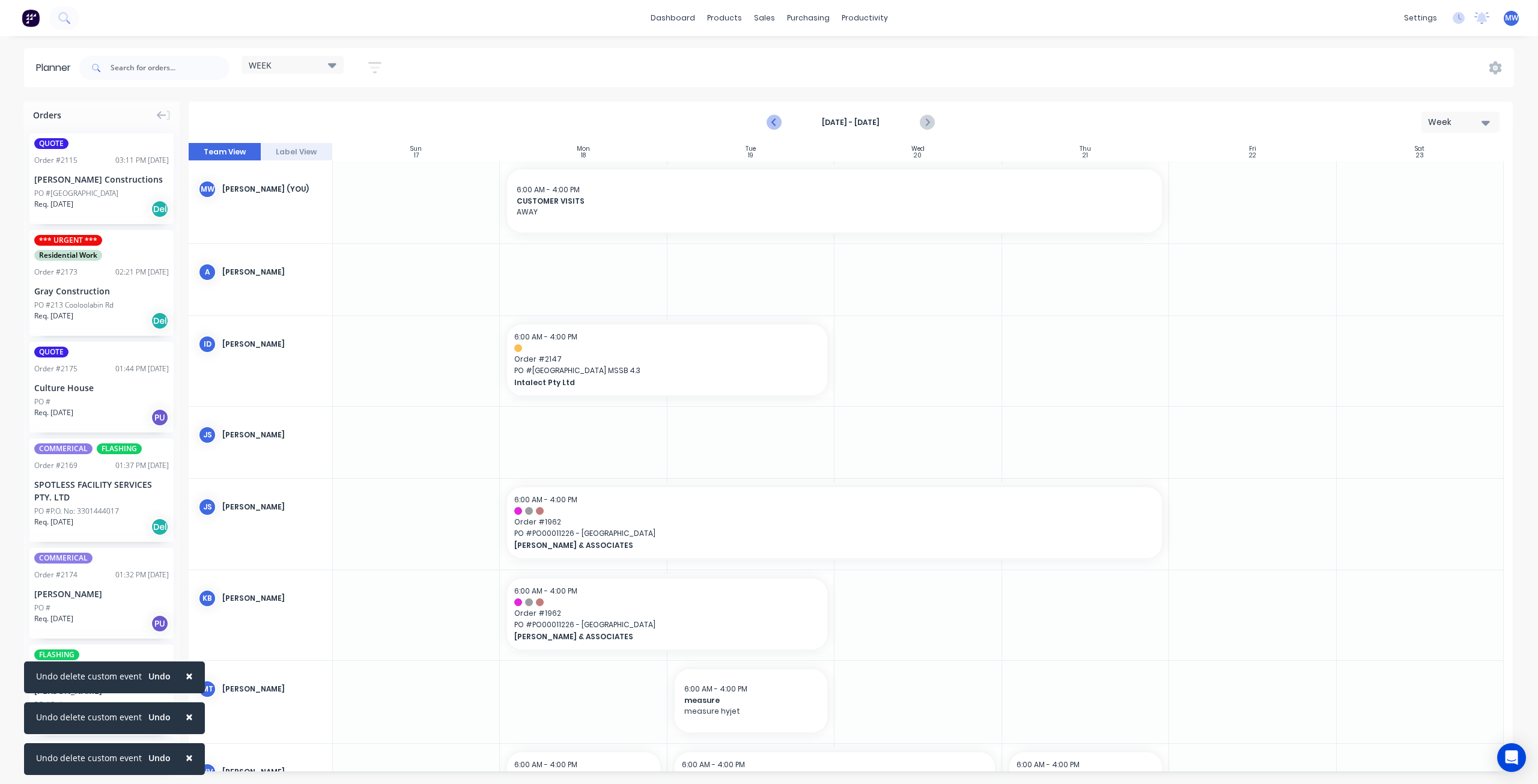
click at [779, 123] on icon "Previous page" at bounding box center [775, 123] width 14 height 14
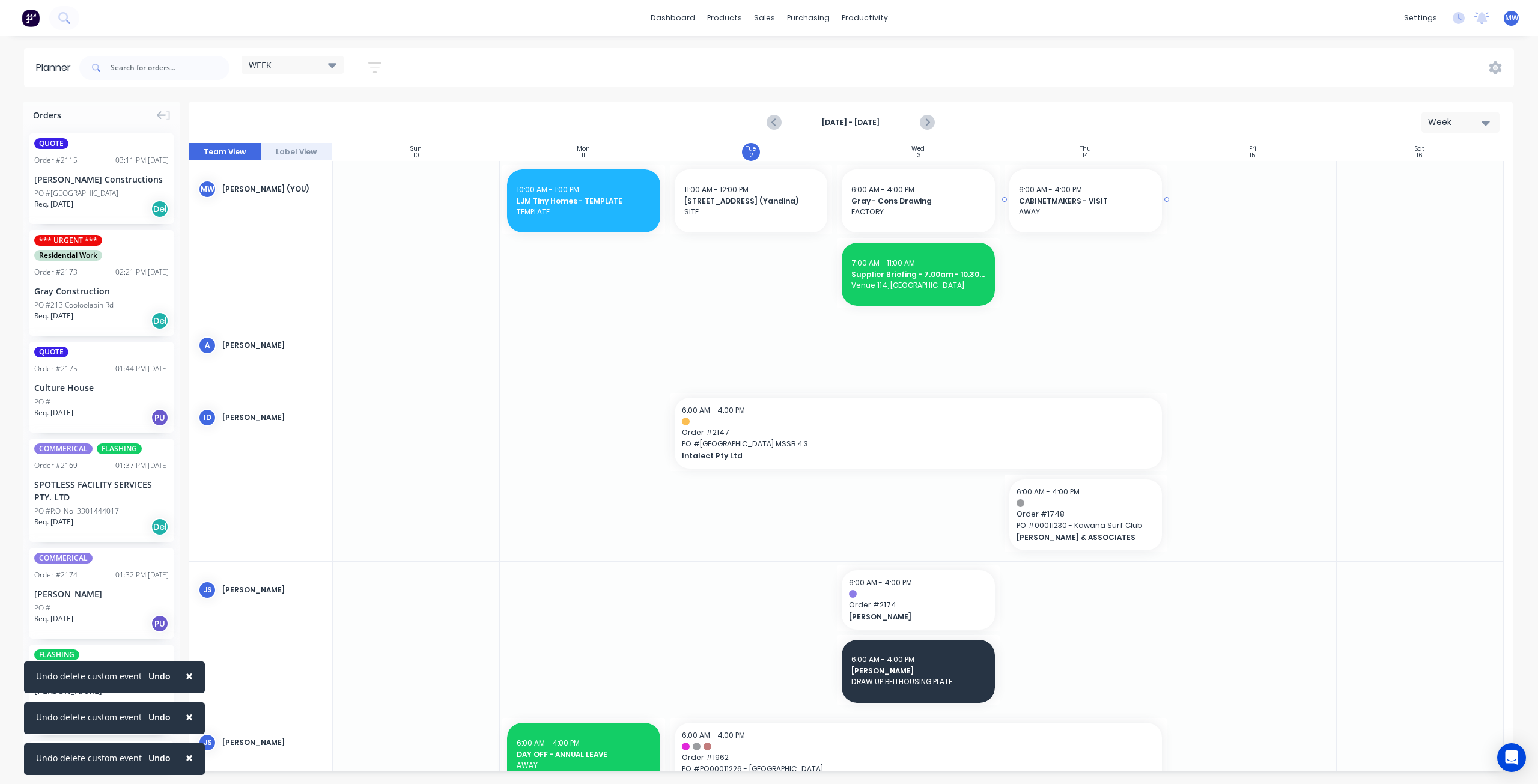
click at [1109, 222] on div "6:00 AM - 4:00 PM CABINETMAKERS - VISIT AWAY" at bounding box center [1086, 201] width 153 height 63
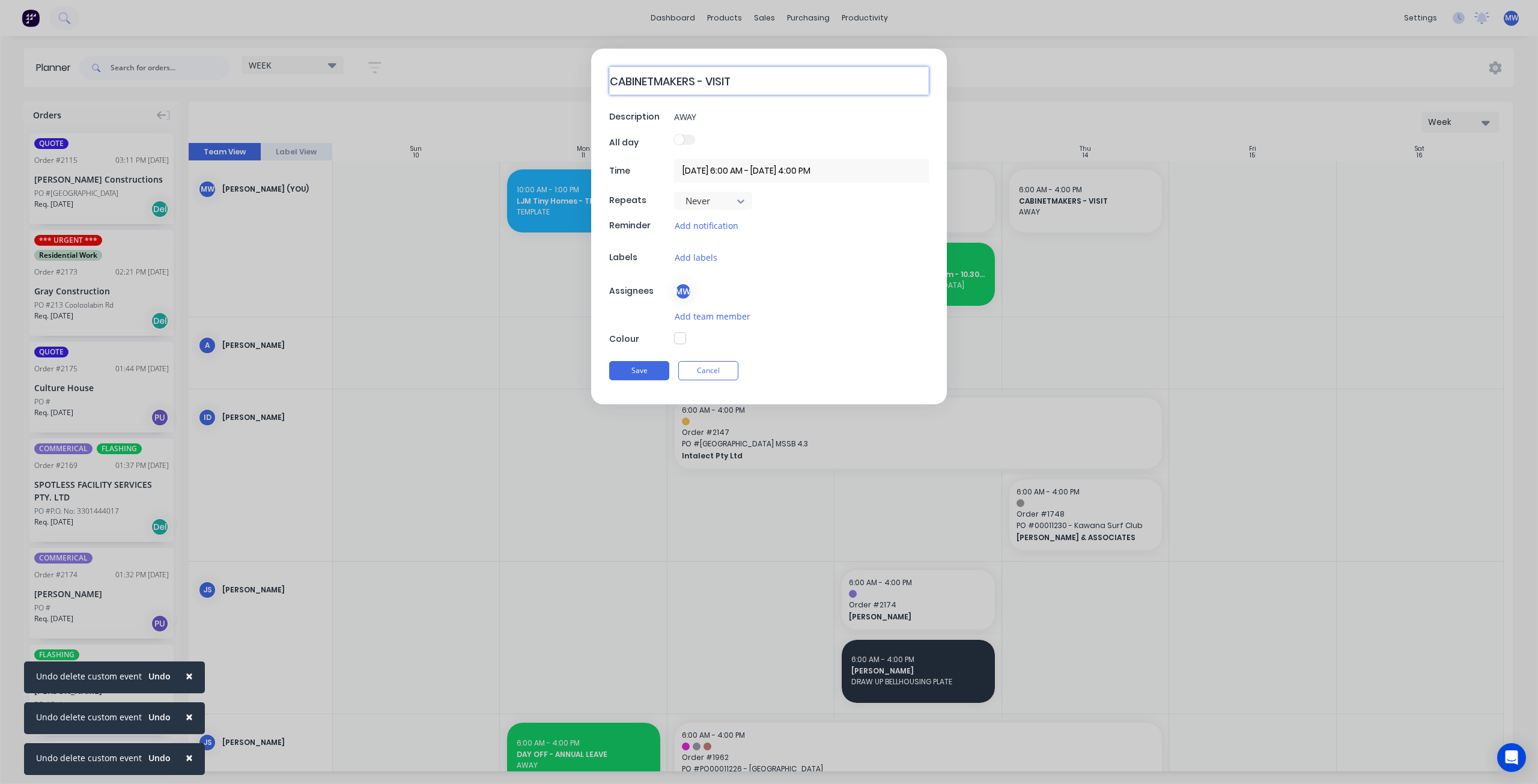
drag, startPoint x: 694, startPoint y: 80, endPoint x: 565, endPoint y: 86, distance: 129.1
click at [565, 86] on form "CABINETMAKERS - VISIT Description AWAY All day Time 14/08/2025 6:00 AM - 14/08/…" at bounding box center [769, 226] width 1513 height 356
type textarea "x"
type textarea "CU - VISIT"
type textarea "x"
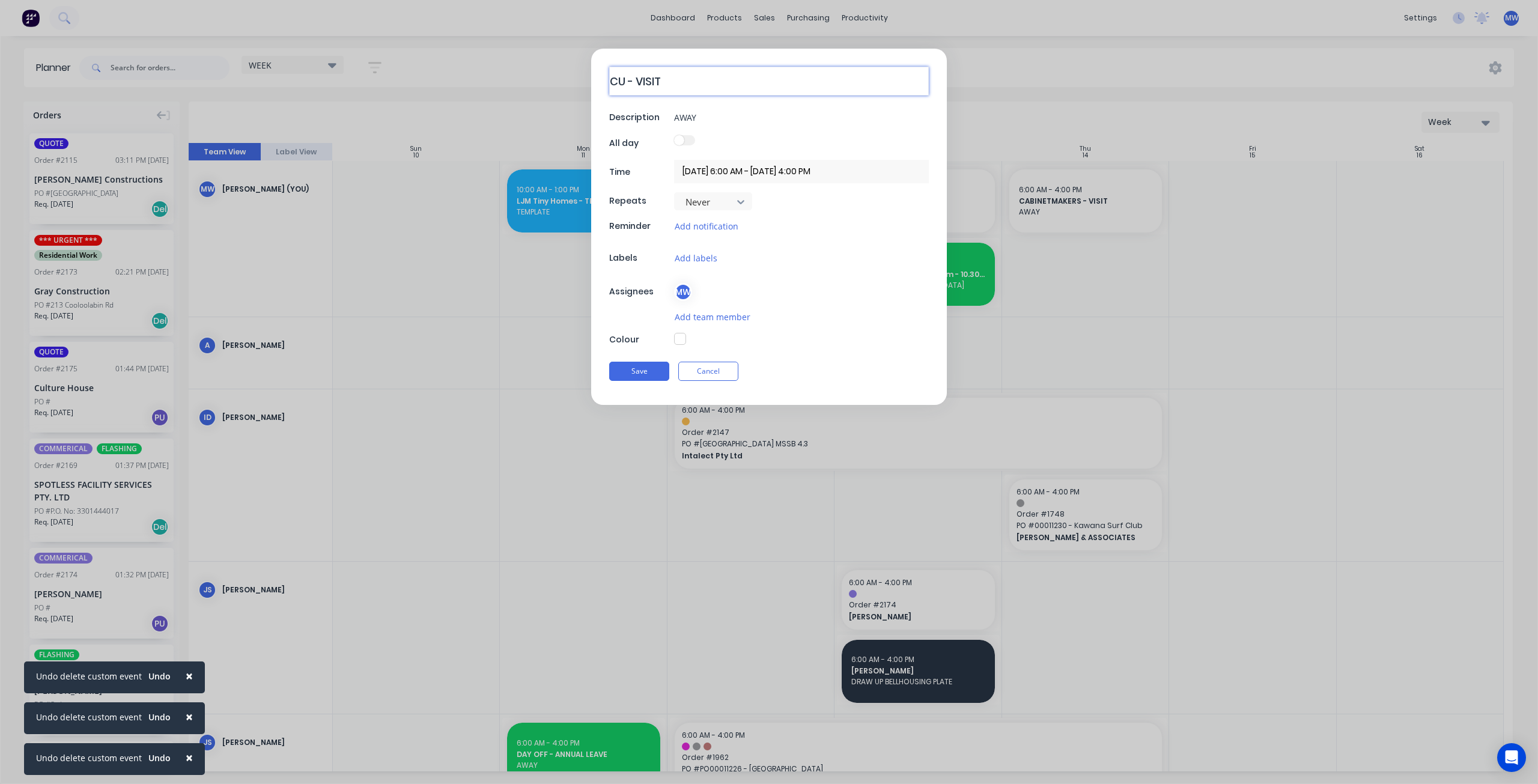
type textarea "CUS - VISIT"
type textarea "x"
type textarea "CUST - VISIT"
type textarea "x"
type textarea "CUSTO - VISIT"
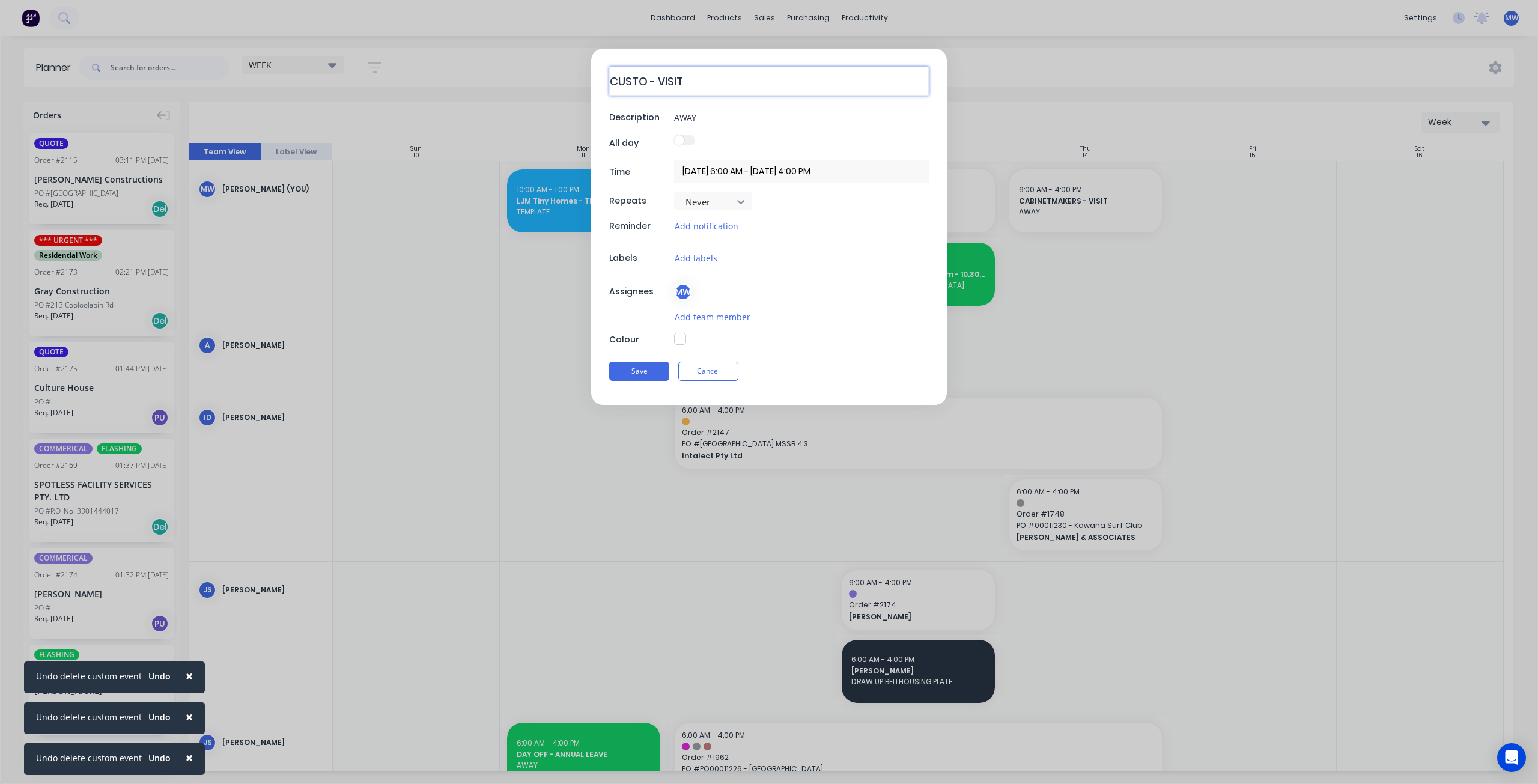
type textarea "x"
type textarea "CUSTOM - VISIT"
type textarea "x"
type textarea "CUSTOME - VISIT"
type textarea "x"
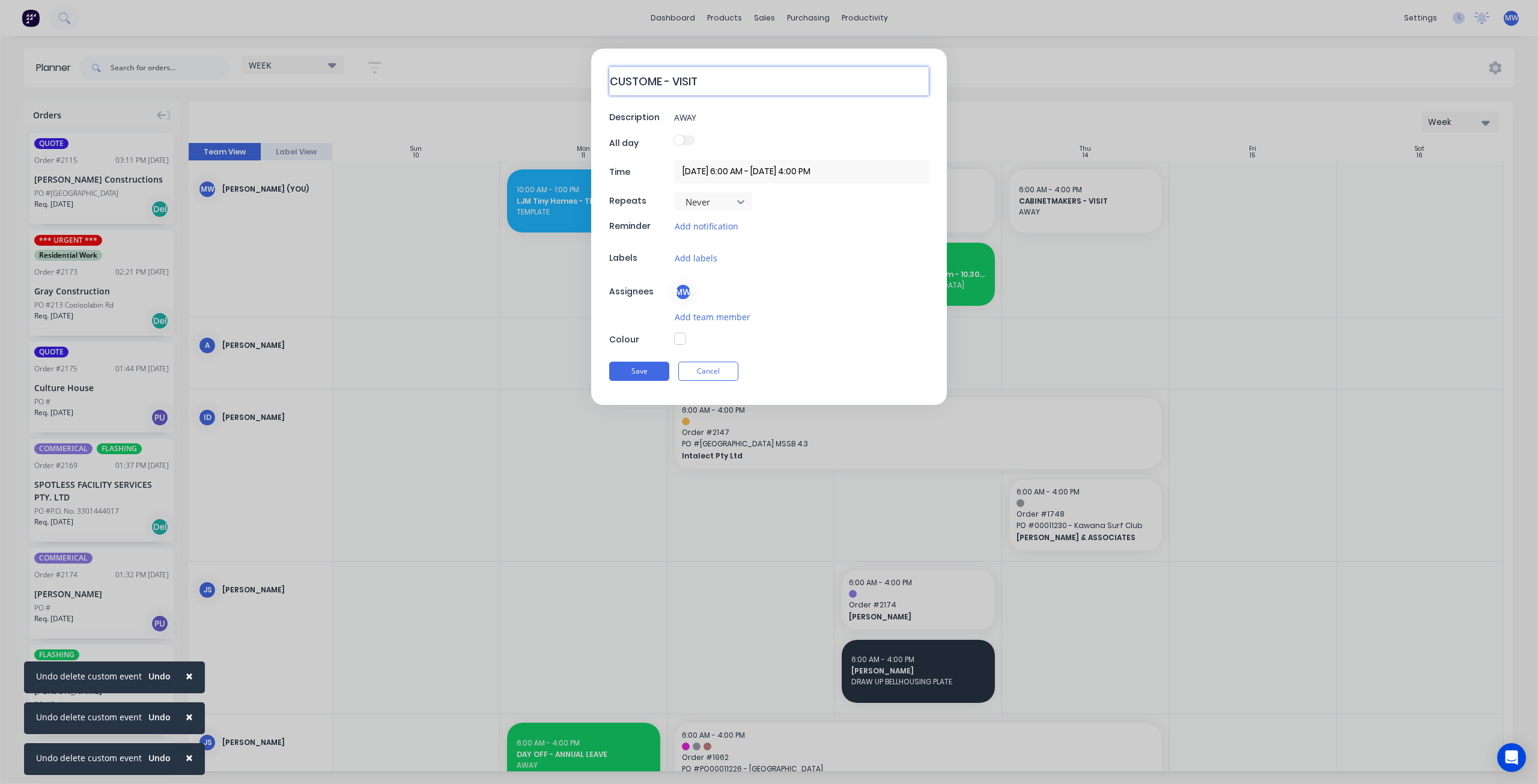
type textarea "CUSTOMER - VISIT"
type textarea "x"
type textarea "CUSTOMERS - VISIT"
click at [660, 363] on button "Save" at bounding box center [639, 371] width 60 height 19
type textarea "x"
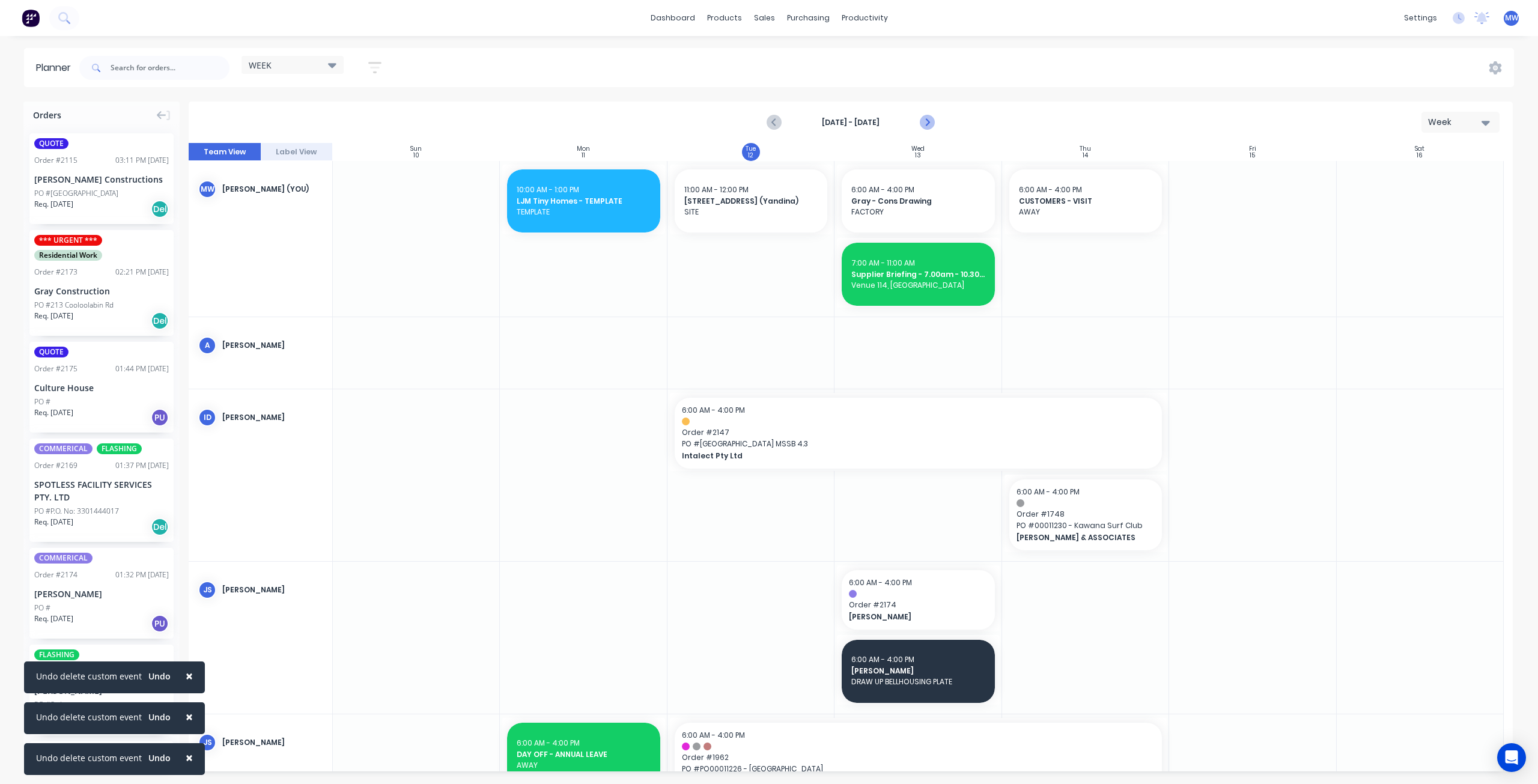
click at [931, 126] on icon "Next page" at bounding box center [927, 123] width 14 height 14
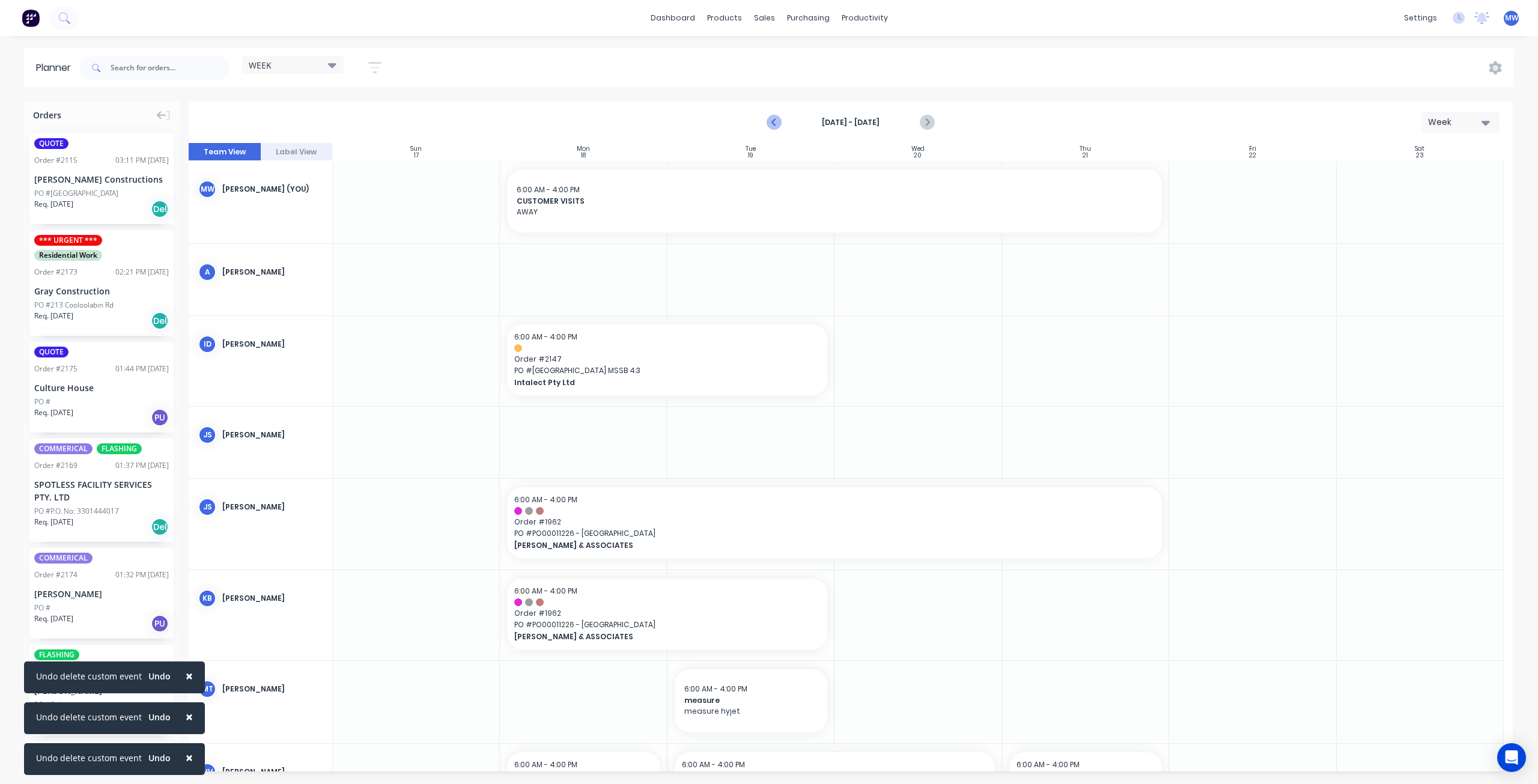
click at [775, 120] on icon "Previous page" at bounding box center [775, 123] width 5 height 10
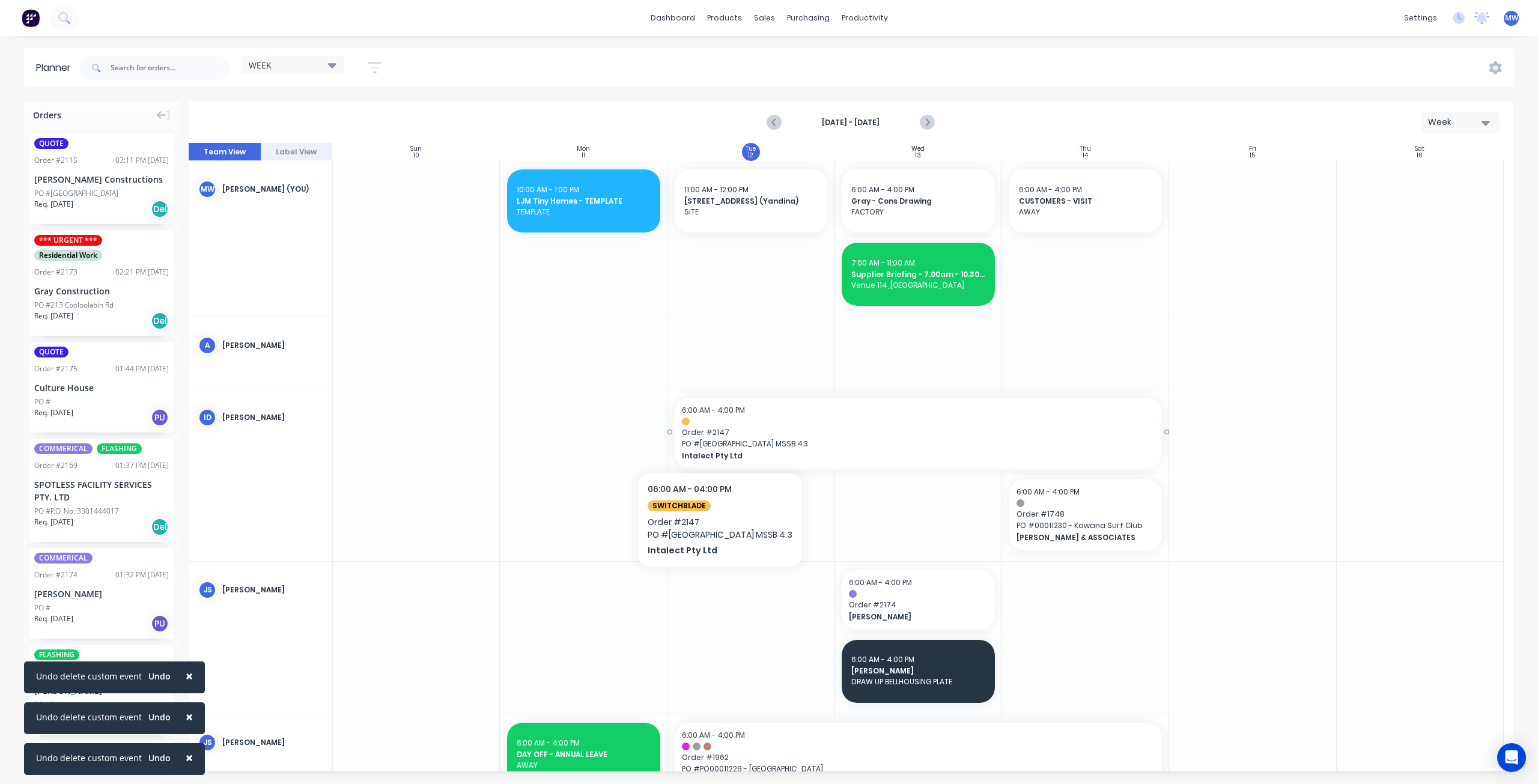
click at [725, 436] on span "Order # 2147" at bounding box center [918, 433] width 473 height 11
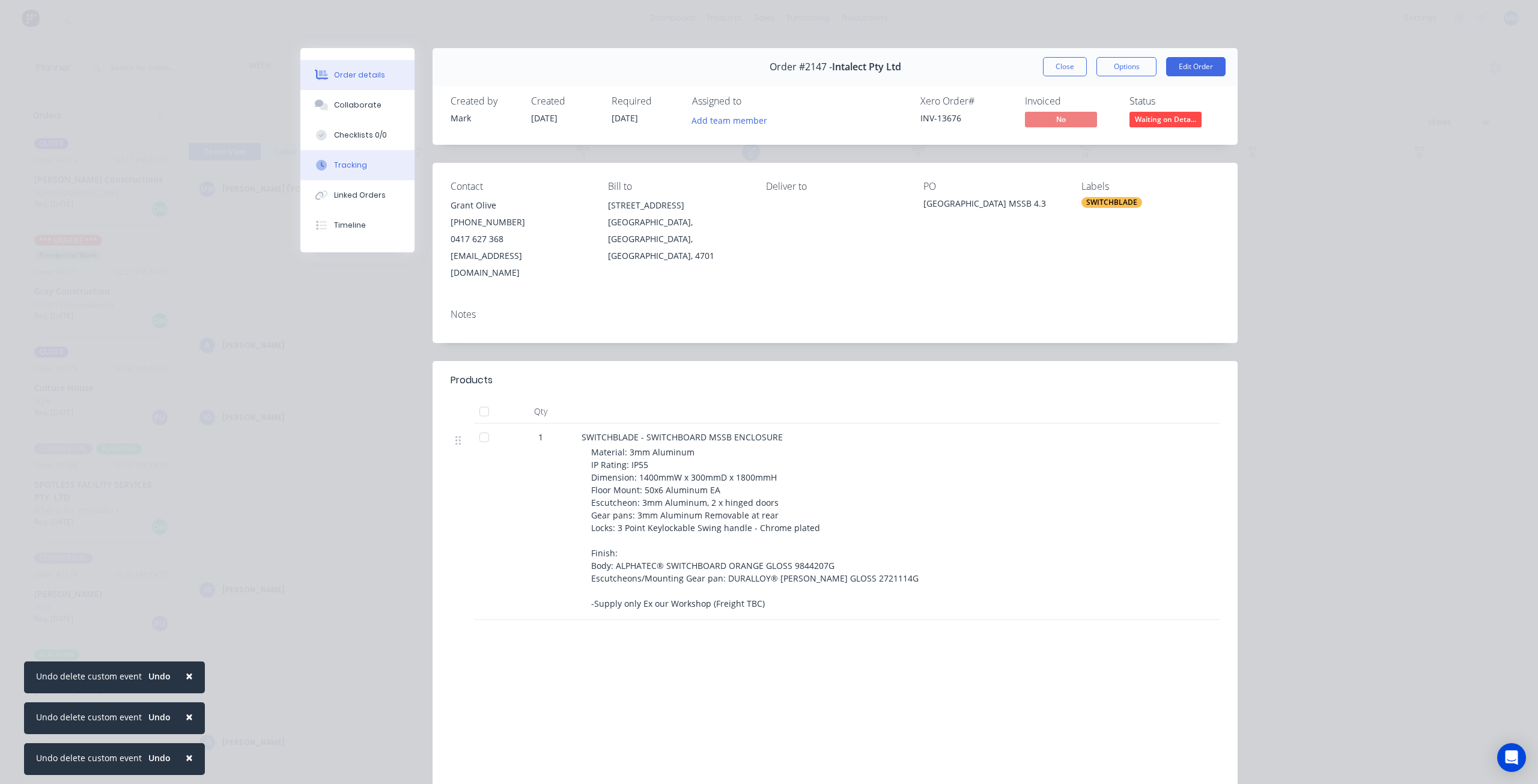
click at [346, 169] on div "Tracking" at bounding box center [350, 165] width 33 height 11
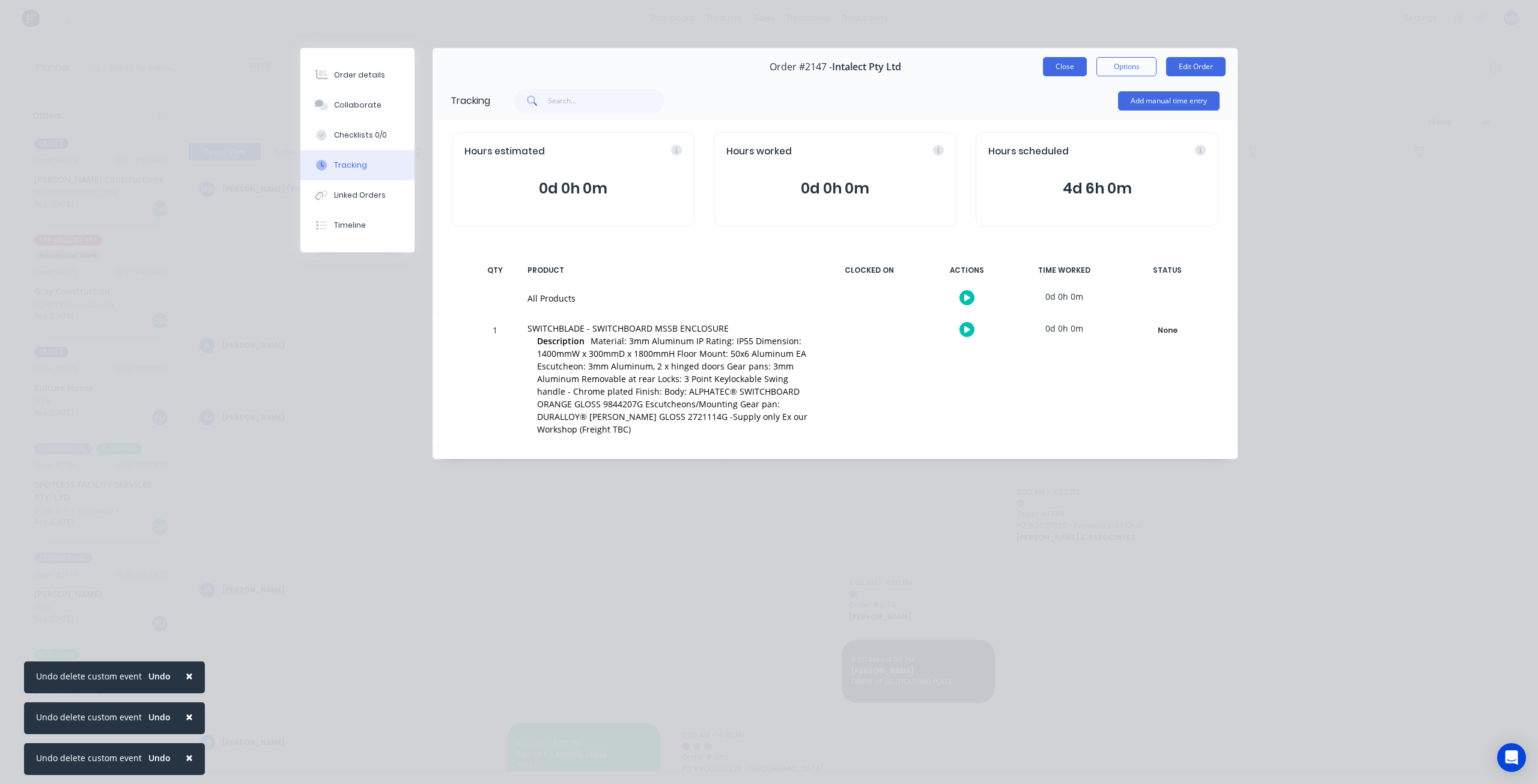
click at [1066, 68] on button "Close" at bounding box center [1064, 67] width 44 height 19
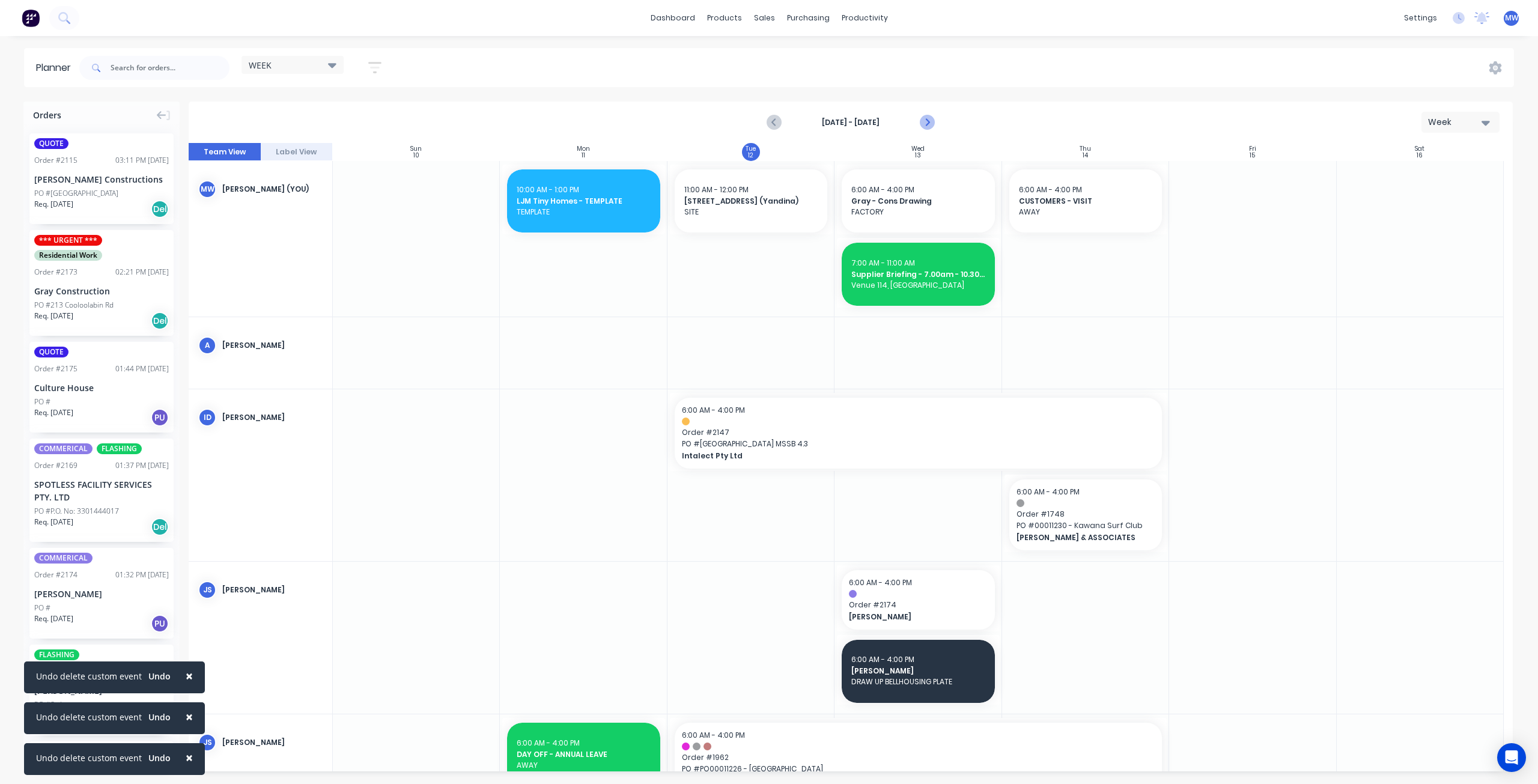
click at [926, 120] on icon "Next page" at bounding box center [927, 123] width 5 height 10
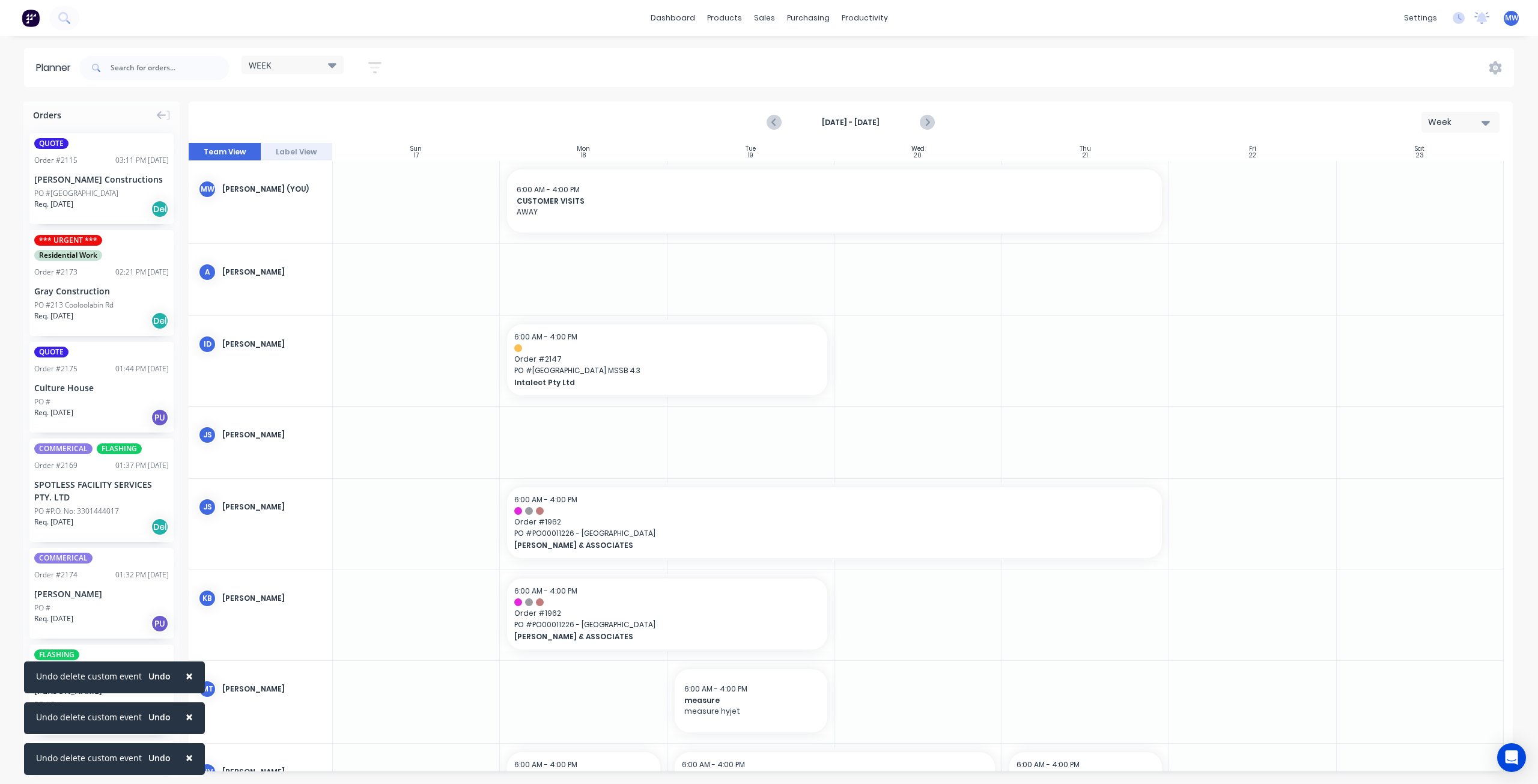
click at [188, 677] on span "×" at bounding box center [189, 676] width 7 height 17
click at [188, 719] on span "×" at bounding box center [189, 717] width 7 height 17
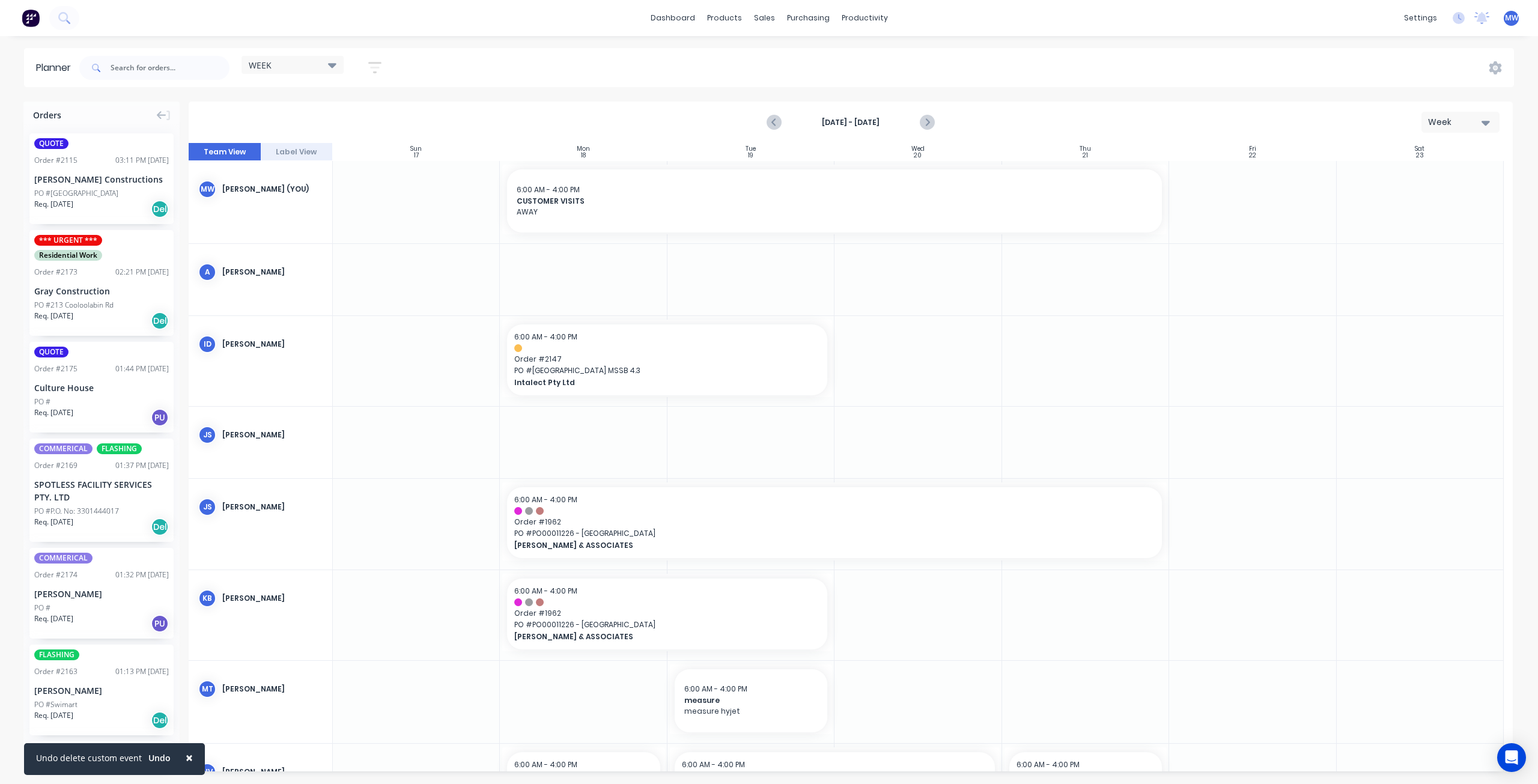
click at [186, 757] on span "×" at bounding box center [189, 758] width 7 height 17
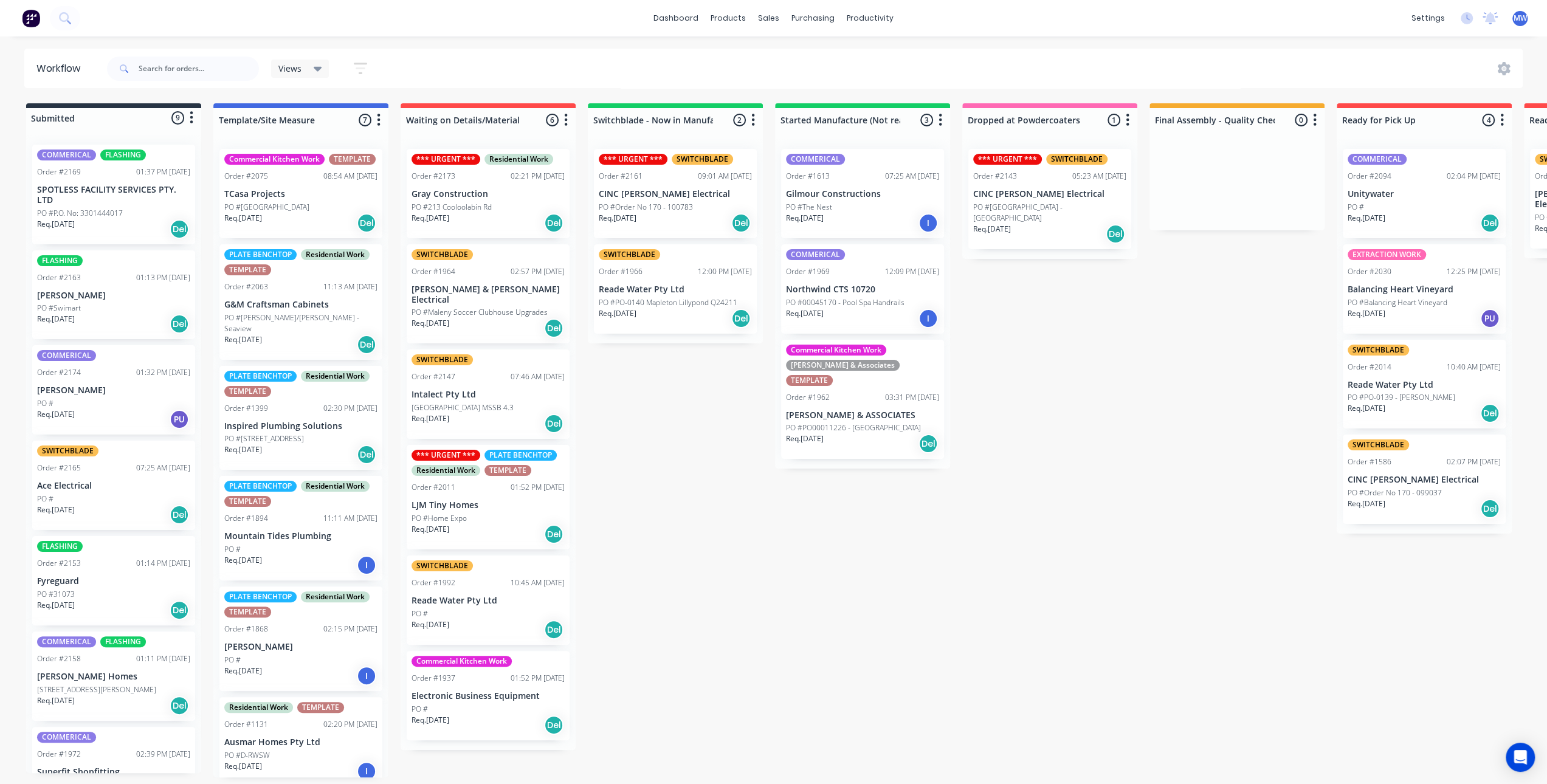
click at [711, 514] on div "Submitted 9 Status colour #273444 hex #273444 Save Cancel Summaries Total order…" at bounding box center [1005, 440] width 2027 height 674
